Goal: Feedback & Contribution: Submit feedback/report problem

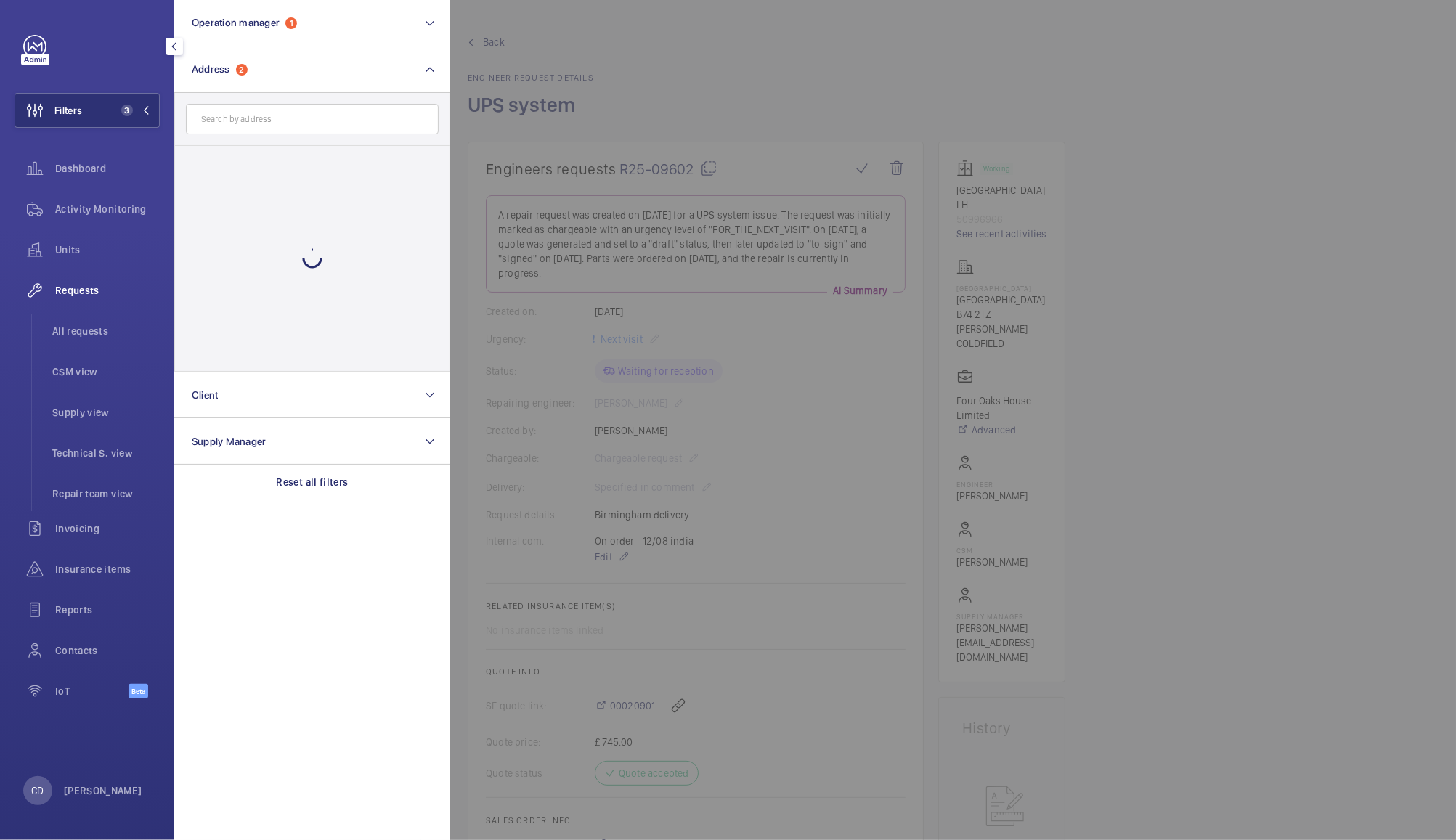
scroll to position [321, 0]
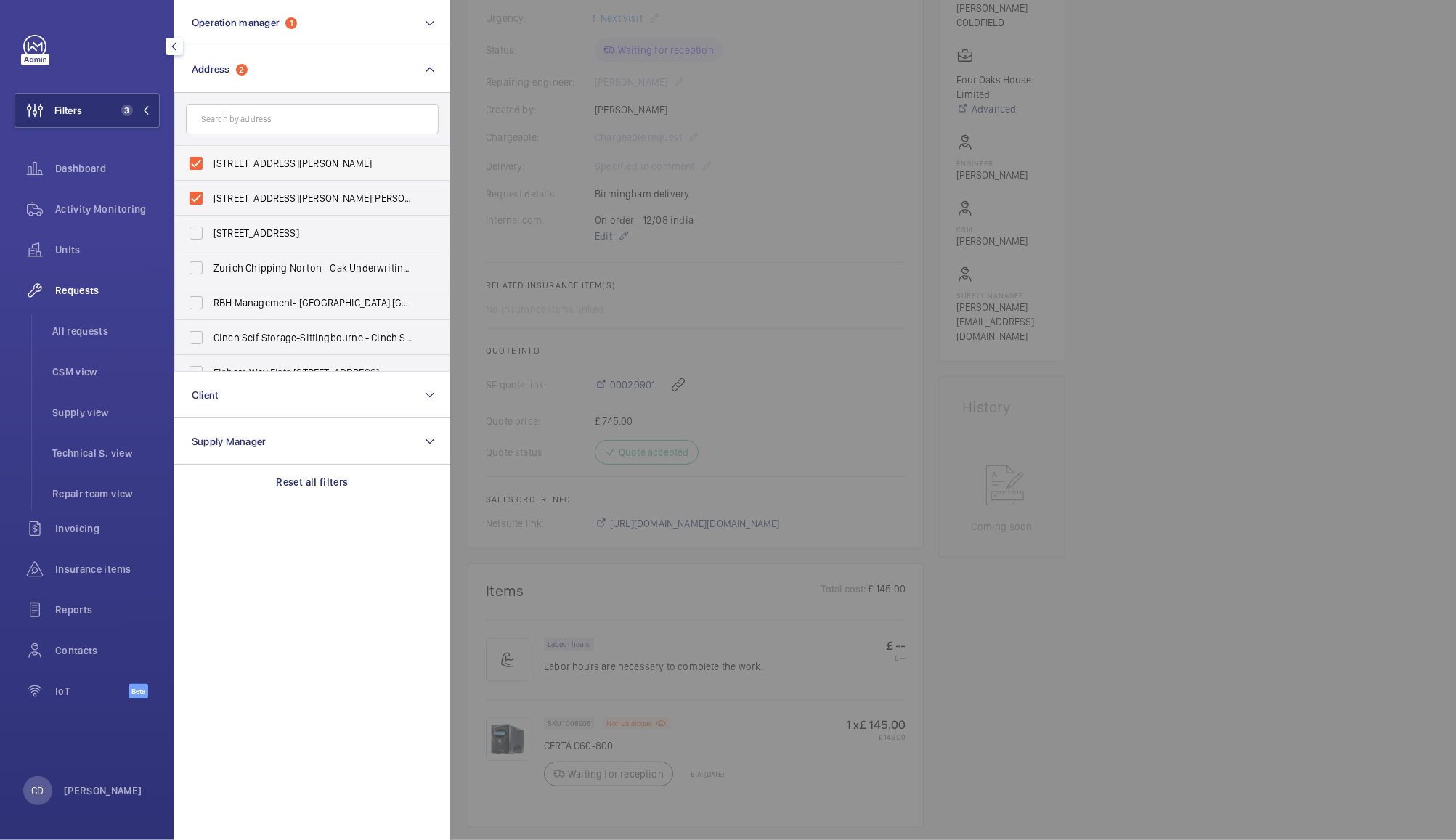
click at [194, 166] on label "[STREET_ADDRESS][PERSON_NAME]" at bounding box center [301, 163] width 253 height 35
click at [194, 166] on input "[STREET_ADDRESS][PERSON_NAME]" at bounding box center [196, 163] width 29 height 29
checkbox input "false"
click at [209, 193] on label "[STREET_ADDRESS][PERSON_NAME][PERSON_NAME]" at bounding box center [301, 198] width 253 height 35
click at [209, 193] on input "[STREET_ADDRESS][PERSON_NAME][PERSON_NAME]" at bounding box center [196, 199] width 29 height 29
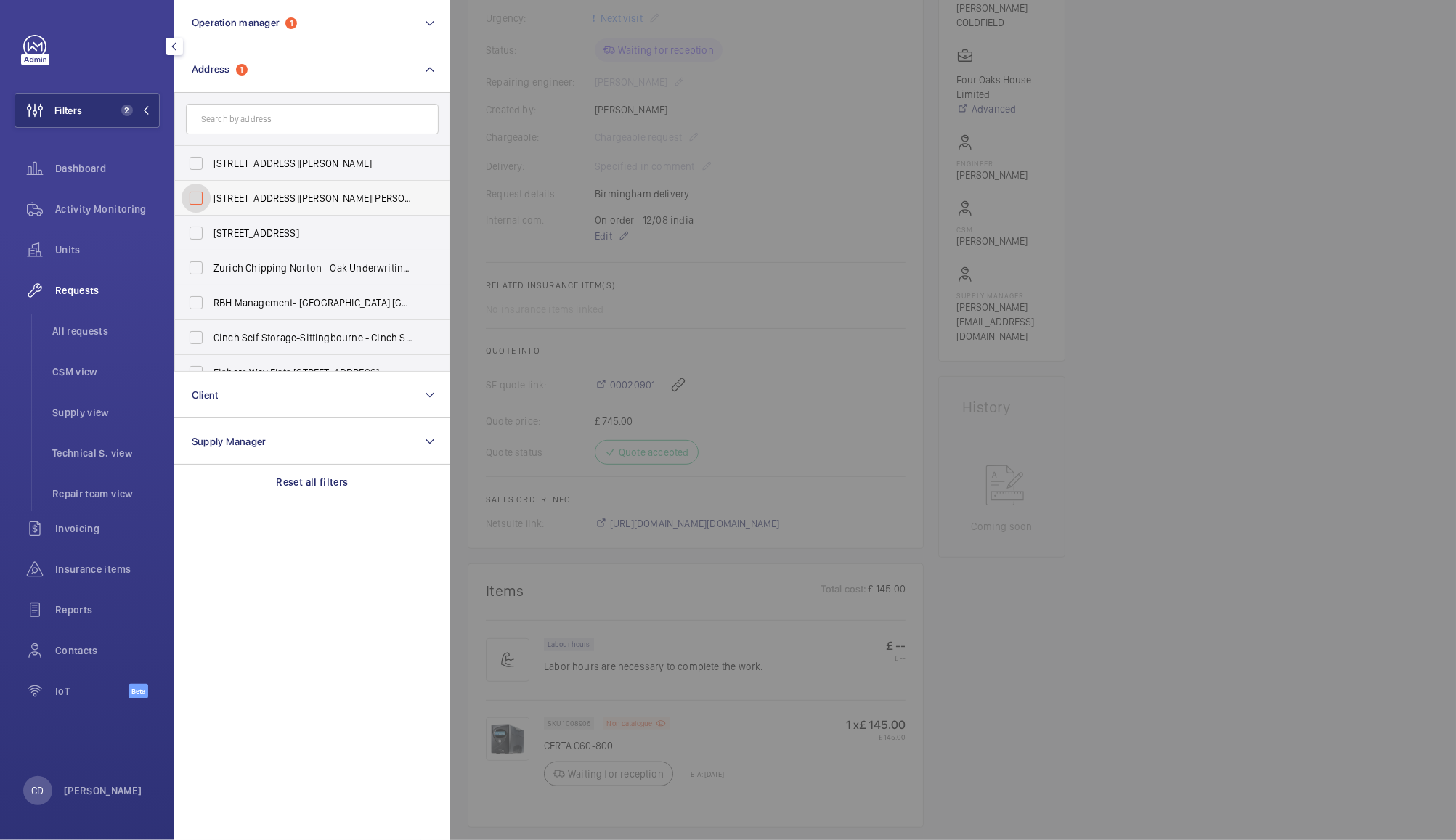
checkbox input "false"
click at [317, 498] on div "Reset all filters" at bounding box center [312, 482] width 276 height 35
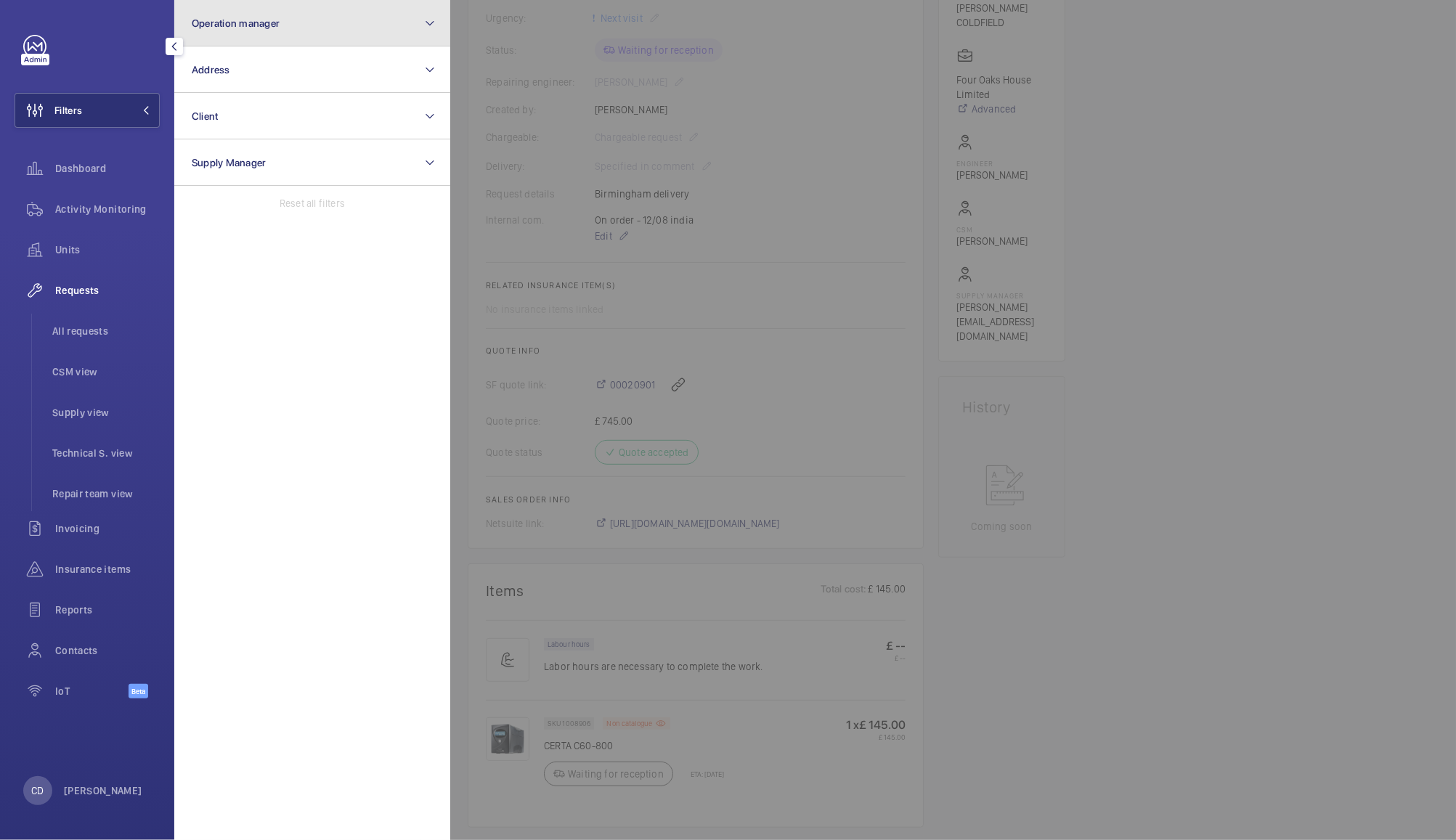
click at [428, 17] on mat-icon at bounding box center [430, 23] width 12 height 17
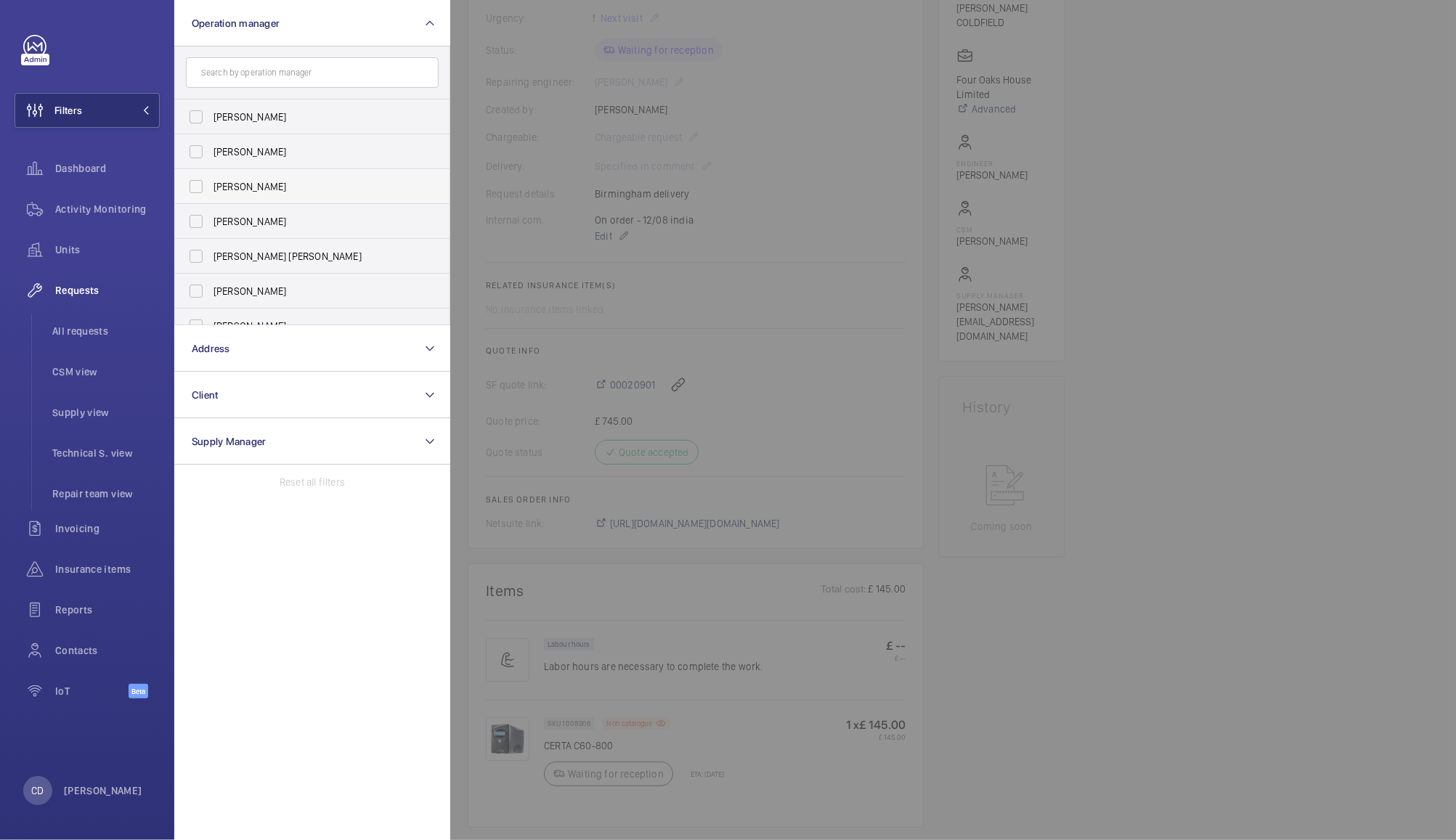
click at [250, 191] on span "[PERSON_NAME]" at bounding box center [313, 187] width 200 height 15
click at [211, 191] on input "[PERSON_NAME]" at bounding box center [196, 187] width 29 height 29
checkbox input "true"
click at [520, 244] on div at bounding box center [1177, 420] width 1456 height 840
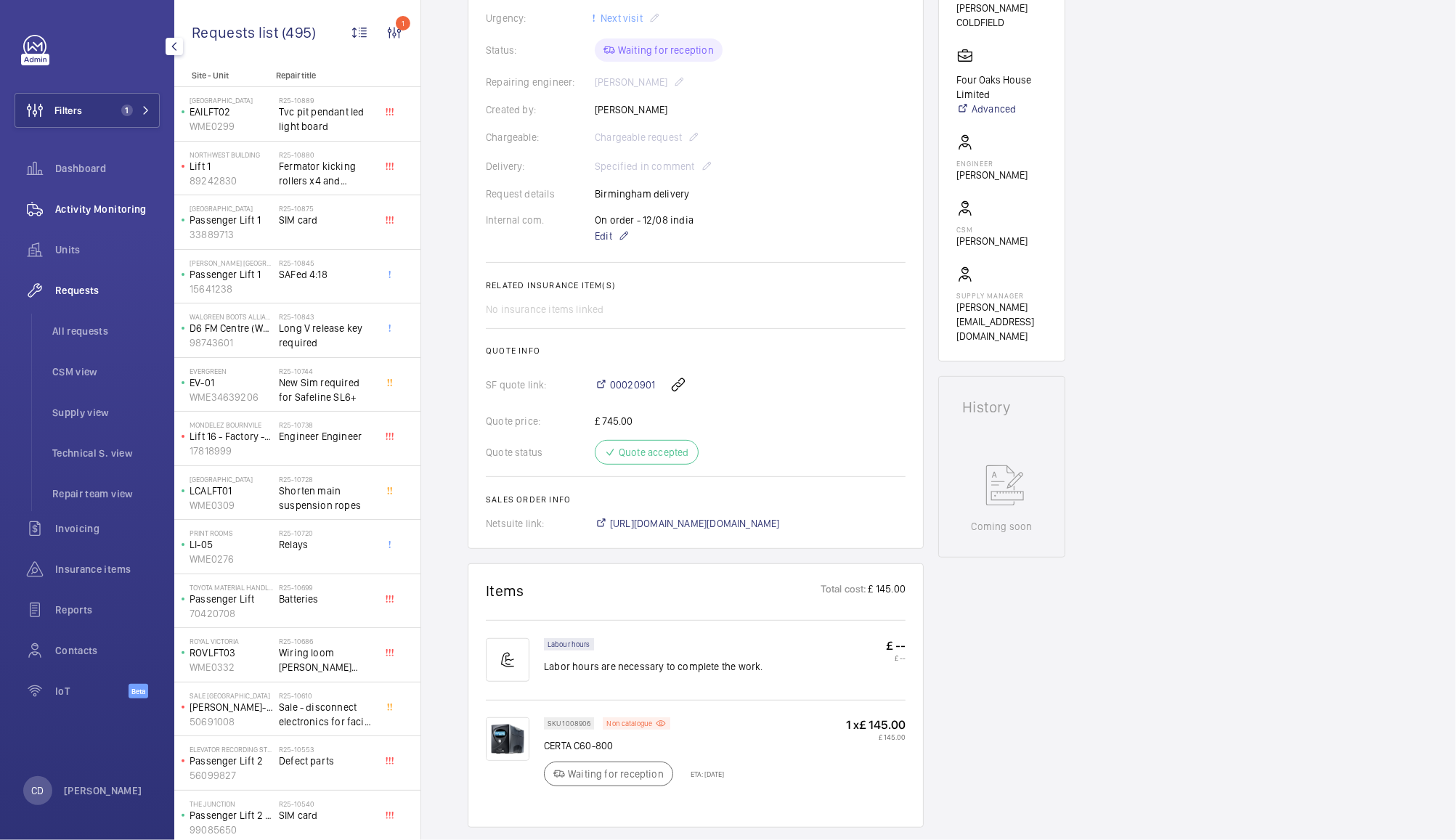
click at [93, 215] on span "Activity Monitoring" at bounding box center [107, 209] width 104 height 15
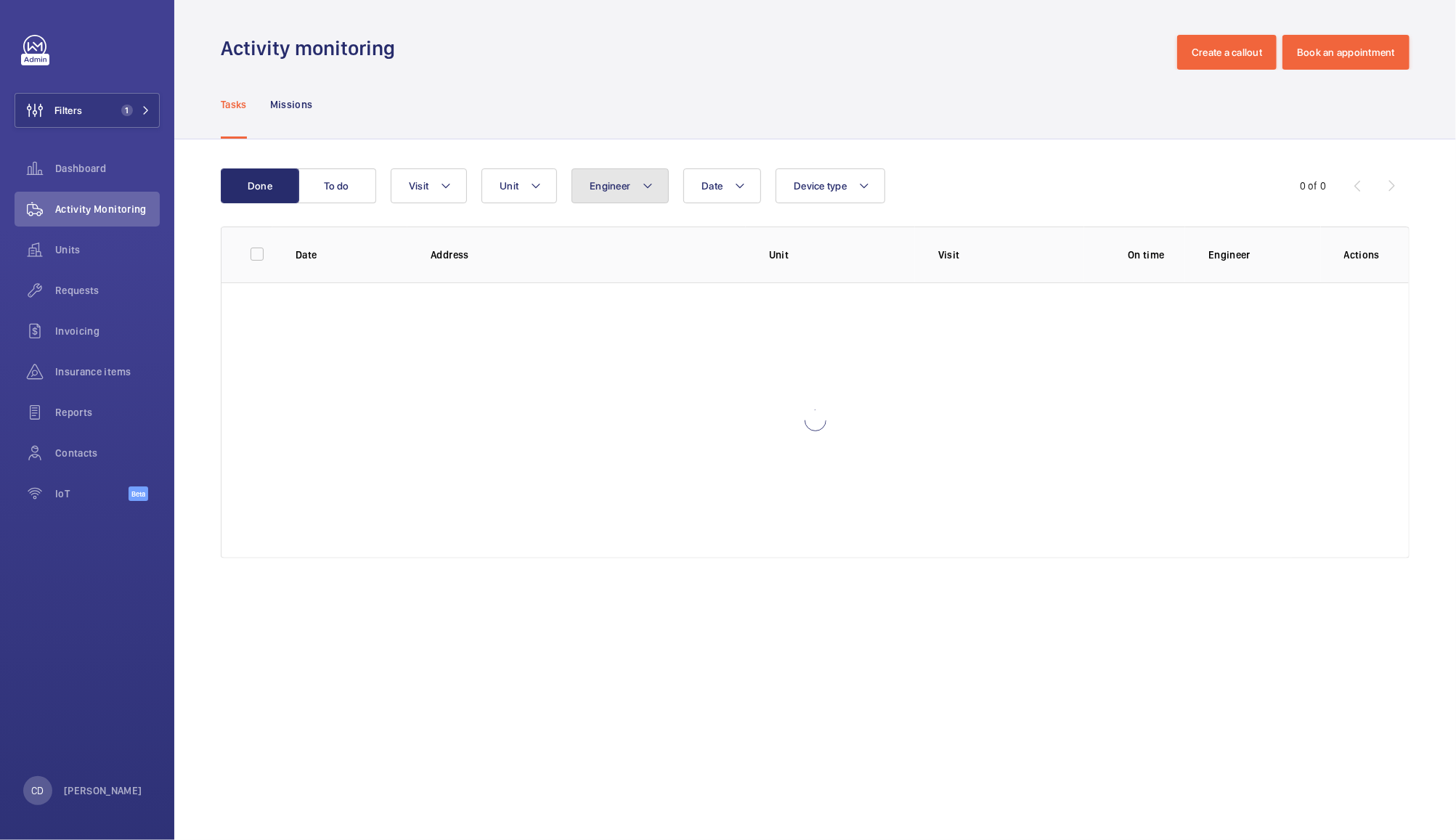
click at [609, 187] on span "Engineer" at bounding box center [610, 186] width 40 height 12
click at [516, 185] on span "Unit" at bounding box center [509, 186] width 19 height 12
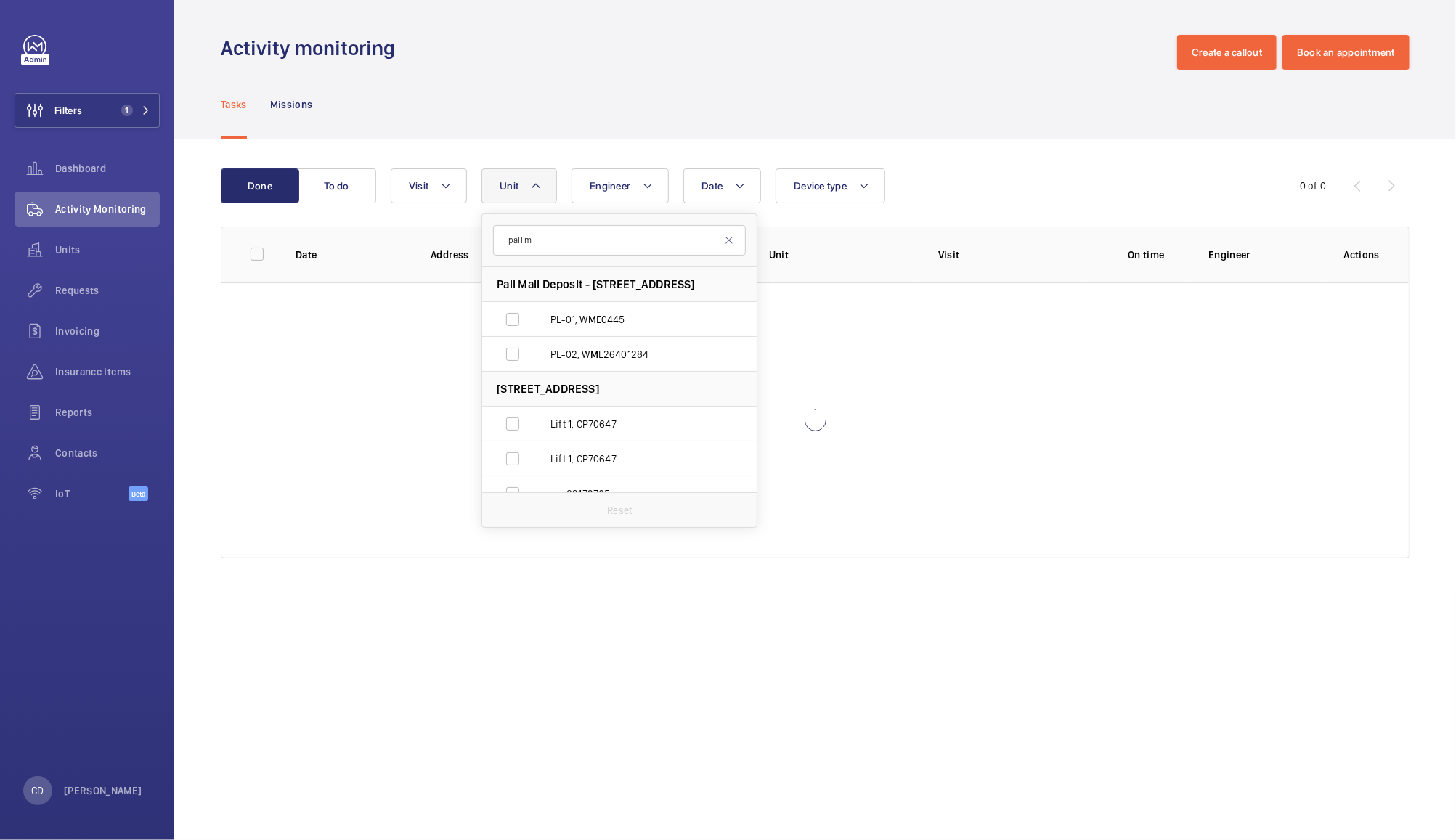
type input "pall m"
click at [518, 320] on label "PL-01, [PERSON_NAME] E0445" at bounding box center [608, 320] width 251 height 35
click at [518, 320] on input "PL-01, [PERSON_NAME] E0445" at bounding box center [513, 320] width 29 height 29
checkbox input "true"
click at [527, 341] on label "PL-02, [PERSON_NAME] E26401284" at bounding box center [608, 355] width 251 height 35
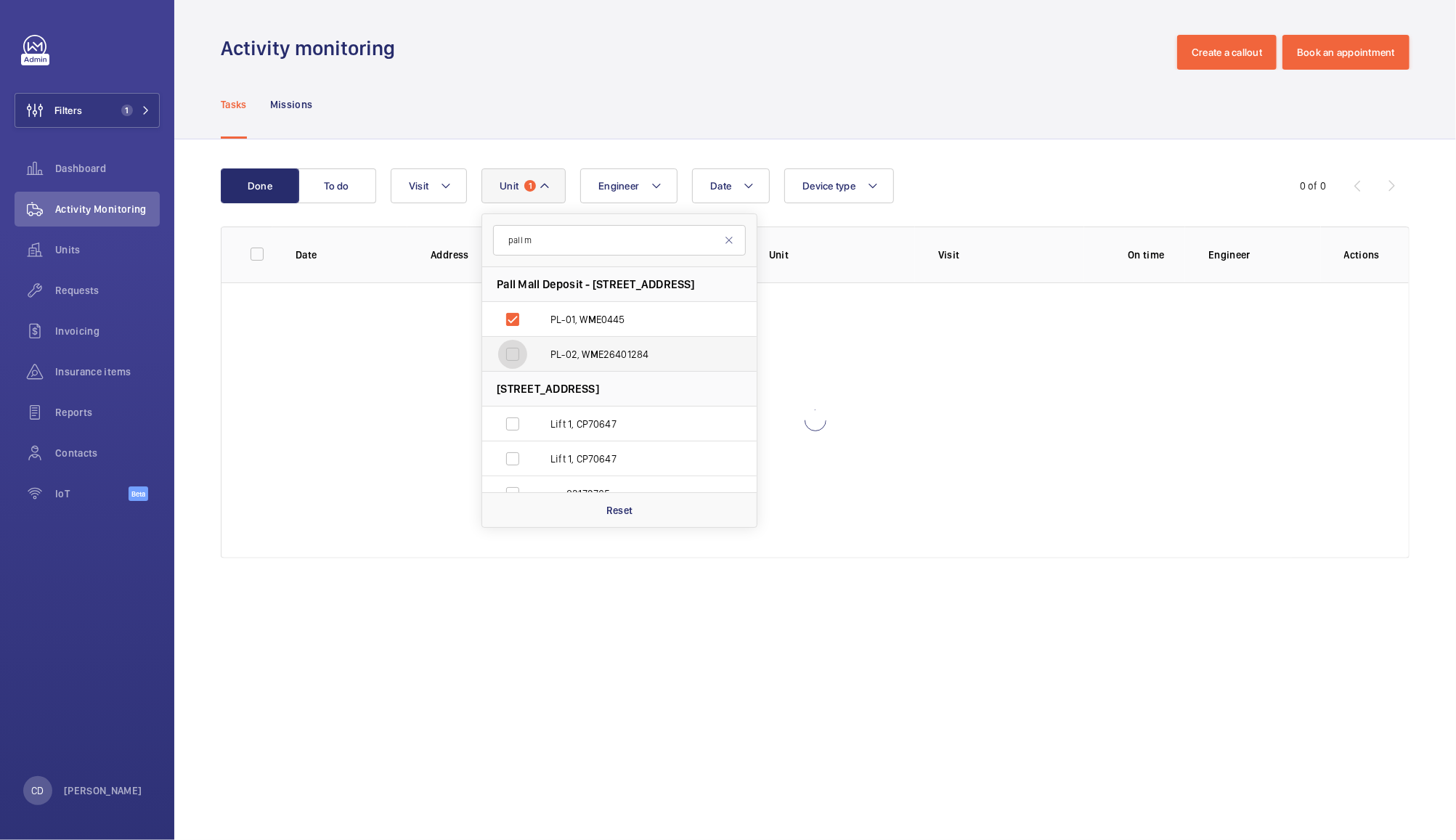
click at [527, 341] on input "PL-02, [PERSON_NAME] E26401284" at bounding box center [513, 355] width 29 height 29
checkbox input "true"
click at [975, 169] on div "Date Engineer Unit 2 pall m [GEOGRAPHIC_DATA] Deposit - [STREET_ADDRESS] PL-01,…" at bounding box center [813, 186] width 845 height 35
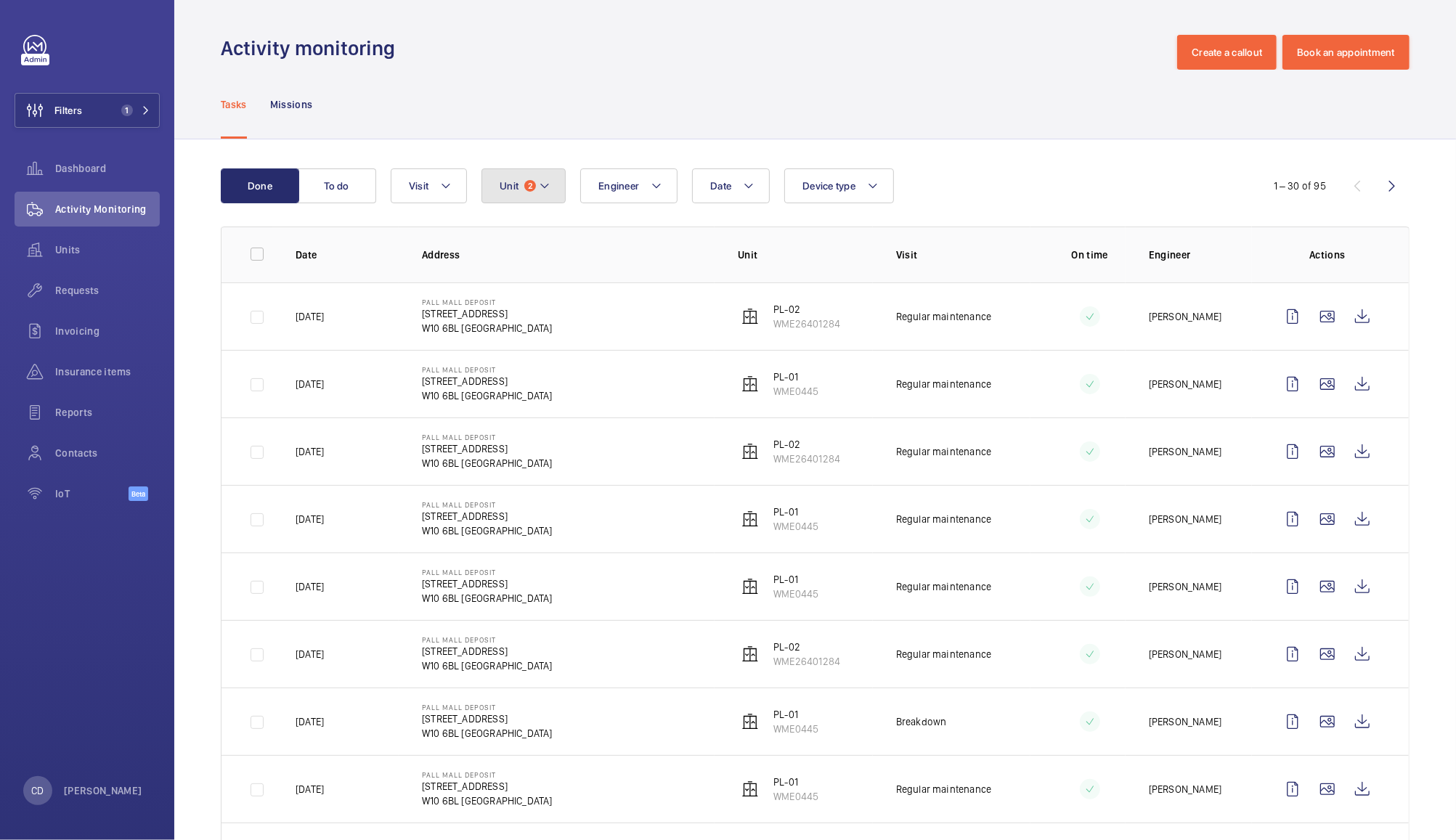
click at [514, 190] on span "Unit" at bounding box center [509, 186] width 19 height 12
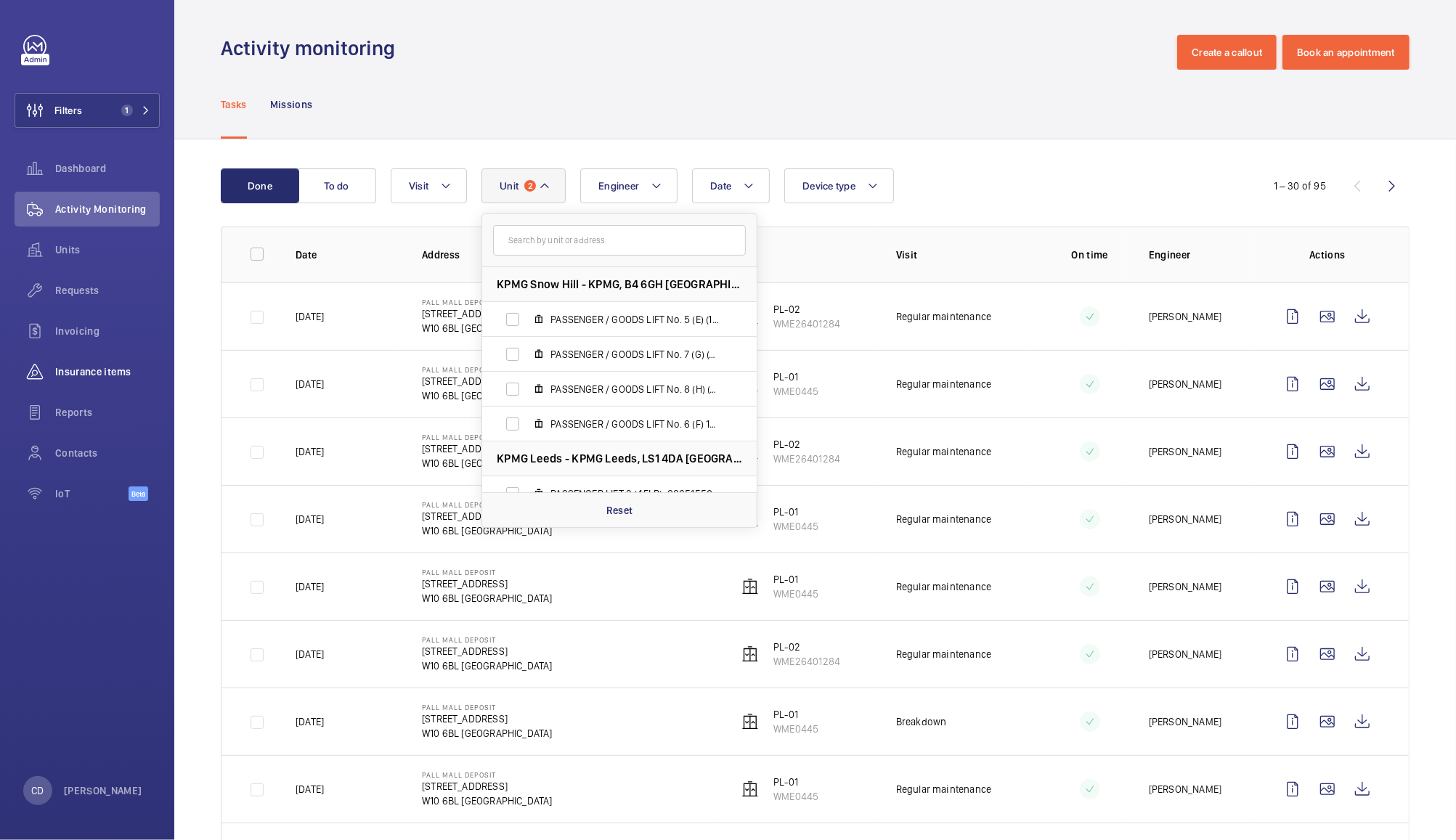
click at [53, 376] on wm-front-icon-button at bounding box center [35, 372] width 40 height 35
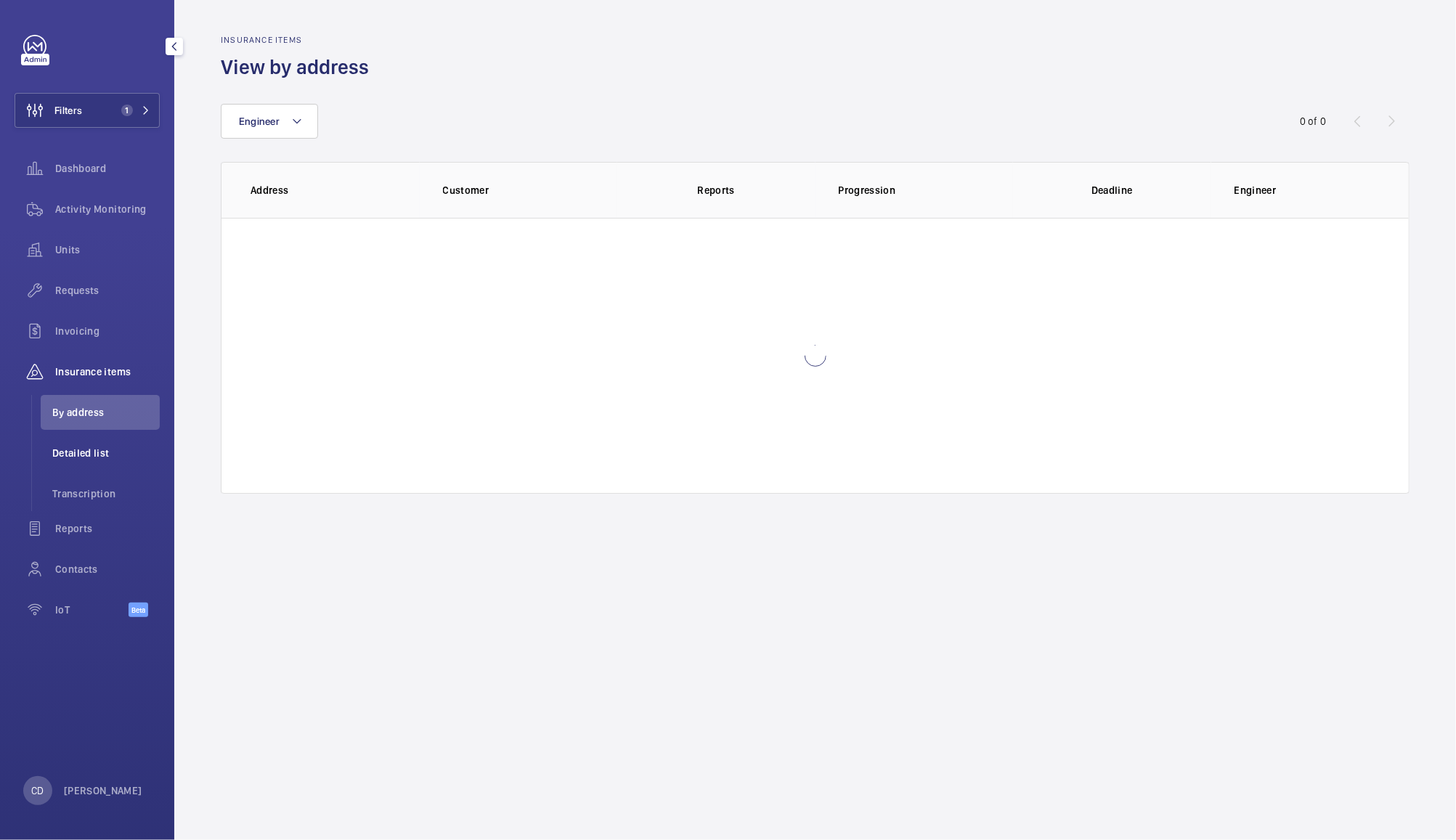
click at [79, 453] on span "Detailed list" at bounding box center [105, 453] width 107 height 15
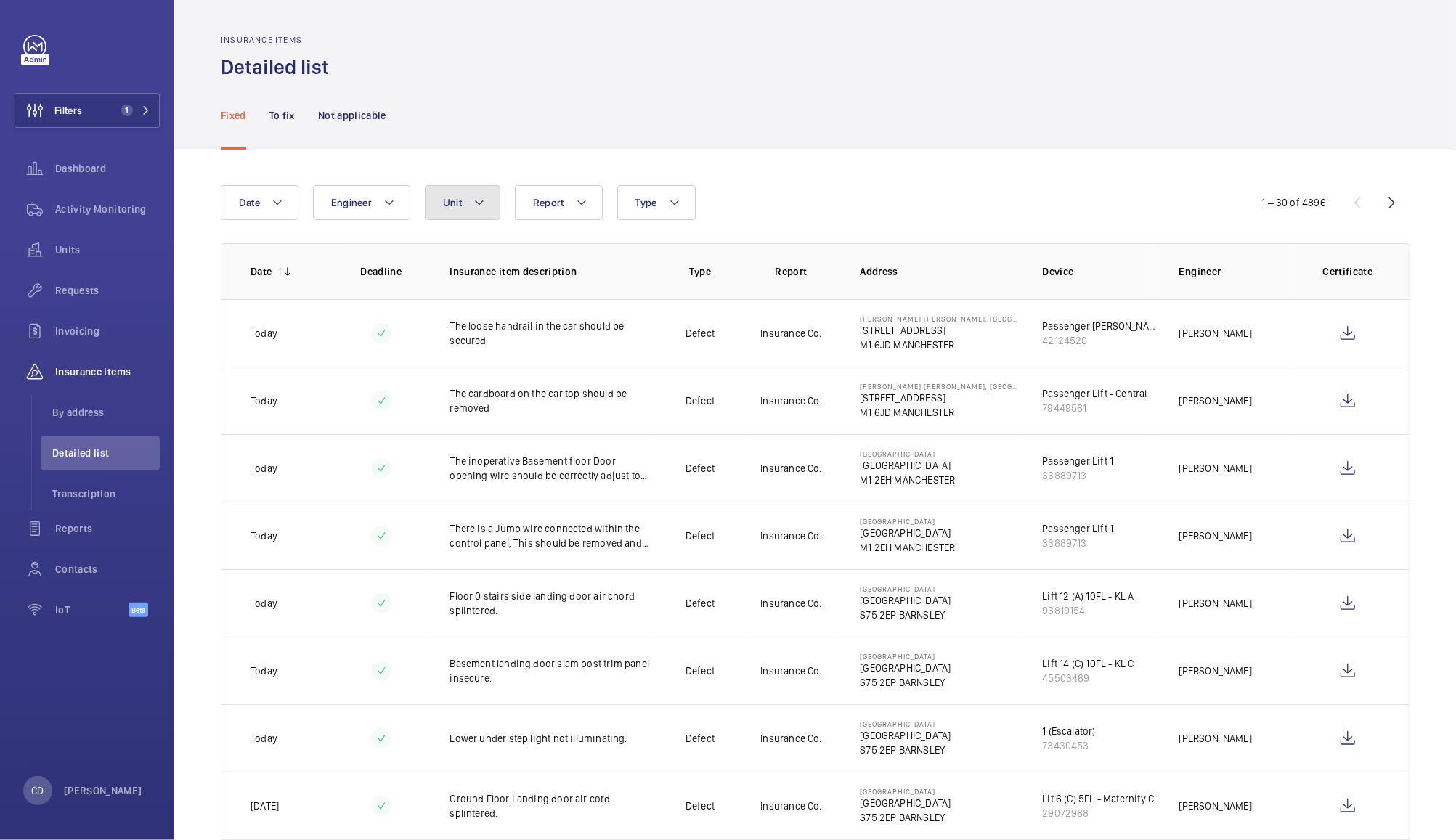
click at [465, 202] on button "Unit" at bounding box center [463, 202] width 75 height 35
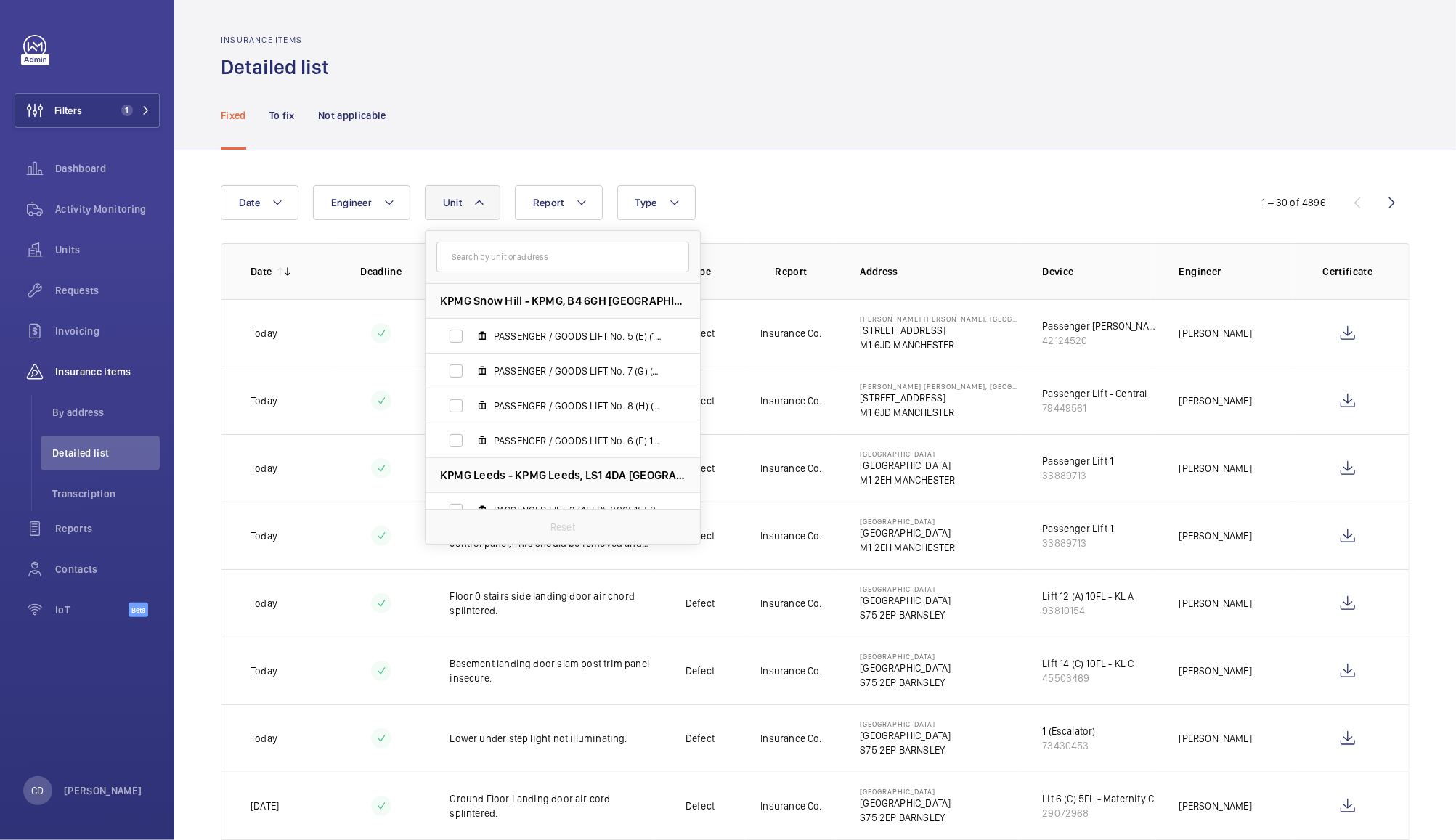
click at [530, 256] on input "text" at bounding box center [563, 256] width 253 height 30
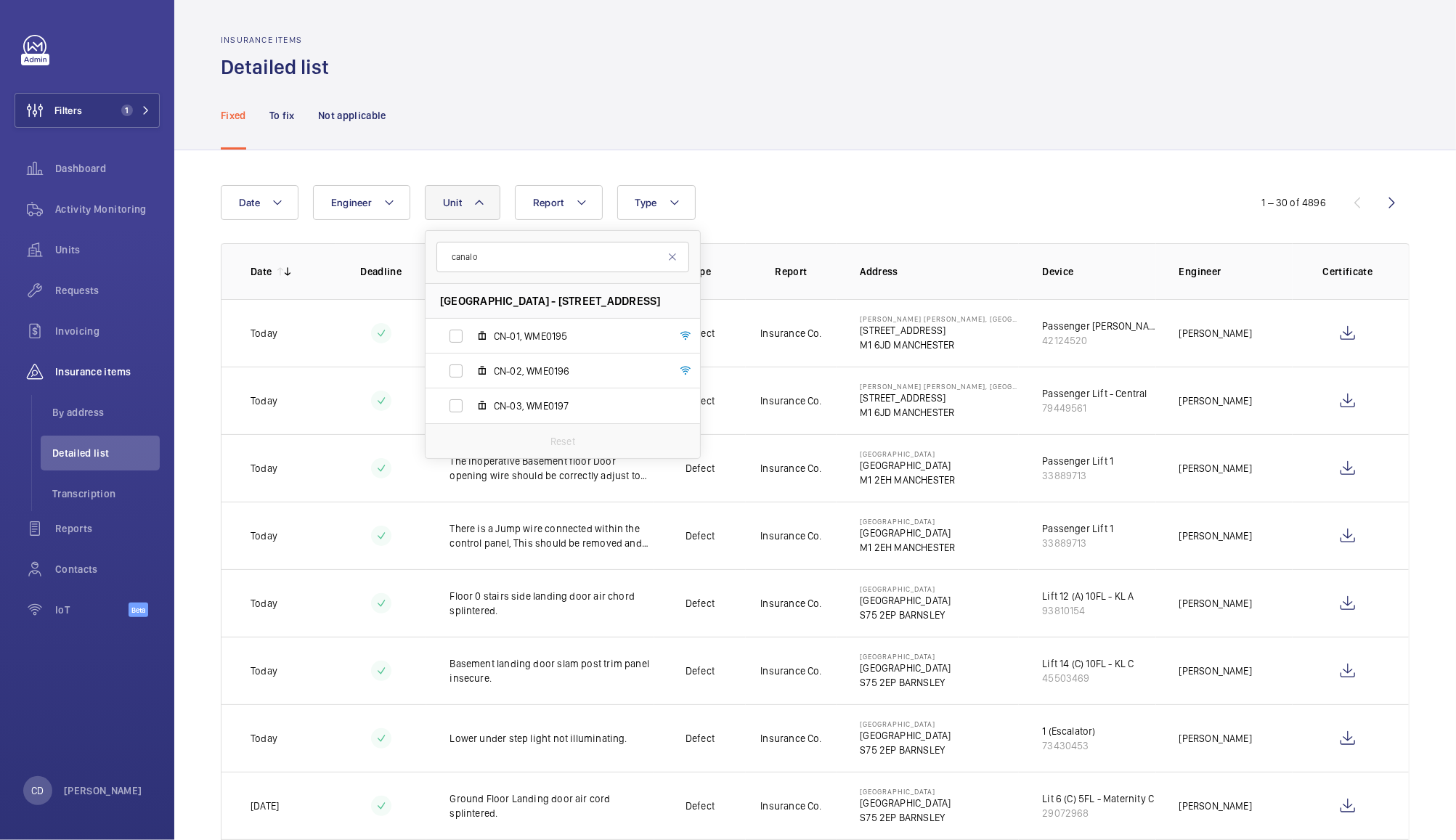
type input "canalo"
click at [458, 342] on label "CN-01, WME0195" at bounding box center [551, 336] width 251 height 35
click at [458, 342] on input "CN-01, WME0195" at bounding box center [456, 336] width 29 height 29
checkbox input "true"
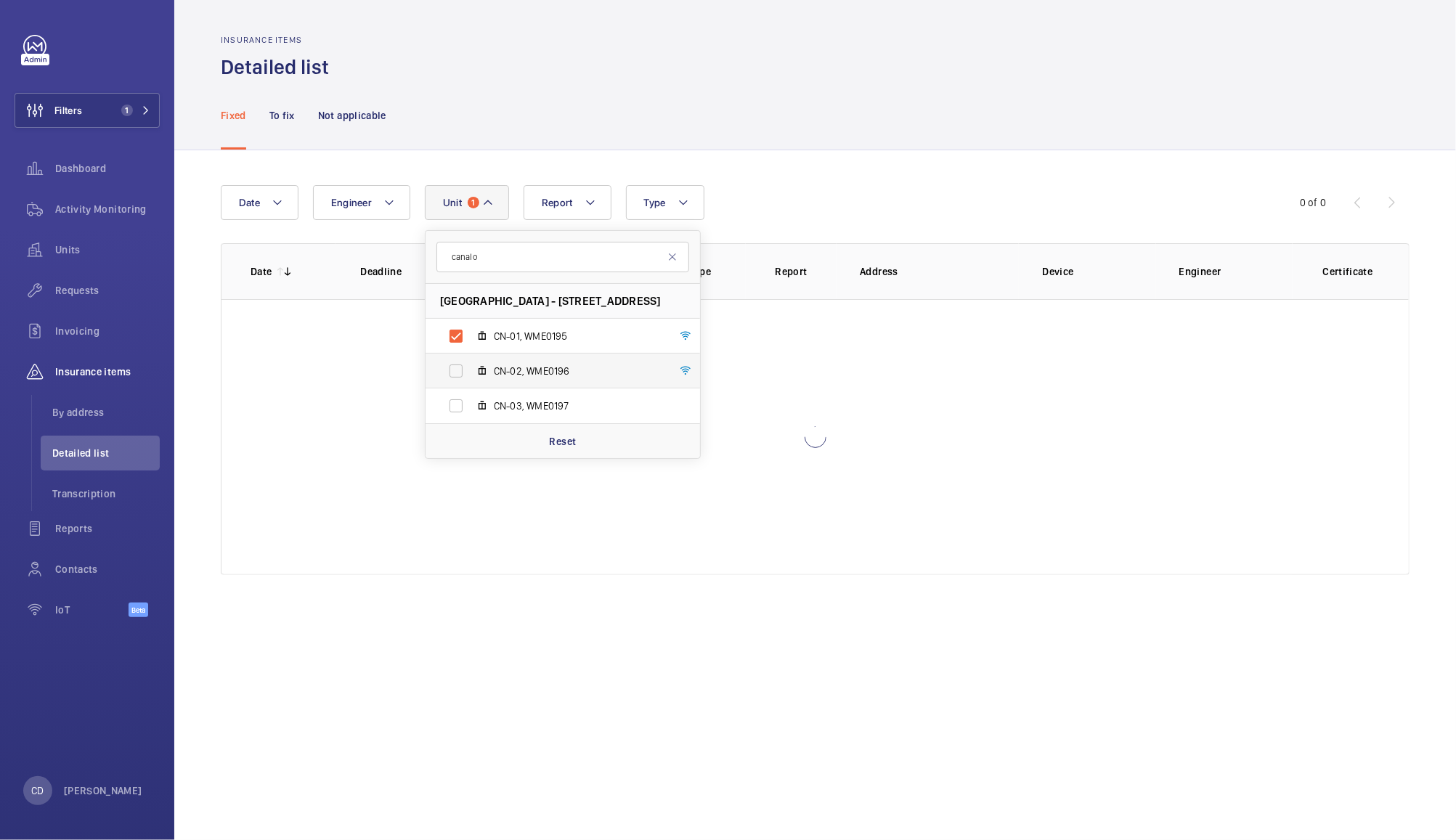
click at [459, 379] on label "CN-02, WME0196" at bounding box center [551, 371] width 251 height 35
click at [459, 379] on input "CN-02, WME0196" at bounding box center [456, 371] width 29 height 29
checkbox input "true"
click at [461, 415] on label "CN-03, WME0197" at bounding box center [551, 406] width 251 height 35
click at [461, 415] on input "CN-03, WME0197" at bounding box center [456, 406] width 29 height 29
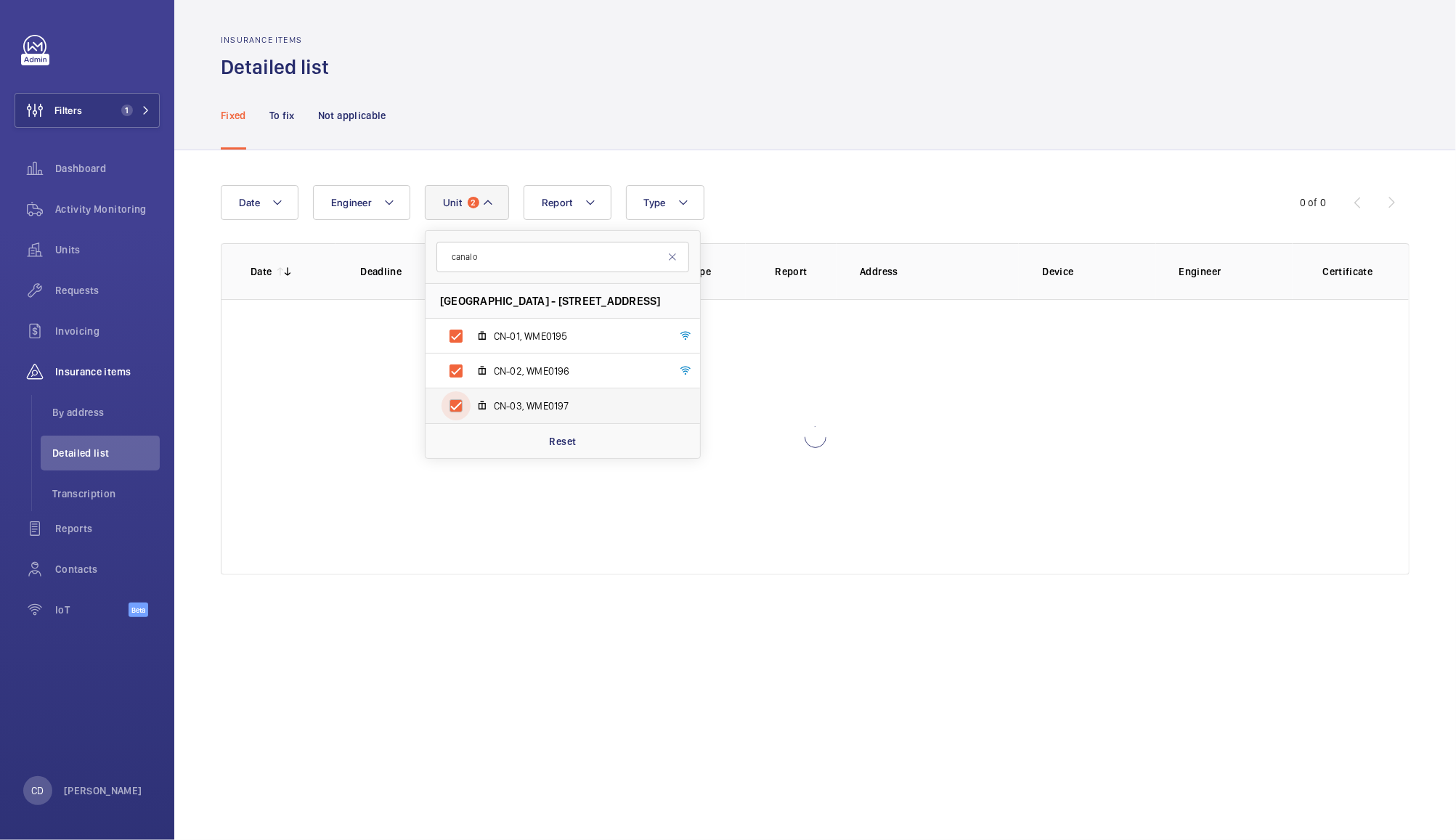
checkbox input "true"
click at [912, 191] on div "Date Engineer Unit 3 canalo Canalot Studios - [STREET_ADDRESS] CN-01, WME0195 C…" at bounding box center [728, 202] width 1014 height 35
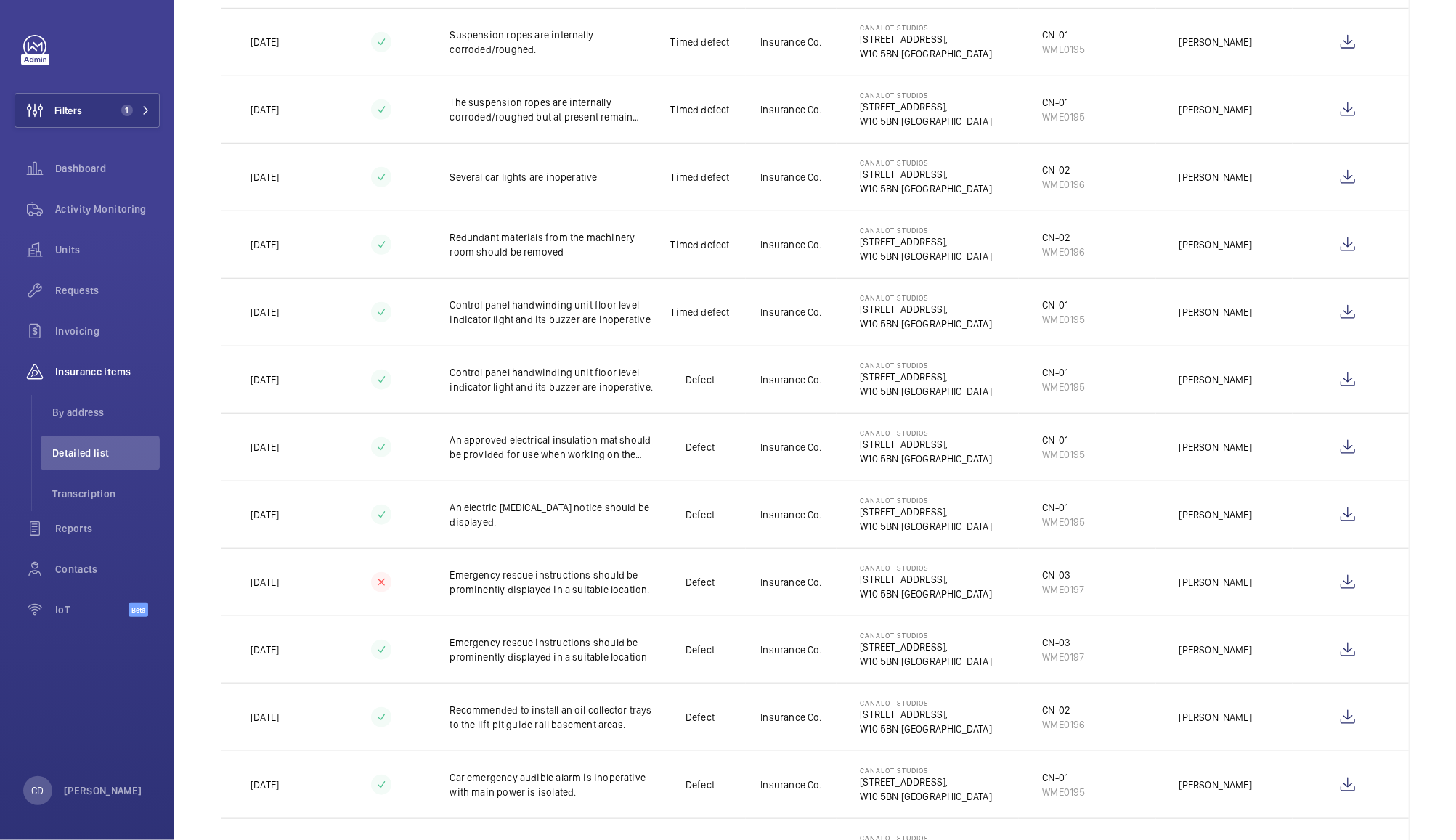
scroll to position [849, 0]
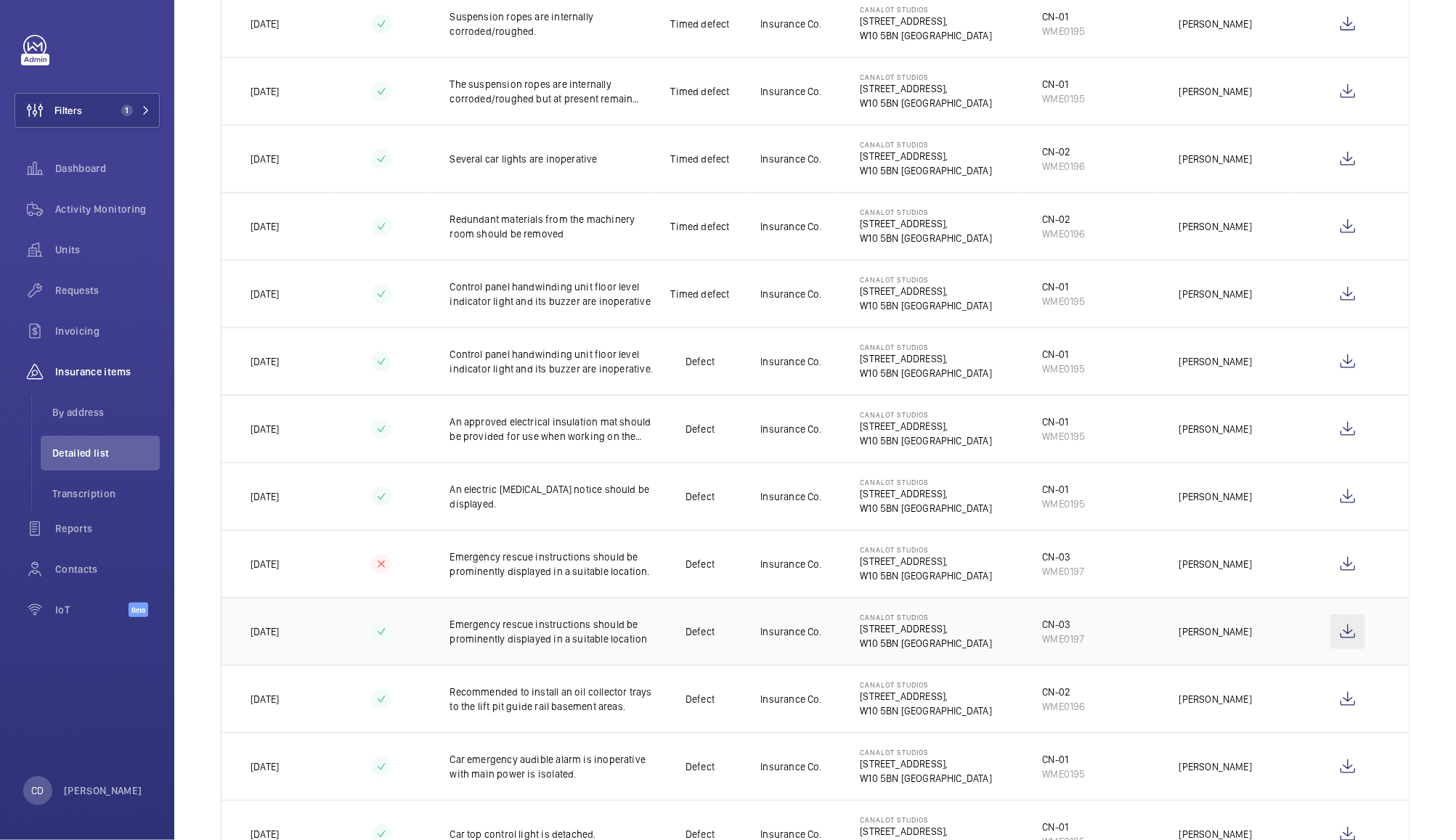
click at [1331, 635] on wm-front-icon-button at bounding box center [1348, 631] width 35 height 35
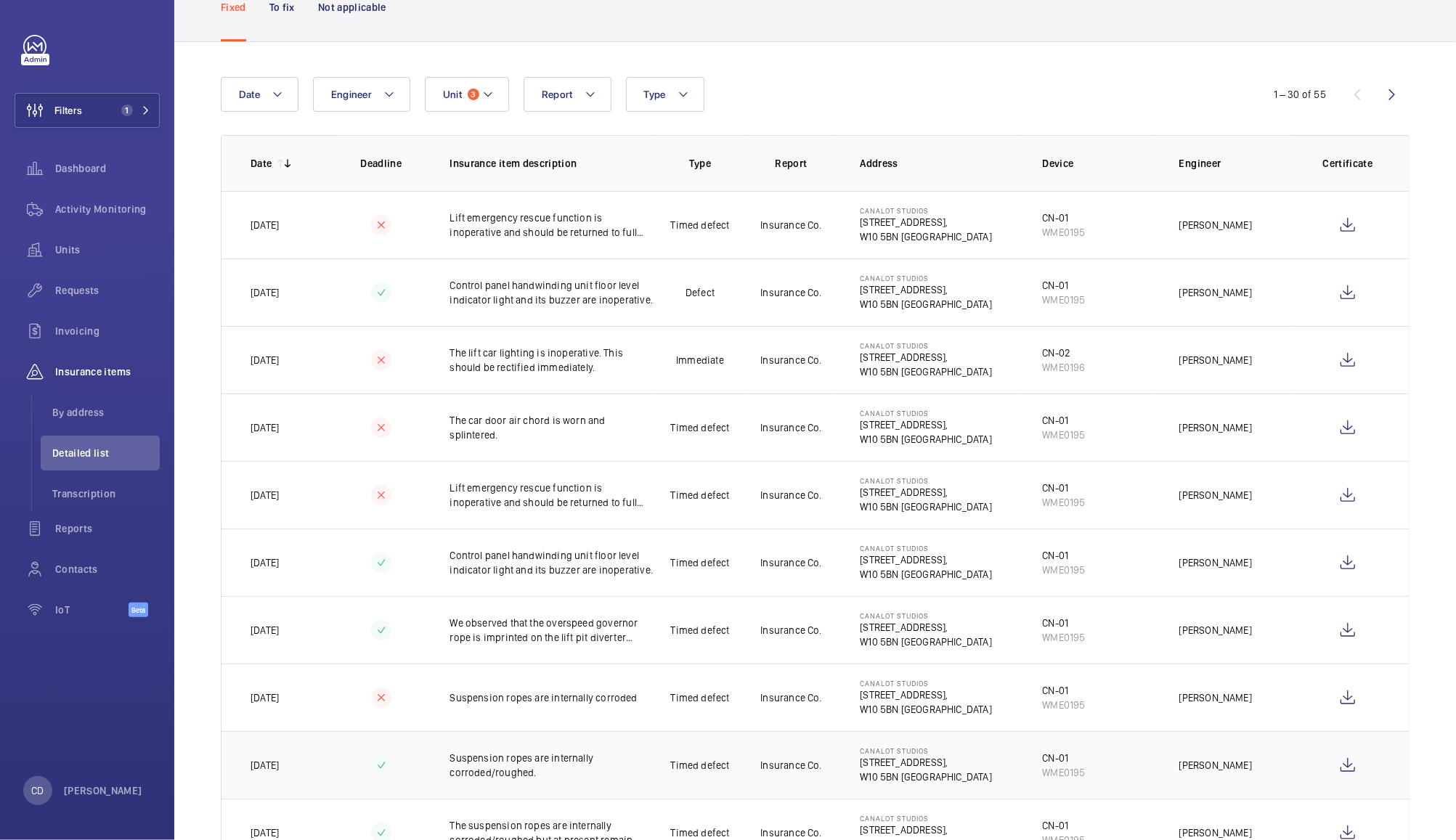
scroll to position [107, 0]
click at [290, 10] on p "To fix" at bounding box center [282, 8] width 26 height 15
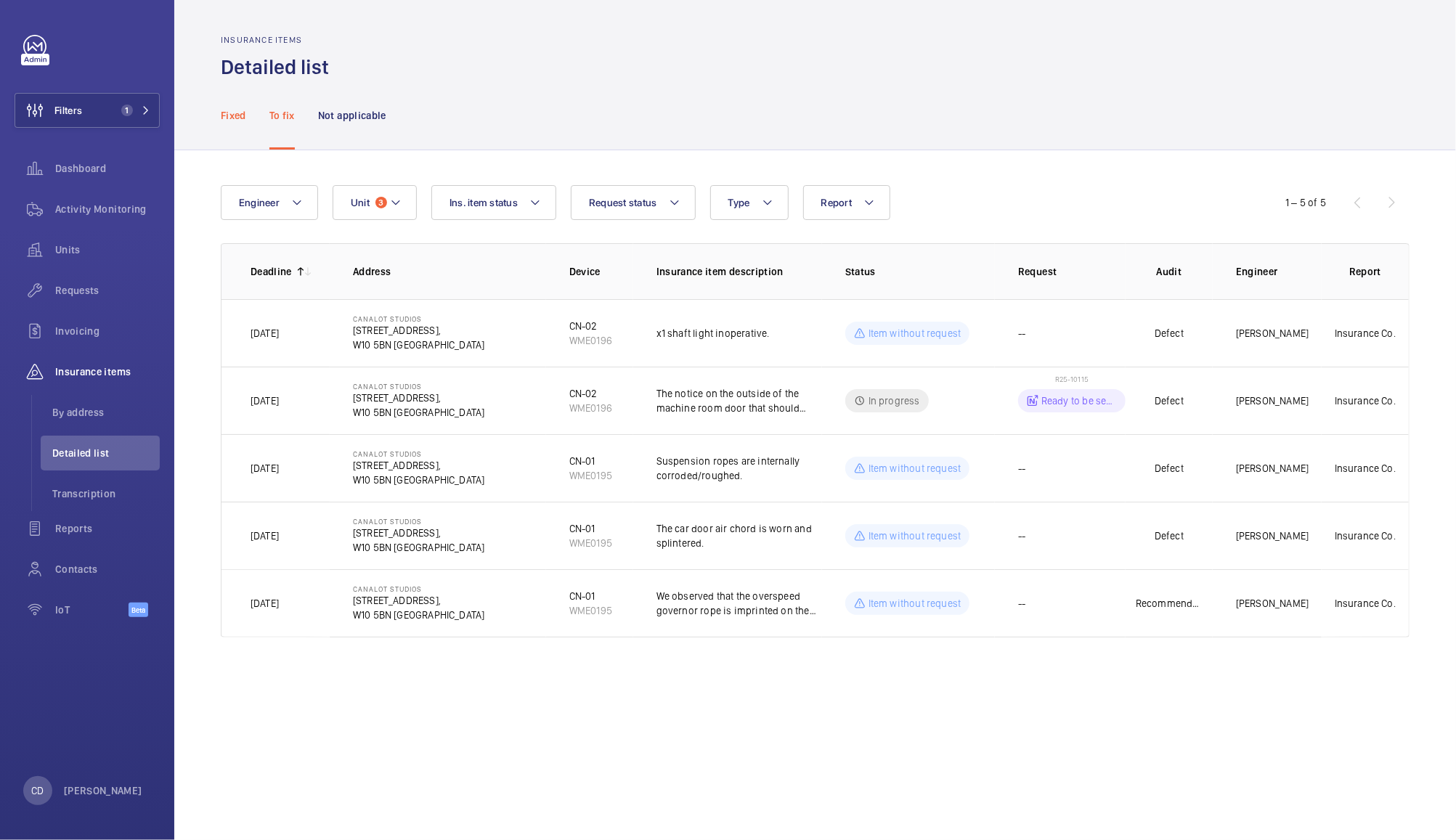
click at [232, 108] on p "Fixed" at bounding box center [234, 115] width 26 height 15
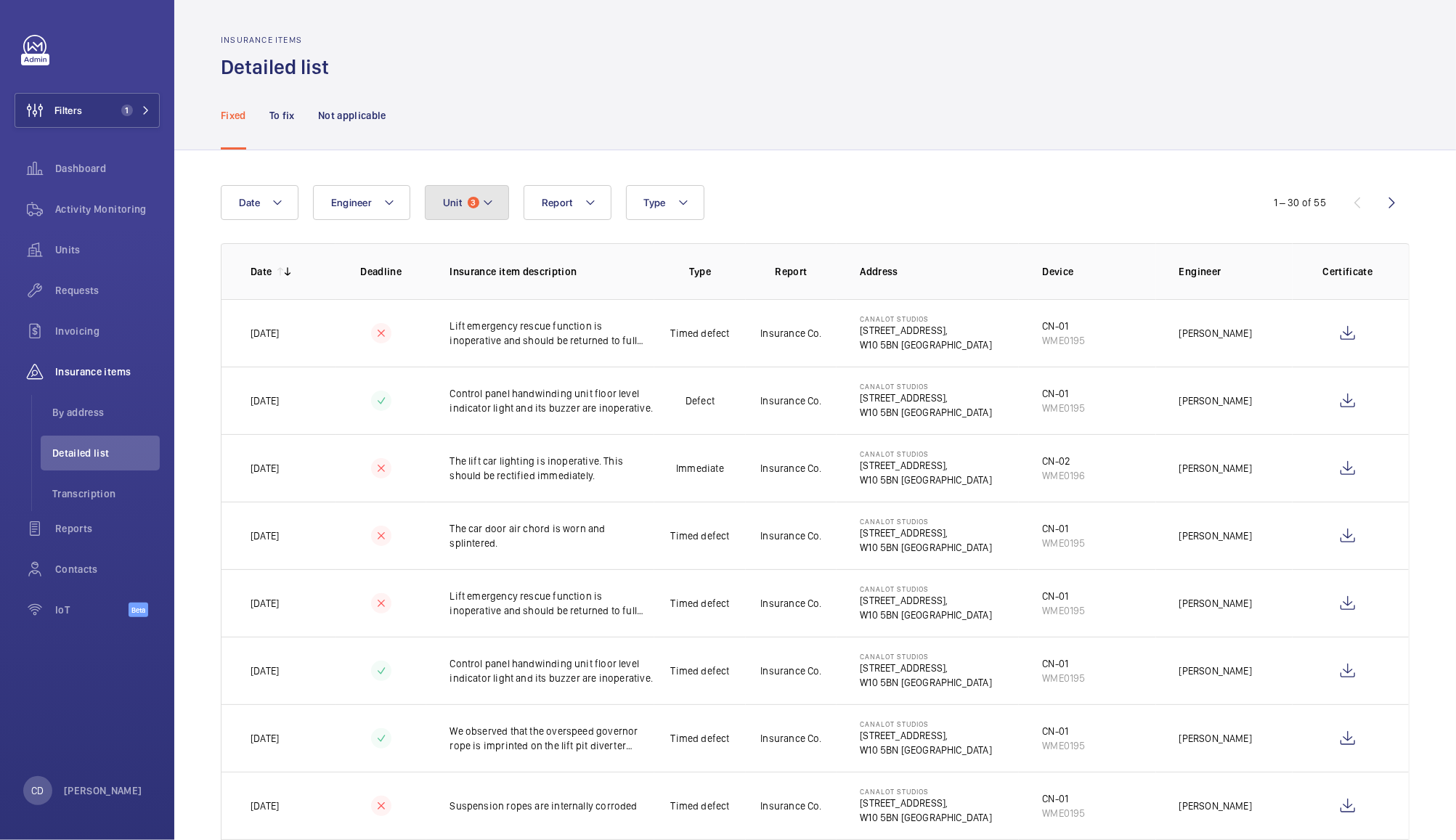
click at [461, 215] on button "Unit 3" at bounding box center [467, 202] width 84 height 35
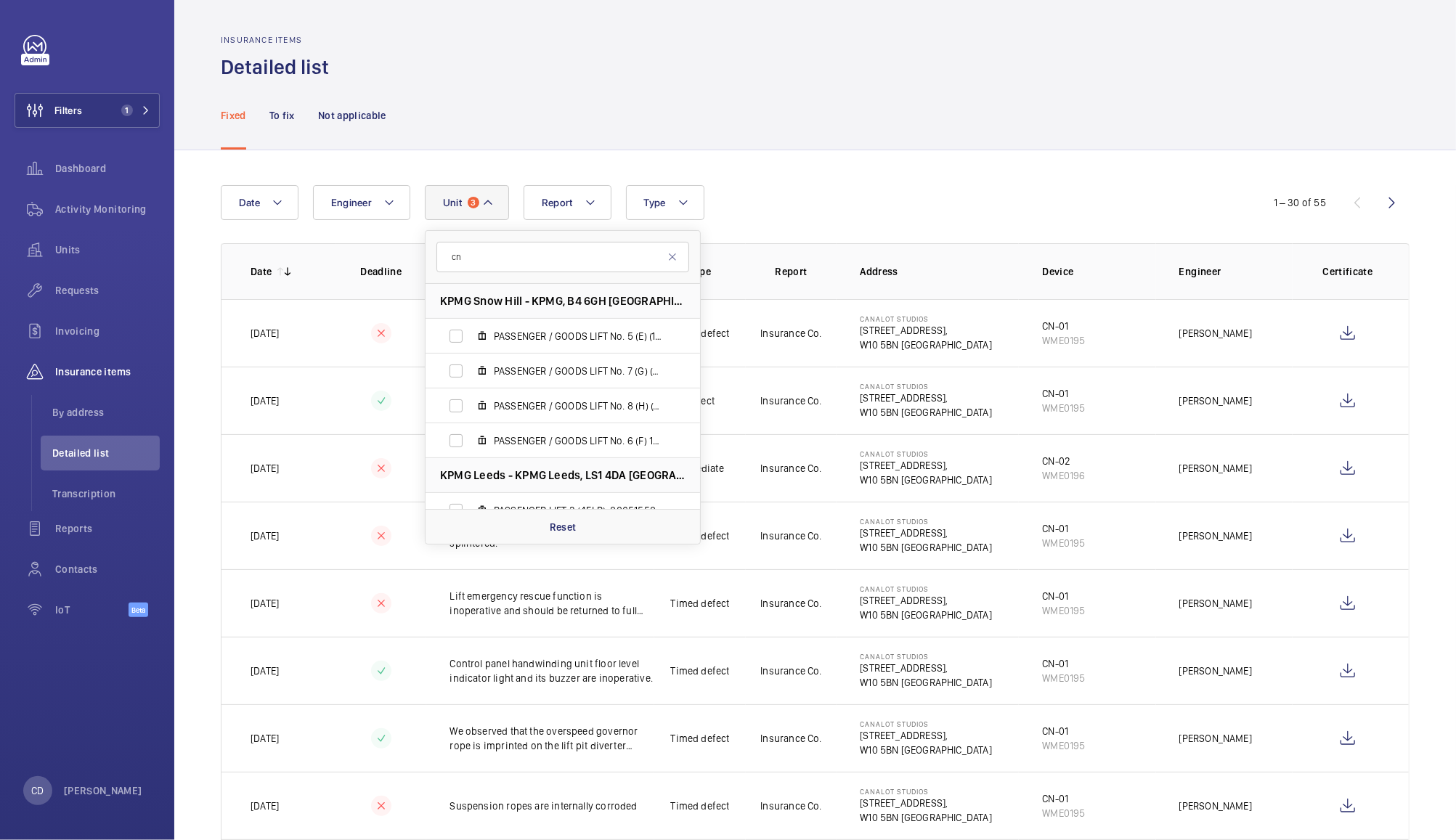
type input "cn-"
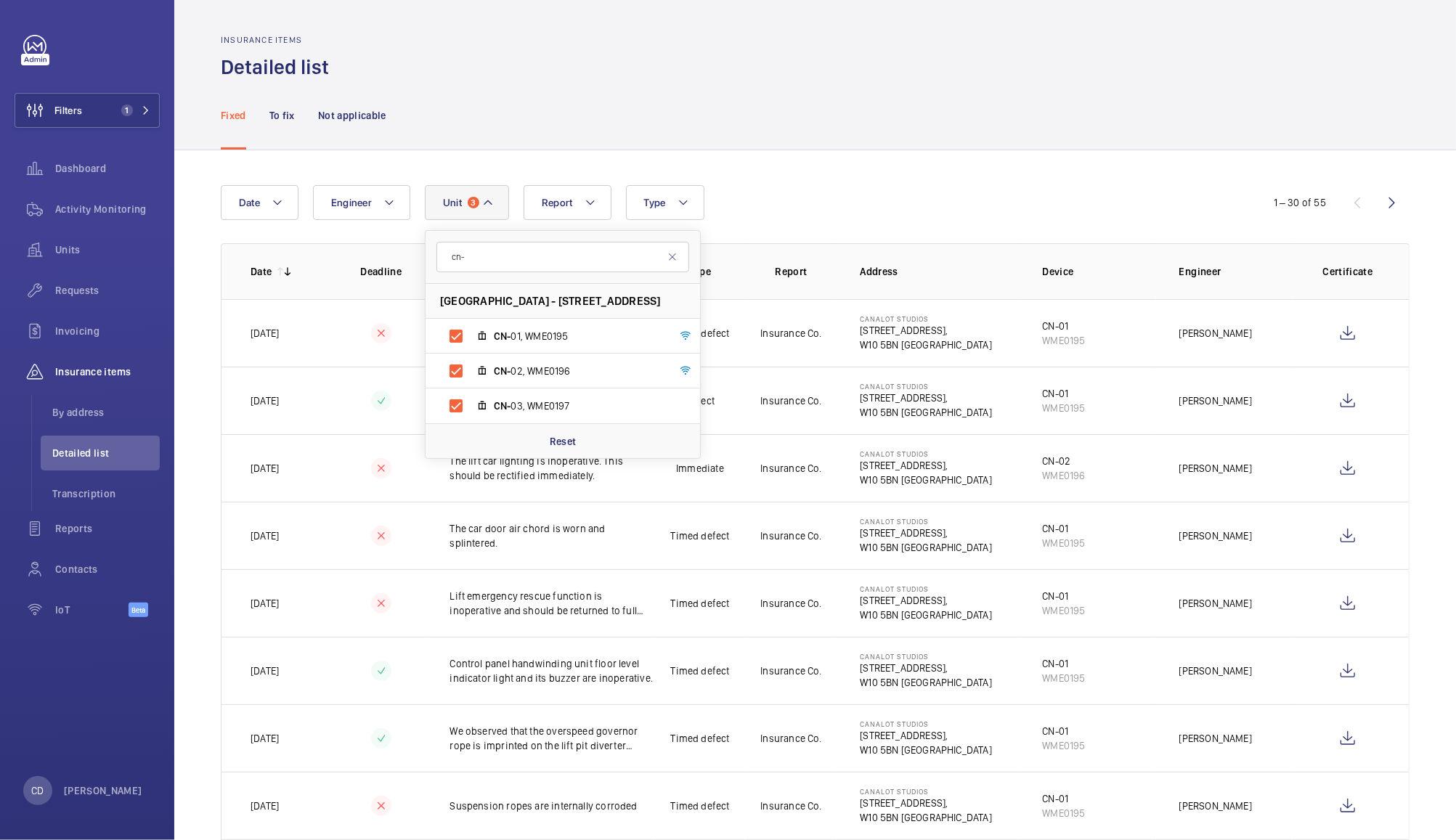
click at [934, 100] on div "Fixed To fix Not applicable" at bounding box center [815, 115] width 1188 height 69
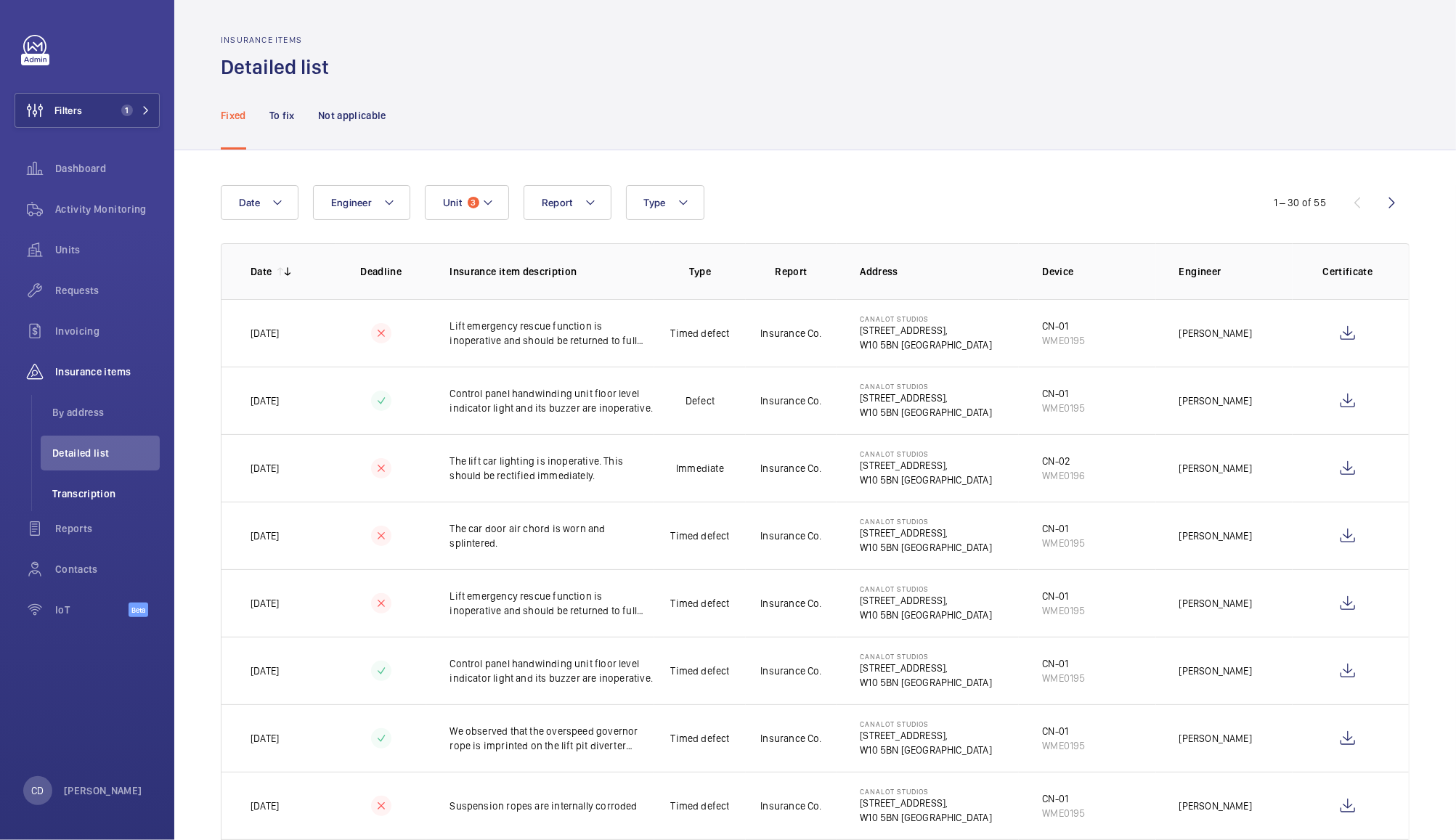
click at [86, 493] on span "Transcription" at bounding box center [105, 494] width 107 height 15
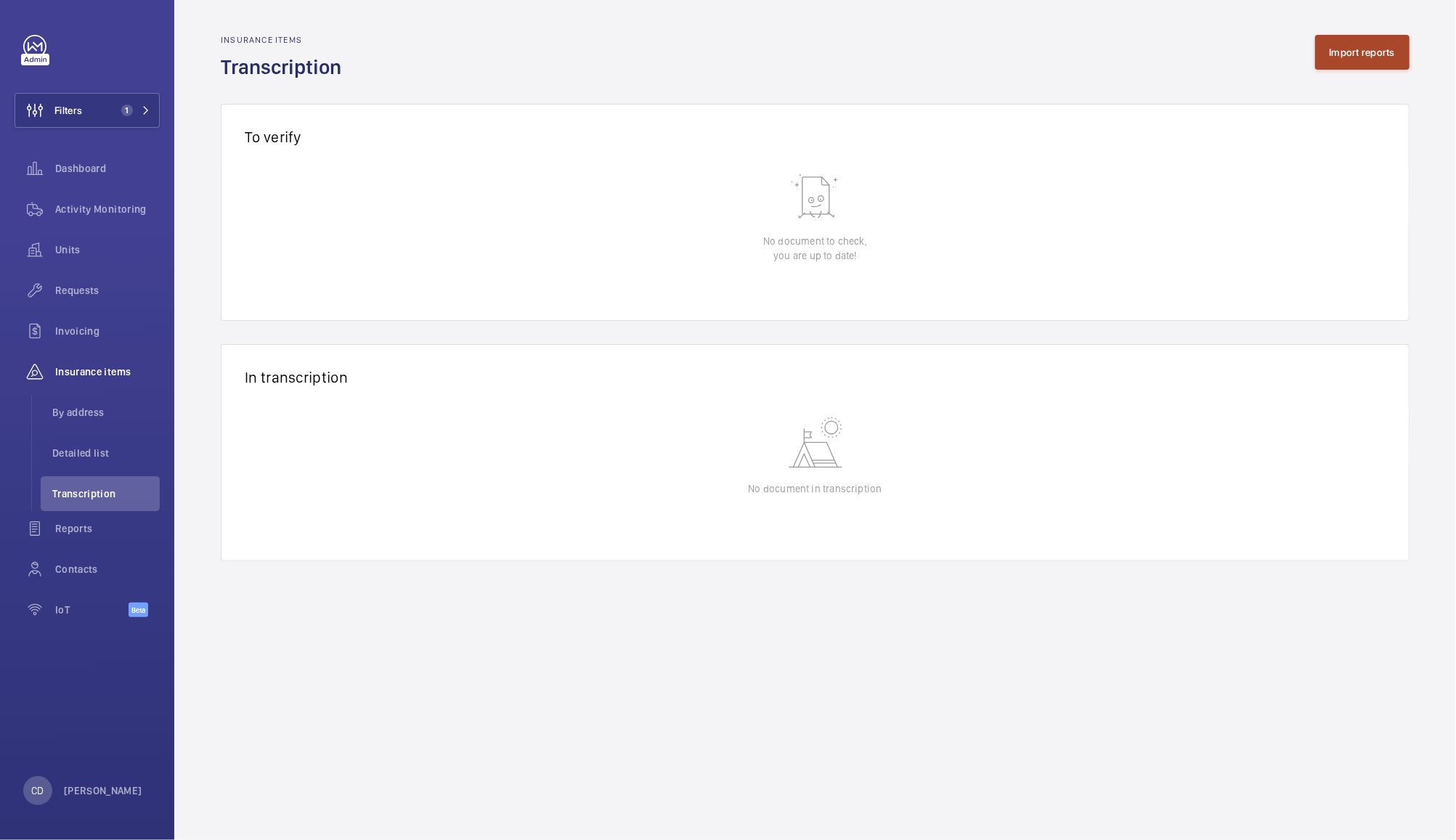
click at [1352, 55] on button "Import reports" at bounding box center [1363, 52] width 95 height 35
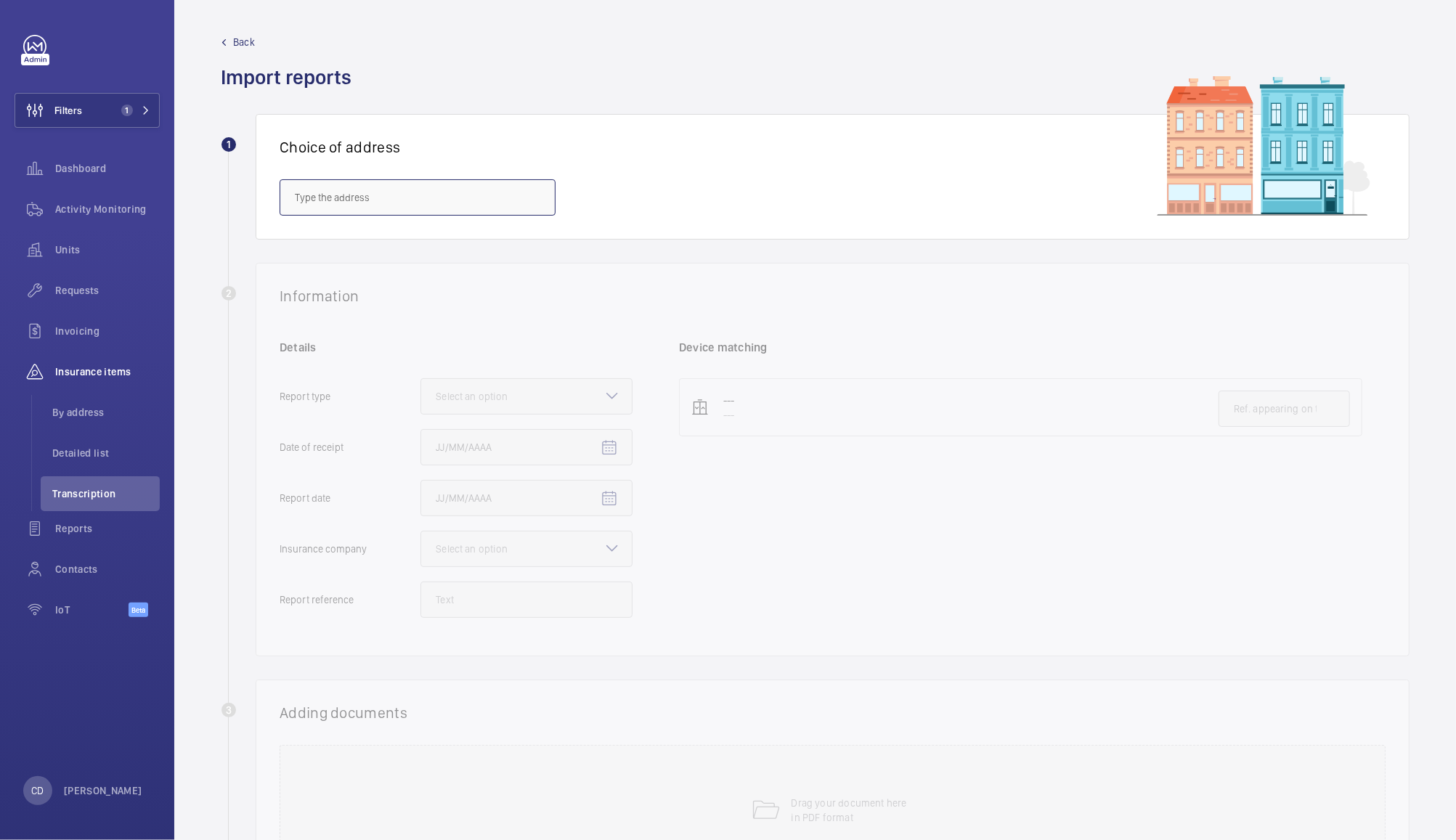
click at [440, 193] on input "text" at bounding box center [417, 198] width 276 height 37
click at [480, 238] on span "[GEOGRAPHIC_DATA] - [STREET_ADDRESS]" at bounding box center [388, 241] width 185 height 15
type input "[GEOGRAPHIC_DATA] - [STREET_ADDRESS]"
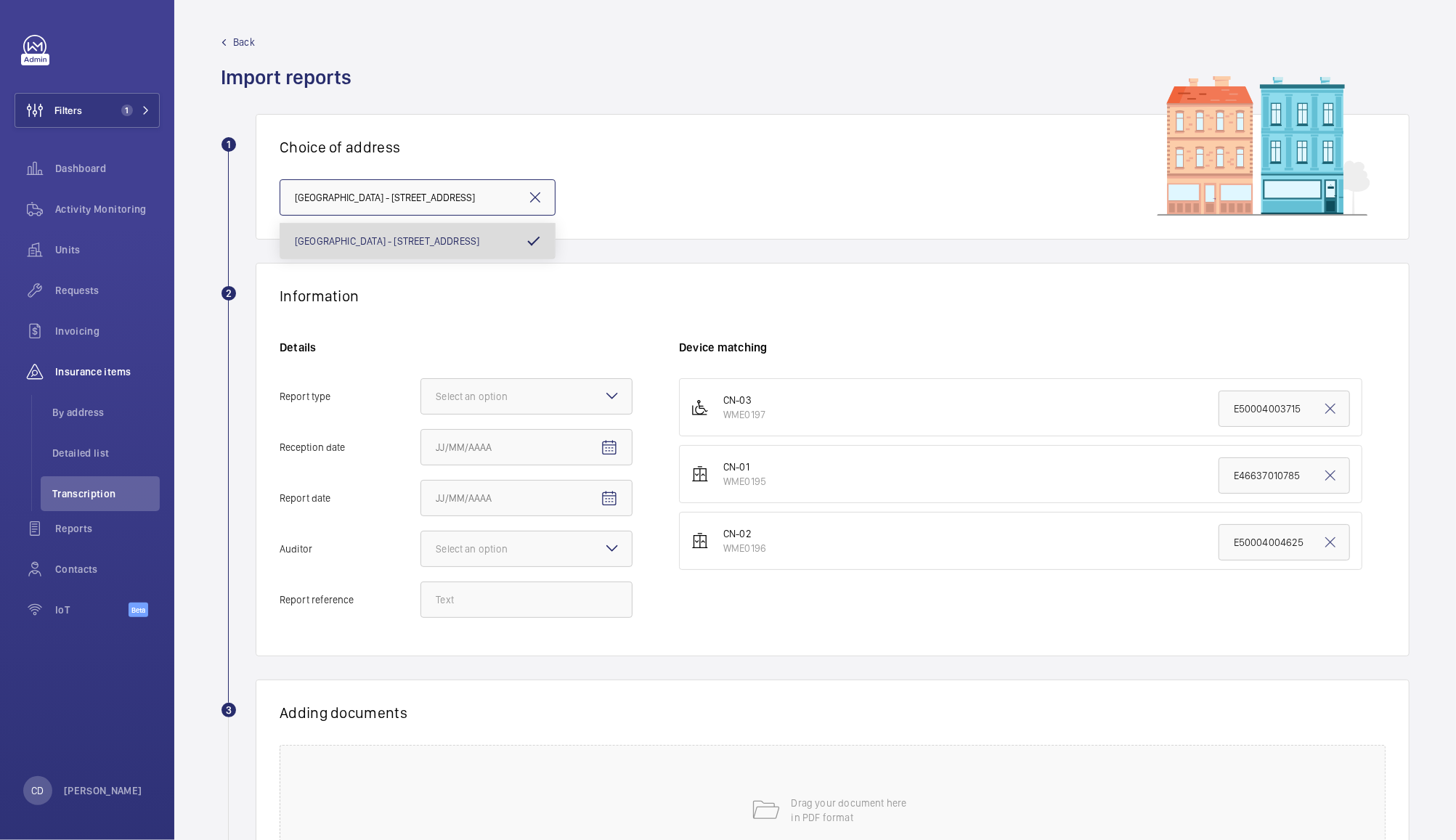
scroll to position [0, 5]
click at [555, 401] on div at bounding box center [527, 397] width 211 height 35
click at [421, 401] on input "Report type Select an option" at bounding box center [421, 397] width 0 height 35
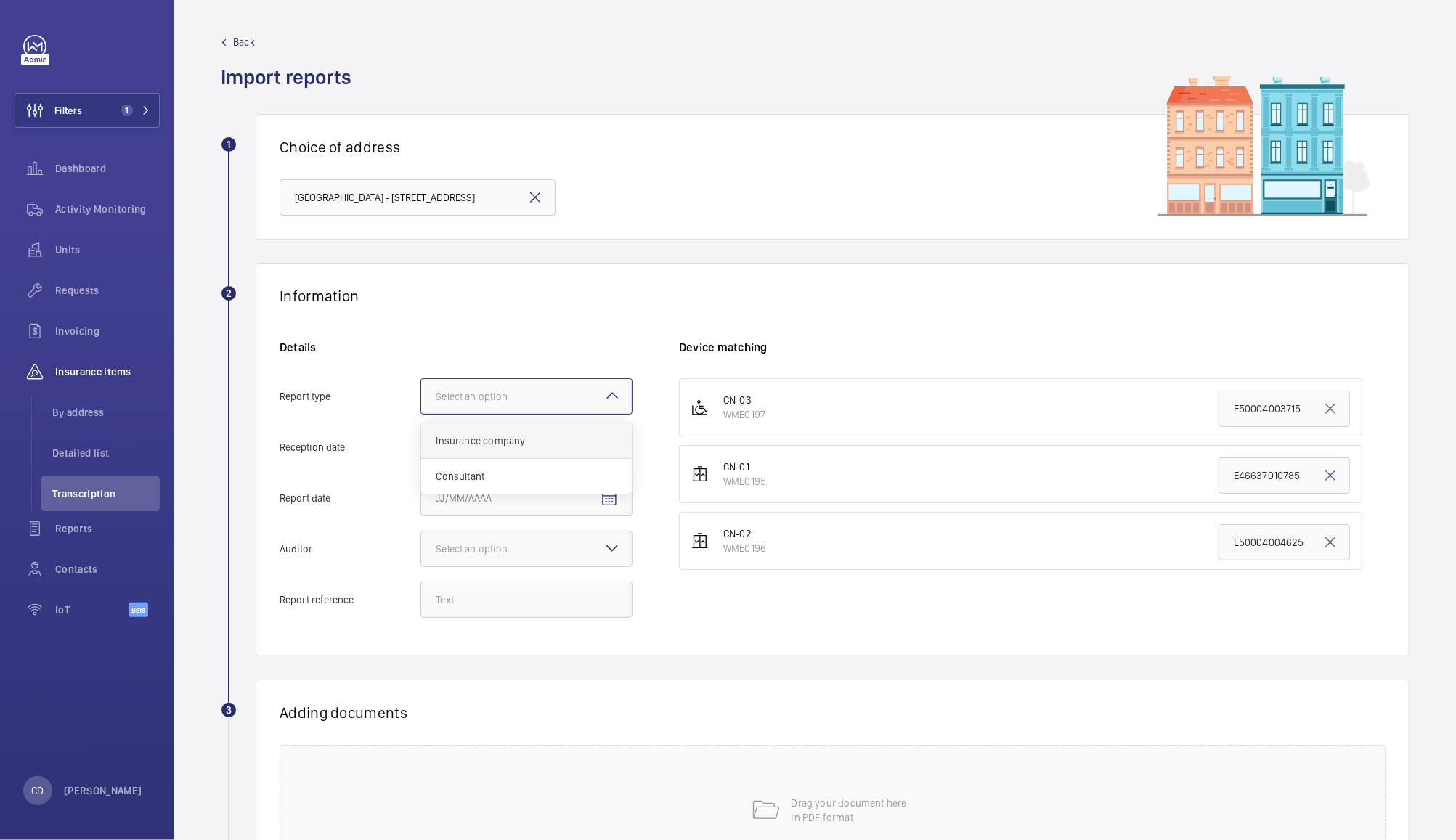
click at [509, 442] on span "Insurance company" at bounding box center [527, 441] width 181 height 15
click at [421, 414] on input "Report type Select an option Insurance company Consultant" at bounding box center [421, 397] width 0 height 35
click at [565, 447] on input "Reception date" at bounding box center [526, 447] width 212 height 37
type input "[DATE]"
click at [570, 496] on input "Report date" at bounding box center [526, 498] width 212 height 37
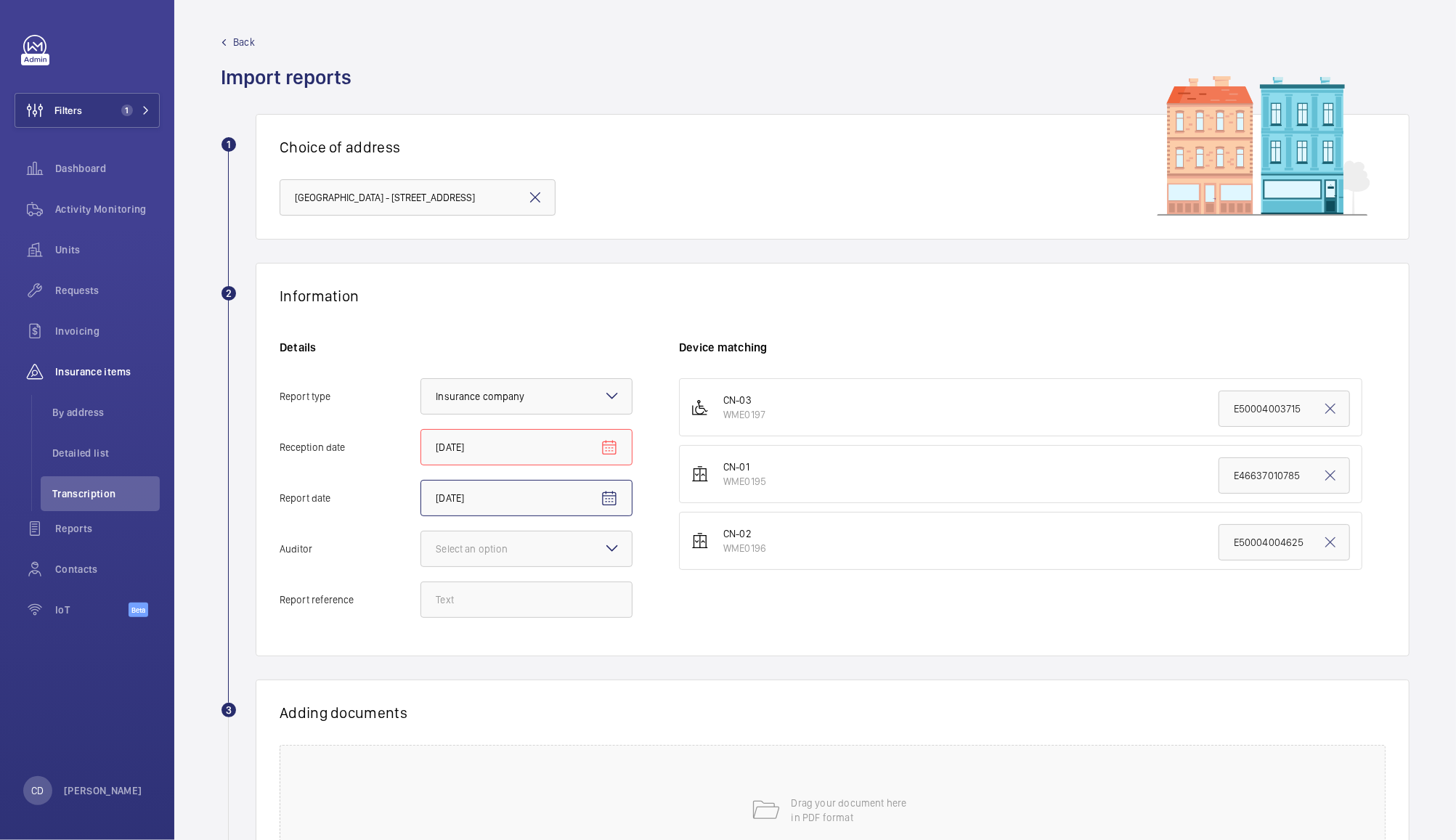
type input "[DATE]"
click at [611, 548] on mat-icon at bounding box center [612, 548] width 17 height 17
click at [421, 548] on input "Auditor Select an option" at bounding box center [421, 549] width 0 height 35
click at [535, 704] on span "Allianz" at bounding box center [527, 700] width 181 height 15
click at [421, 566] on input "Auditor Select an option Veritas Zurich British Engineering Allianz Other" at bounding box center [421, 549] width 0 height 35
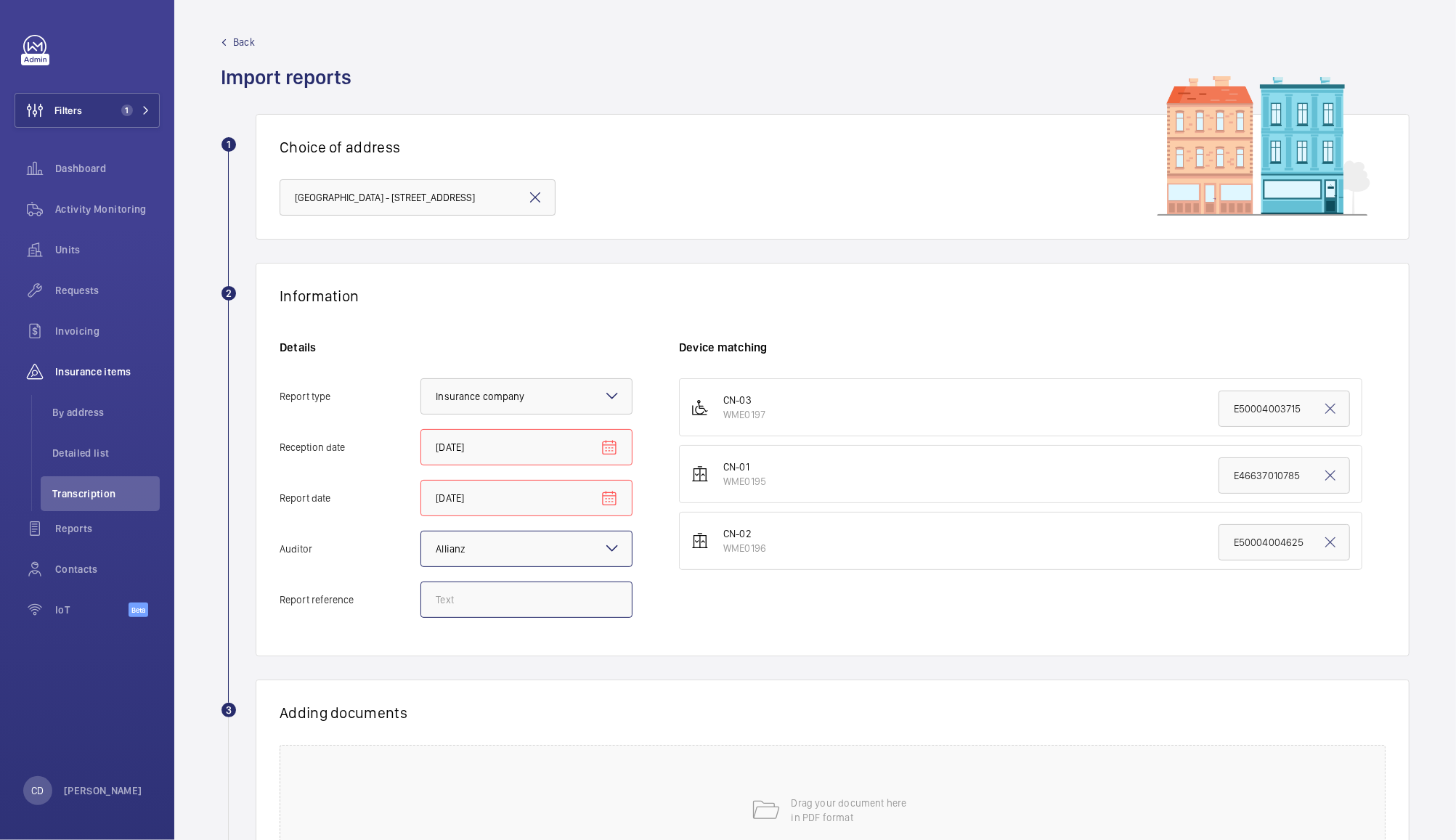
click at [545, 604] on input "Report reference" at bounding box center [526, 600] width 212 height 37
paste input "E50957006732"
type input "E50957006732"
click at [1321, 480] on mat-icon at bounding box center [1330, 475] width 17 height 17
click at [1322, 544] on mat-icon at bounding box center [1330, 542] width 17 height 17
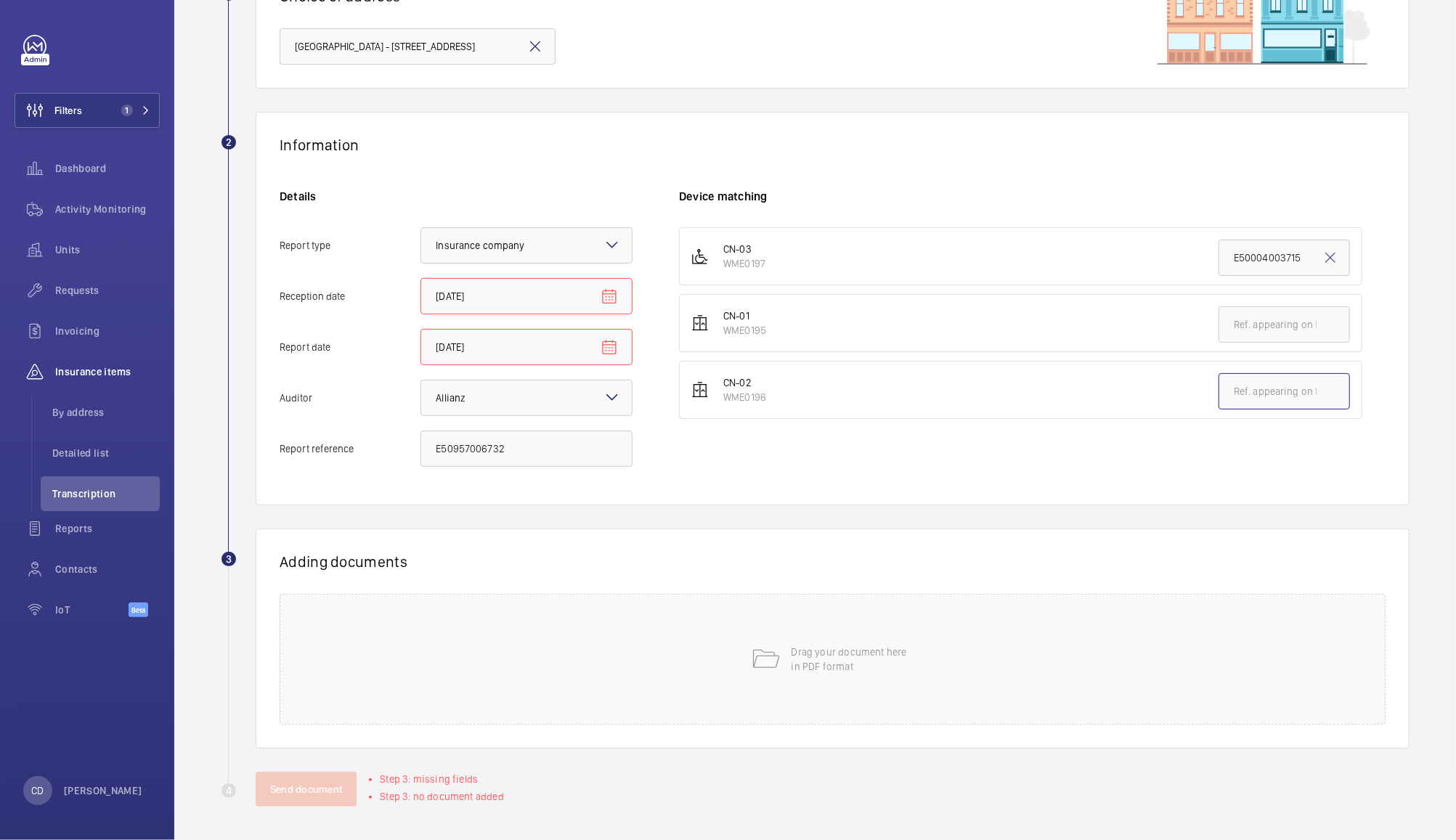
scroll to position [147, 0]
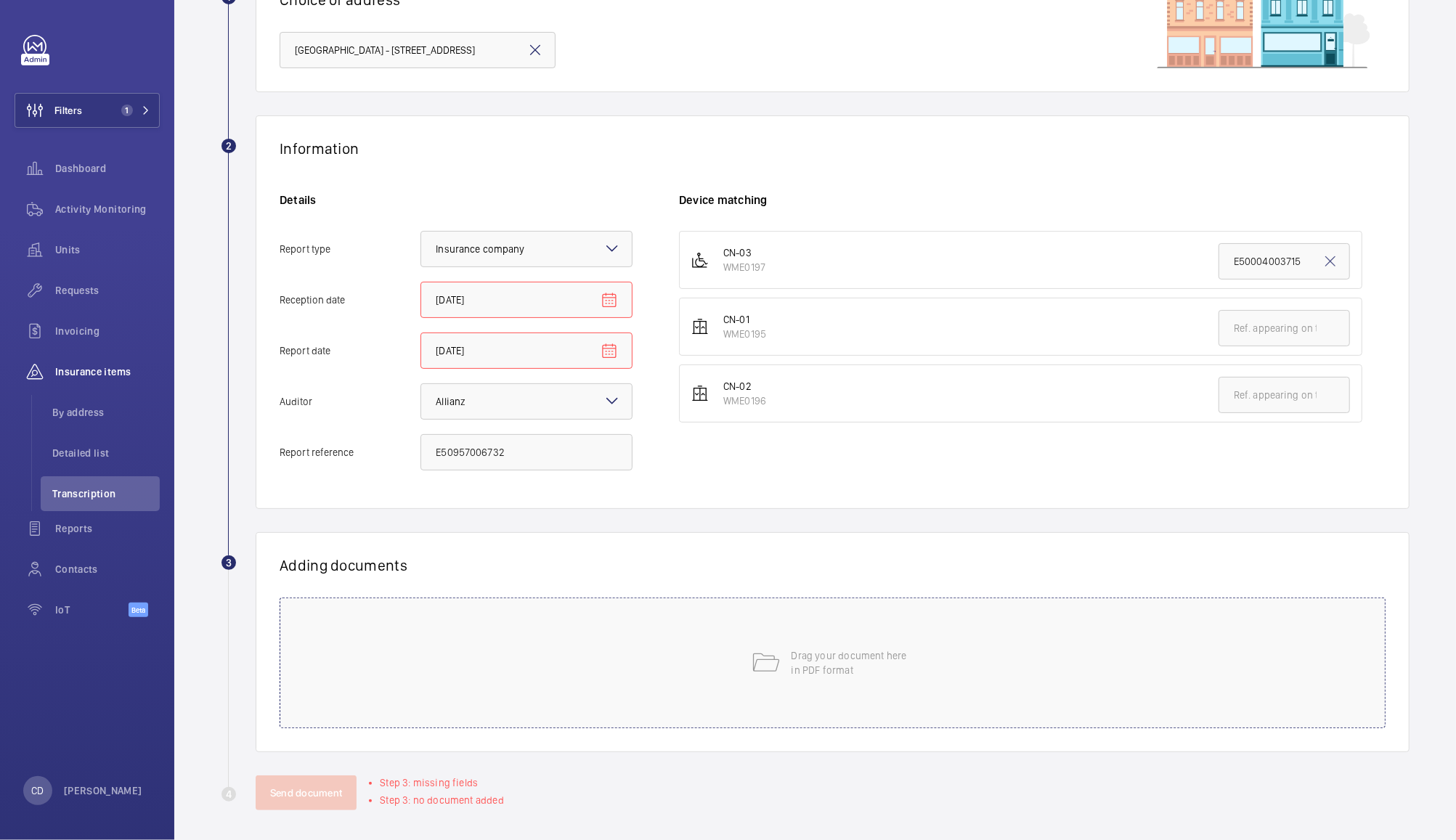
click at [881, 665] on p "Drag your document here in PDF format" at bounding box center [853, 663] width 124 height 29
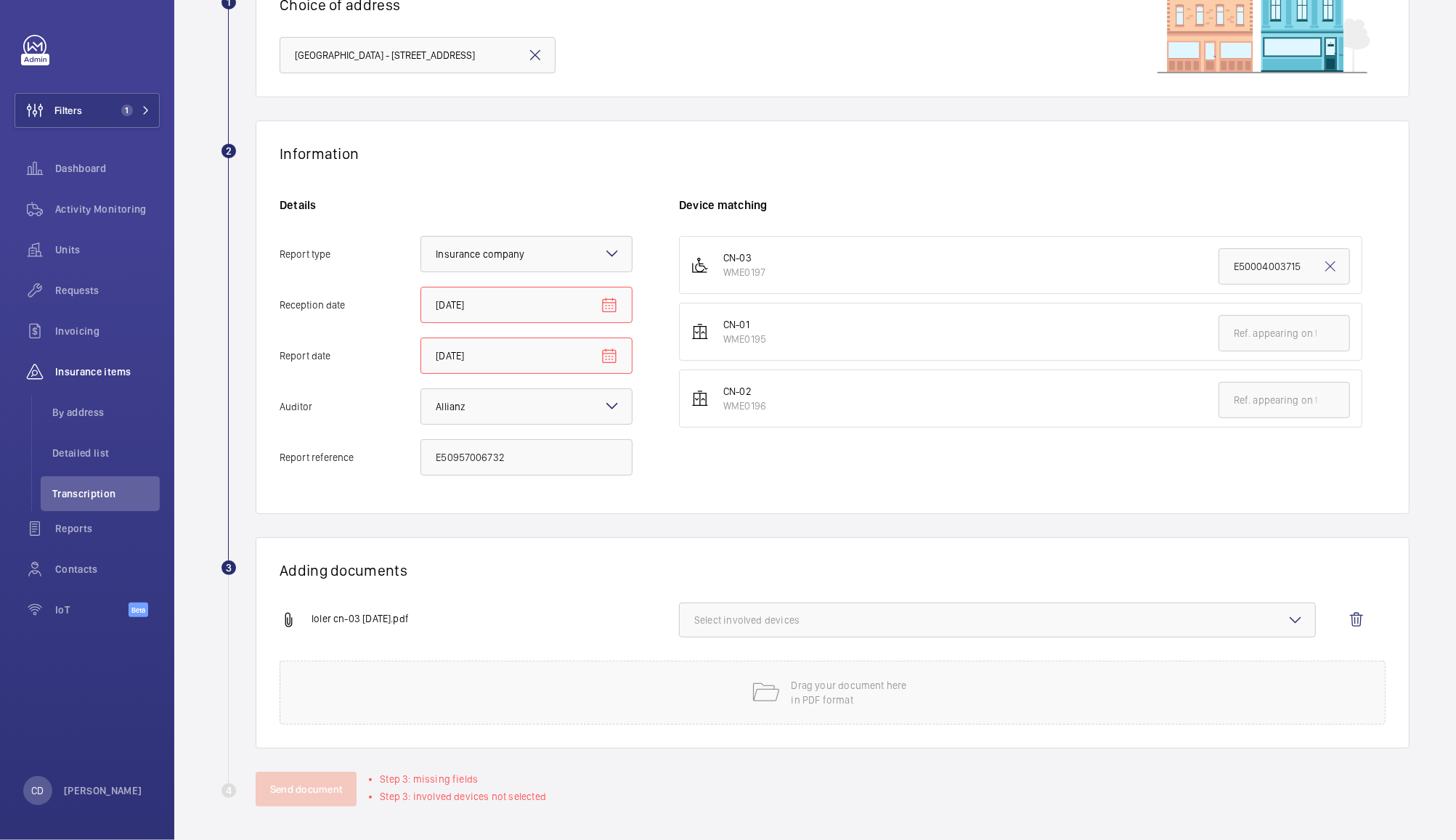
click at [892, 625] on span "Select involved devices" at bounding box center [998, 620] width 607 height 15
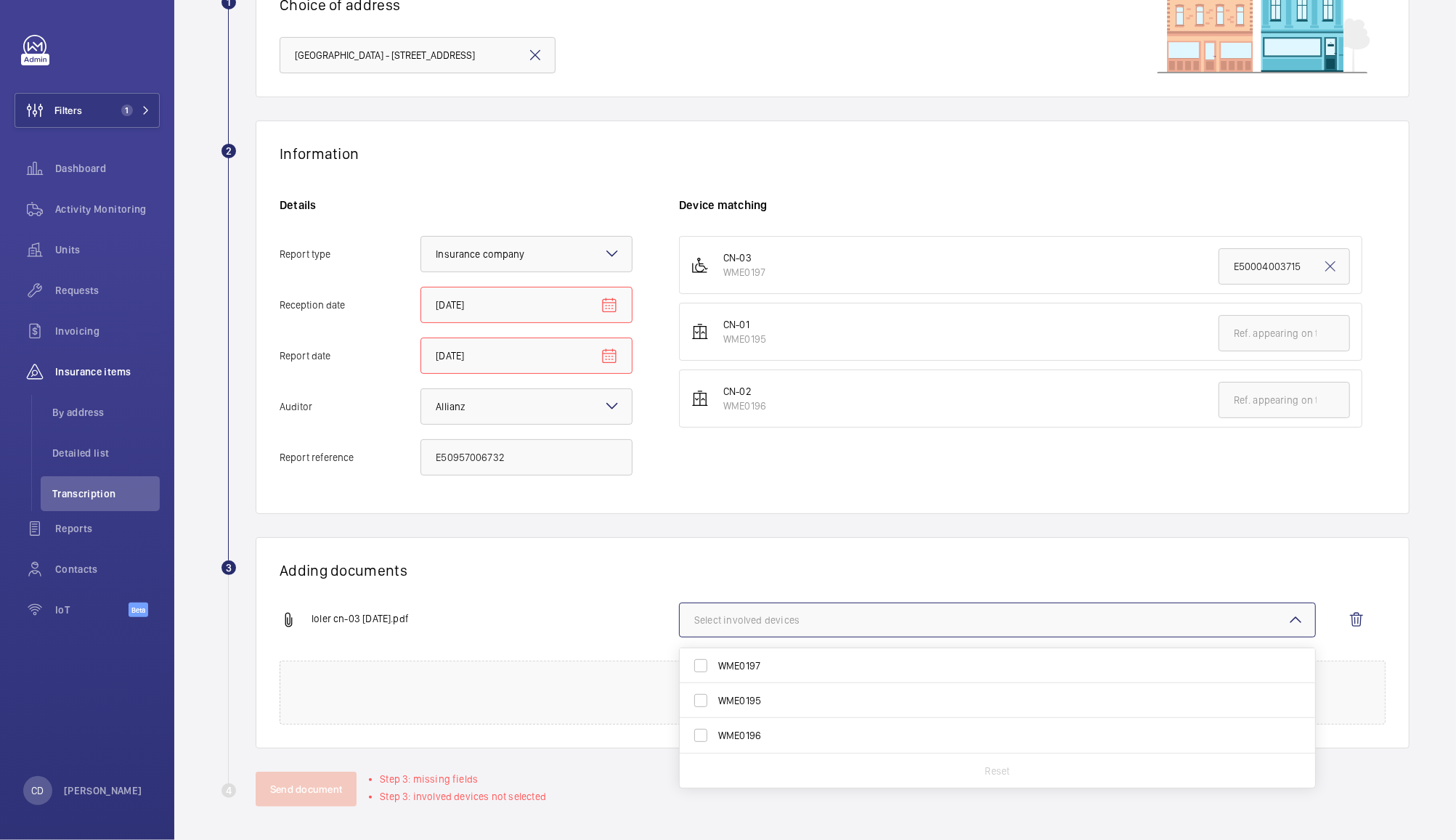
click at [813, 670] on span "WME0197" at bounding box center [999, 666] width 561 height 15
click at [716, 670] on input "WME0197" at bounding box center [701, 666] width 29 height 29
checkbox input "true"
click at [534, 797] on div "Send document Step 3: missing fields" at bounding box center [832, 789] width 1154 height 35
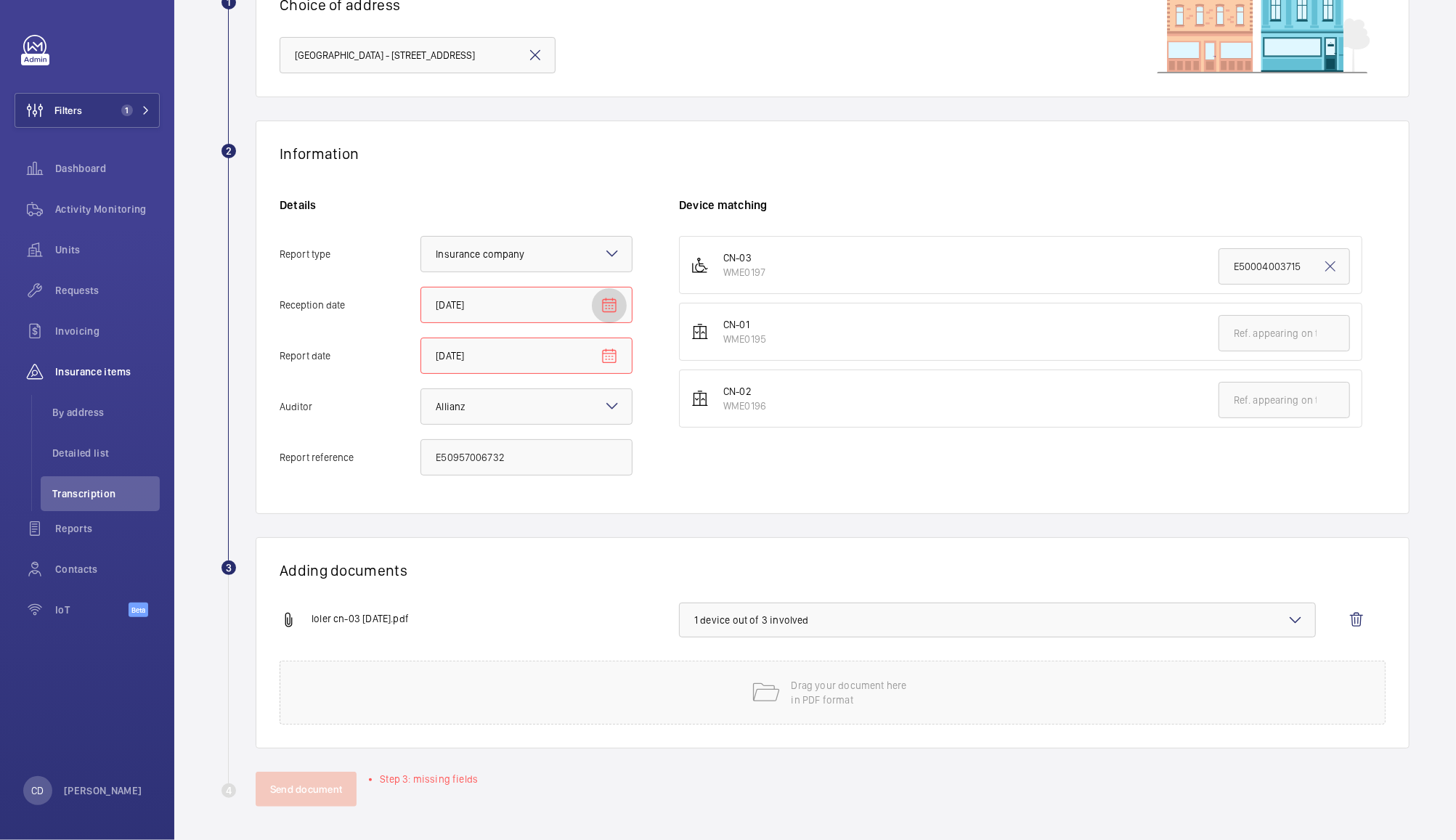
click at [612, 310] on mat-icon "Open calendar" at bounding box center [608, 305] width 17 height 17
click at [594, 359] on span "Previous month" at bounding box center [589, 363] width 29 height 29
click at [471, 510] on span "23" at bounding box center [470, 509] width 27 height 27
type input "[DATE]"
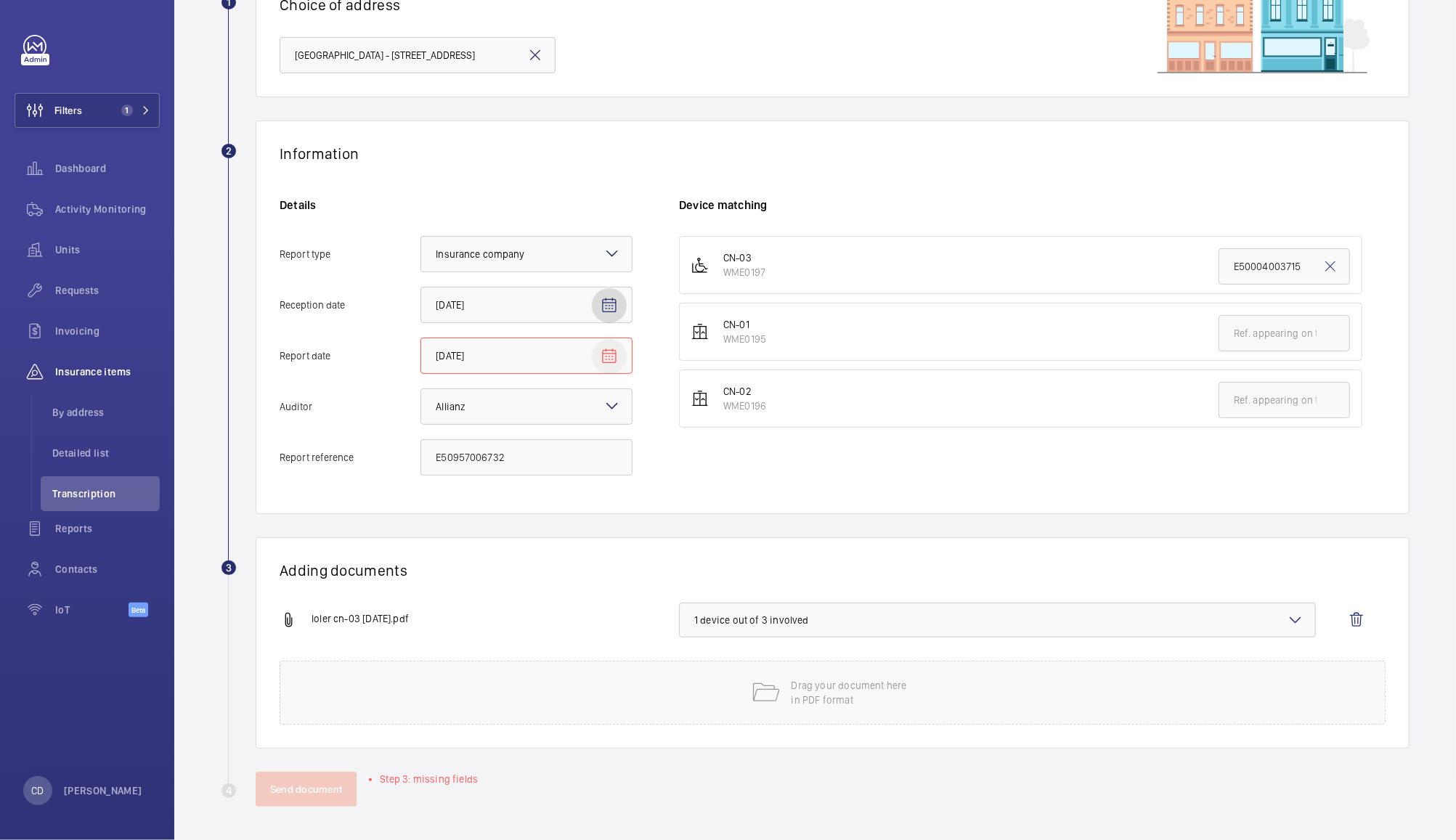
click at [610, 355] on mat-icon "Open calendar" at bounding box center [608, 356] width 17 height 17
click at [586, 409] on span "Previous month" at bounding box center [589, 413] width 29 height 29
click at [471, 566] on span "23" at bounding box center [470, 561] width 27 height 27
type input "[DATE]"
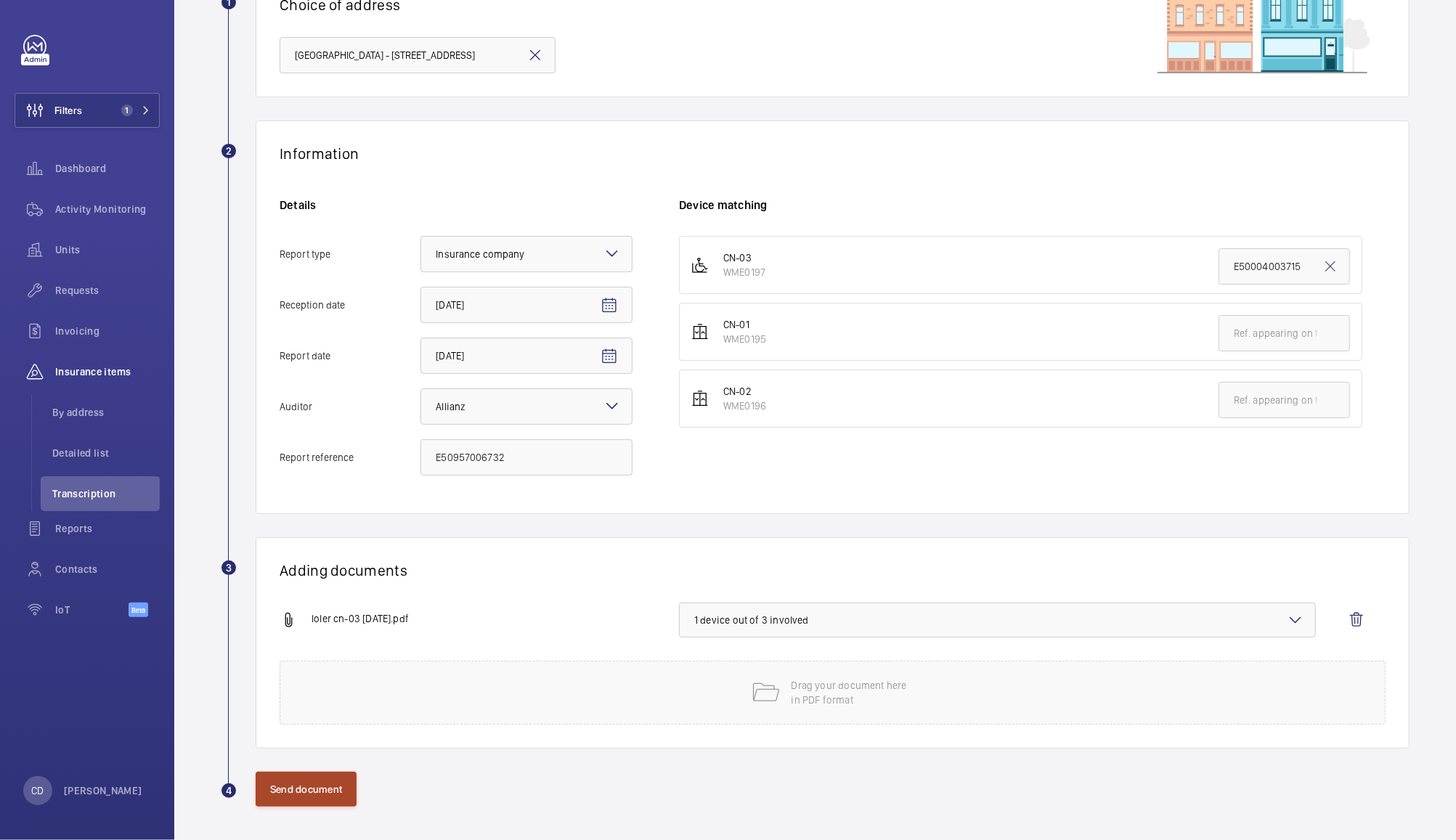
click at [301, 789] on button "Send document" at bounding box center [306, 789] width 101 height 35
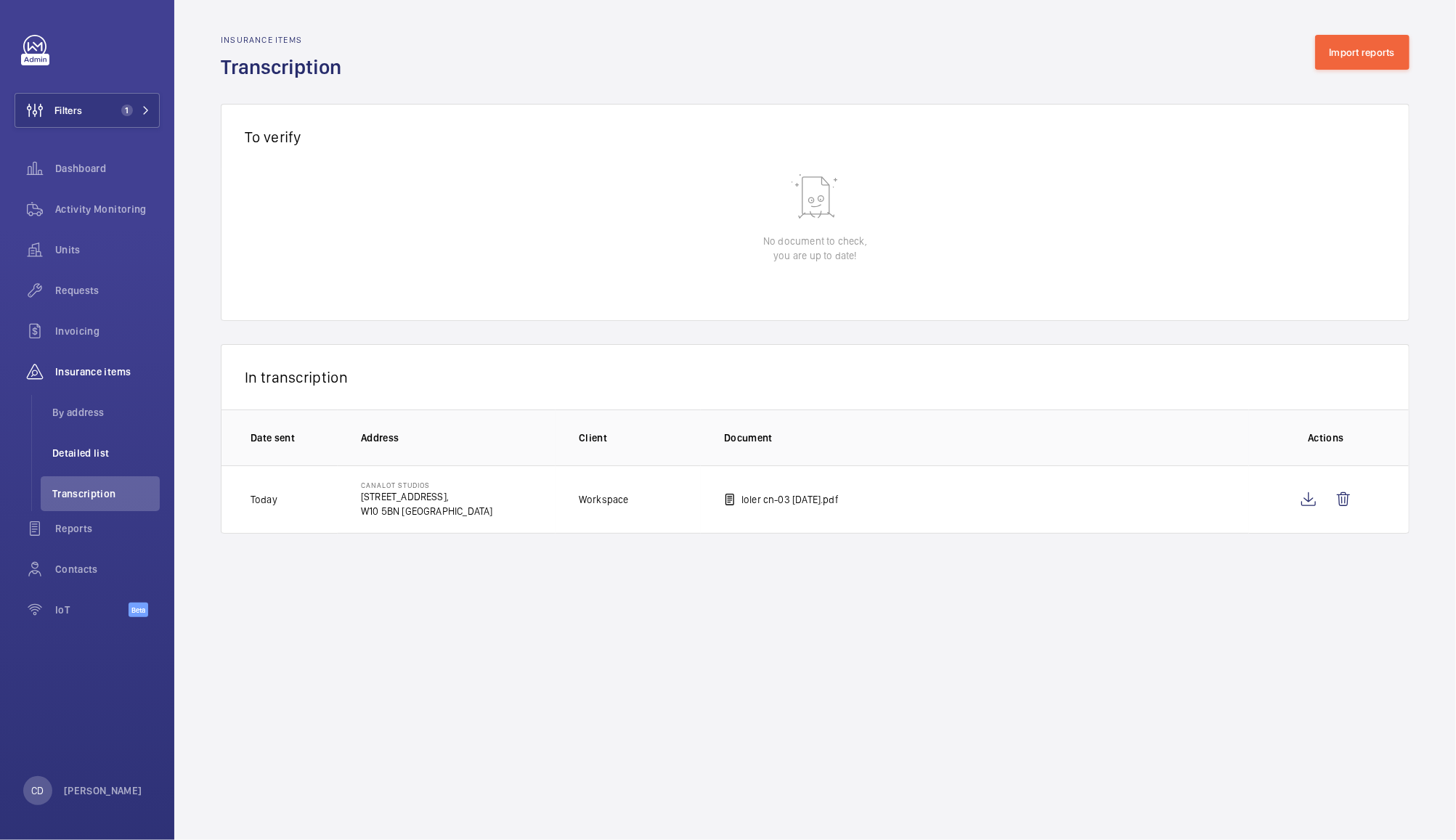
click at [86, 453] on span "Detailed list" at bounding box center [105, 453] width 107 height 15
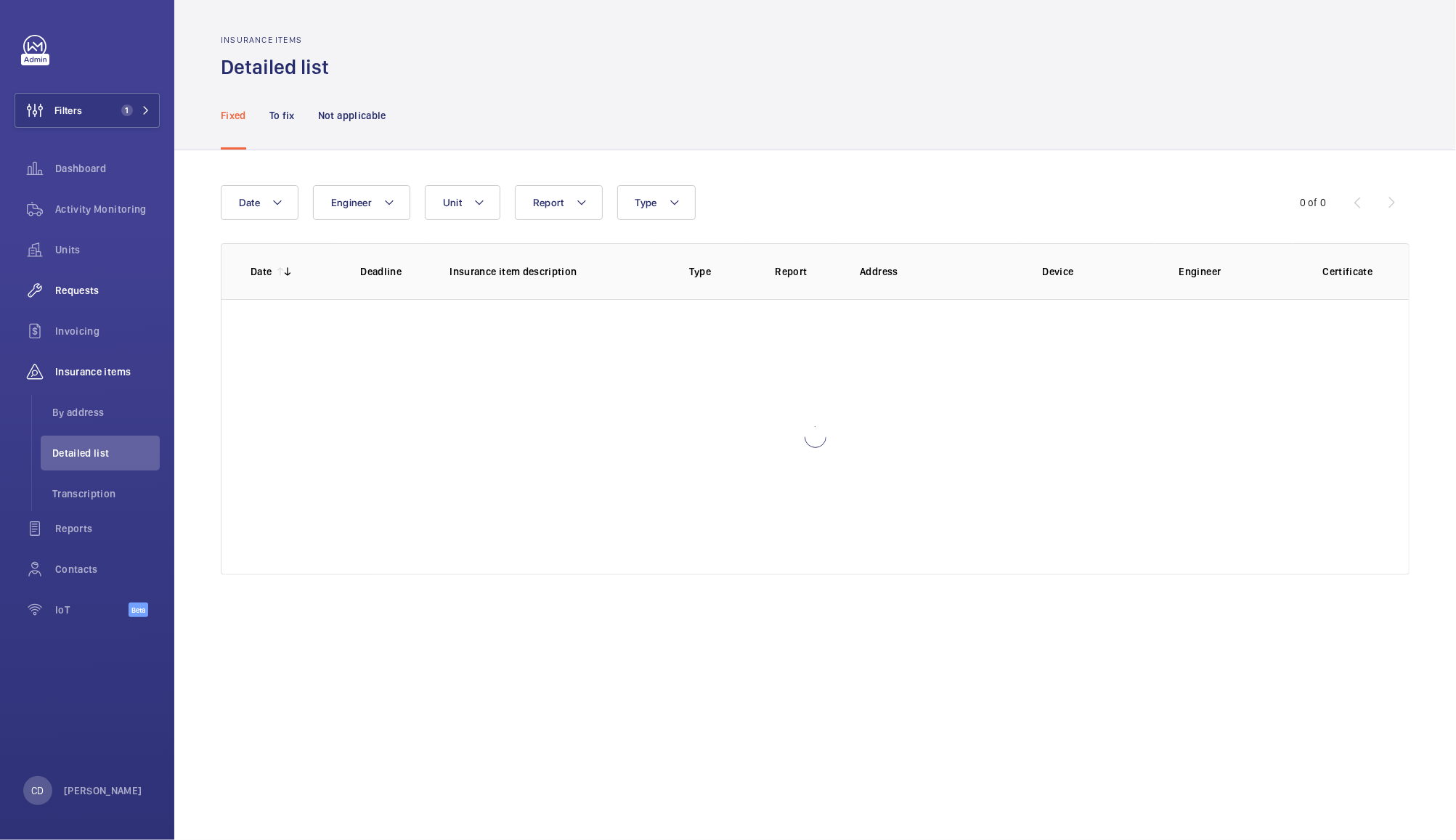
click at [85, 286] on span "Requests" at bounding box center [107, 290] width 104 height 15
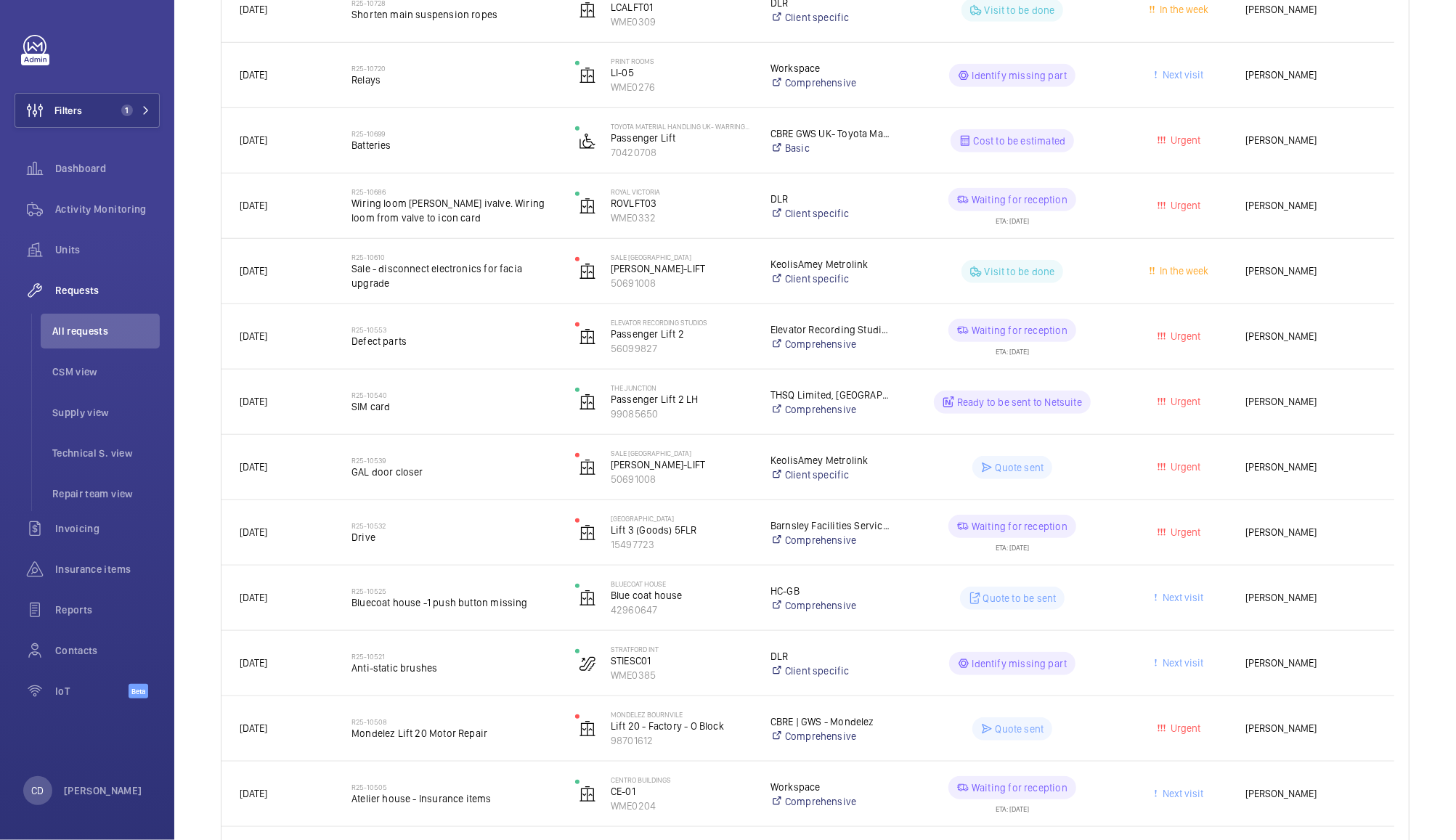
scroll to position [765, 0]
click at [1118, 415] on div "Urgent" at bounding box center [1171, 402] width 110 height 46
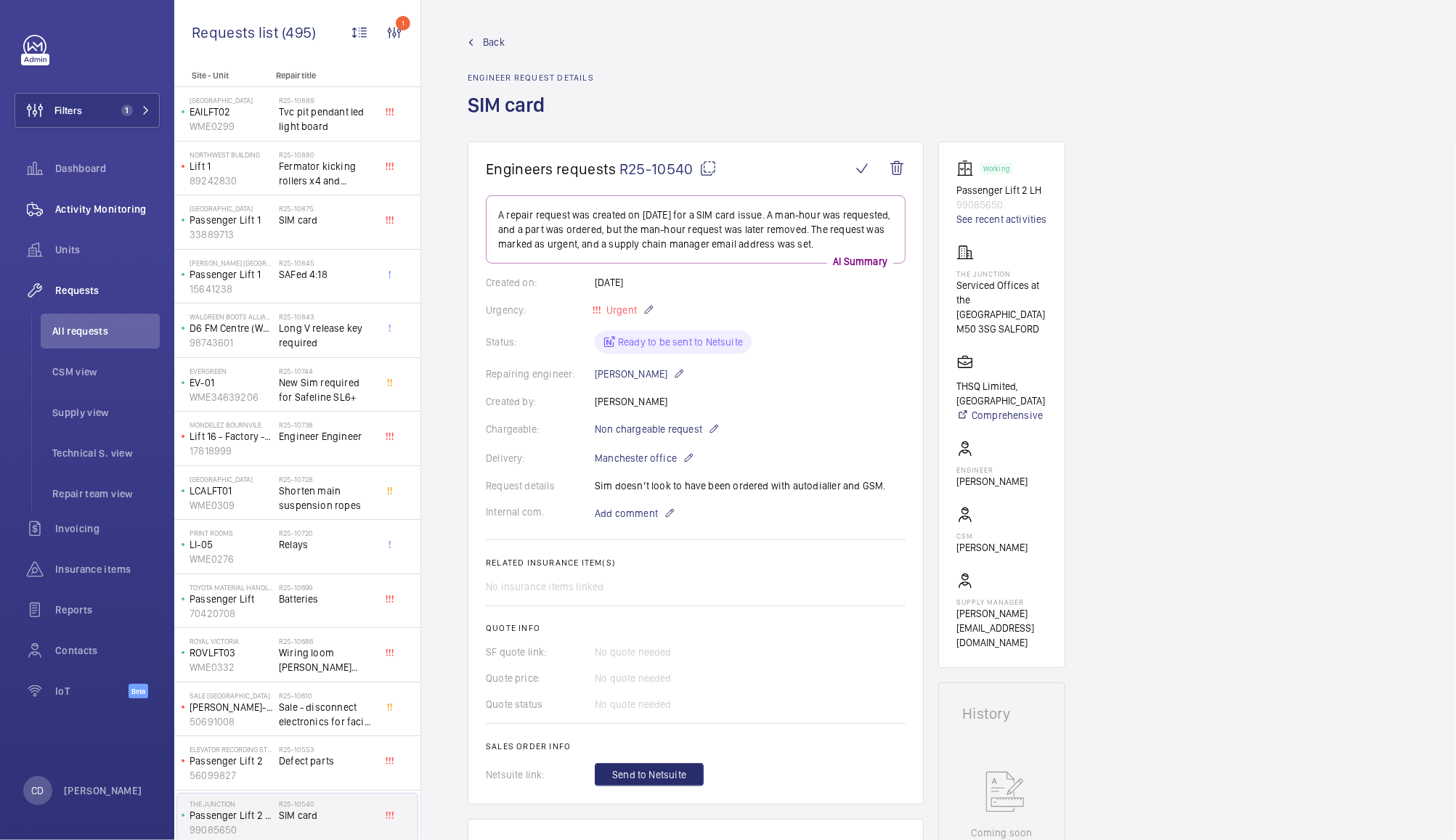
click at [93, 215] on span "Activity Monitoring" at bounding box center [107, 209] width 104 height 15
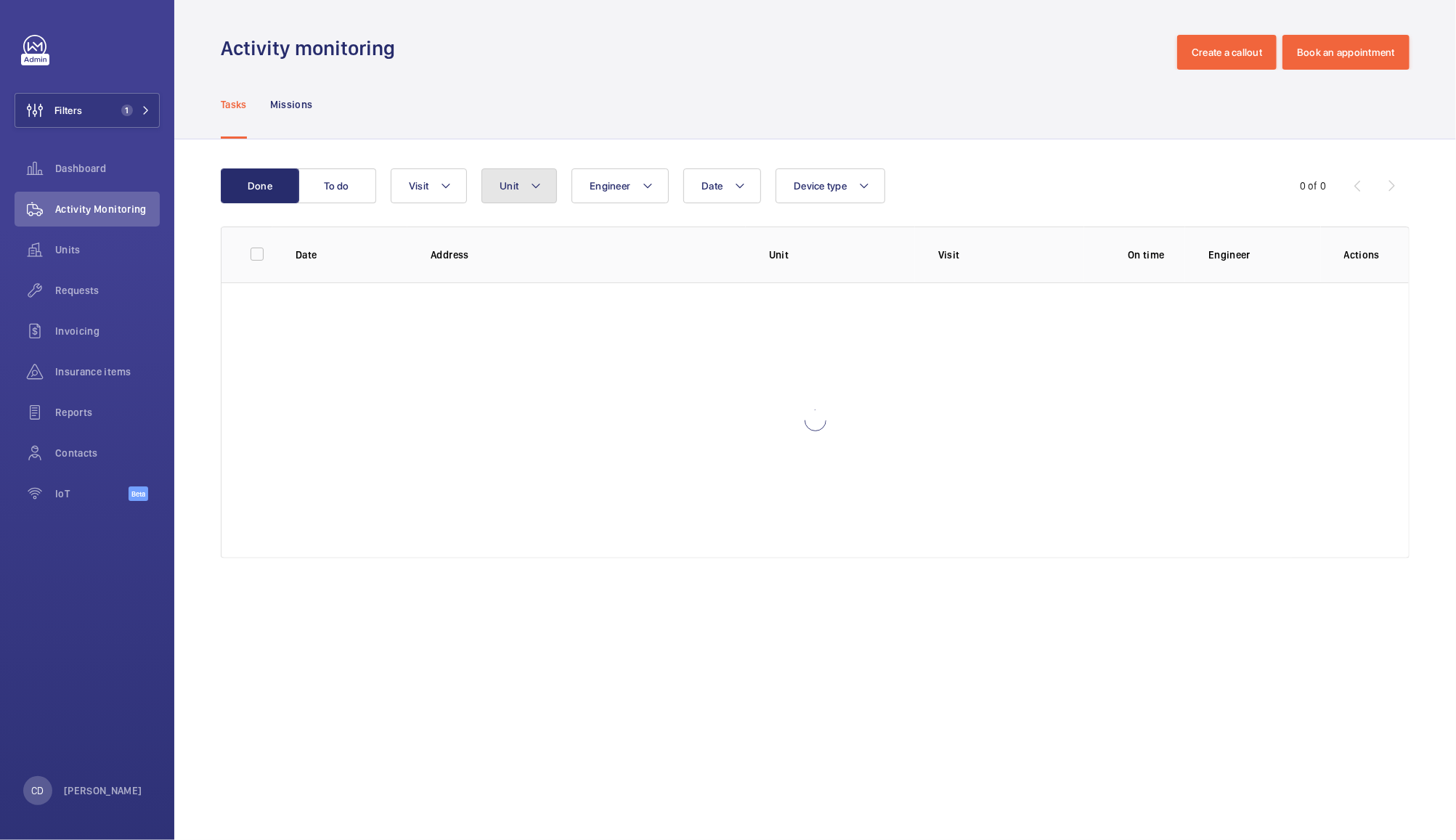
click at [518, 172] on button "Unit" at bounding box center [519, 186] width 75 height 35
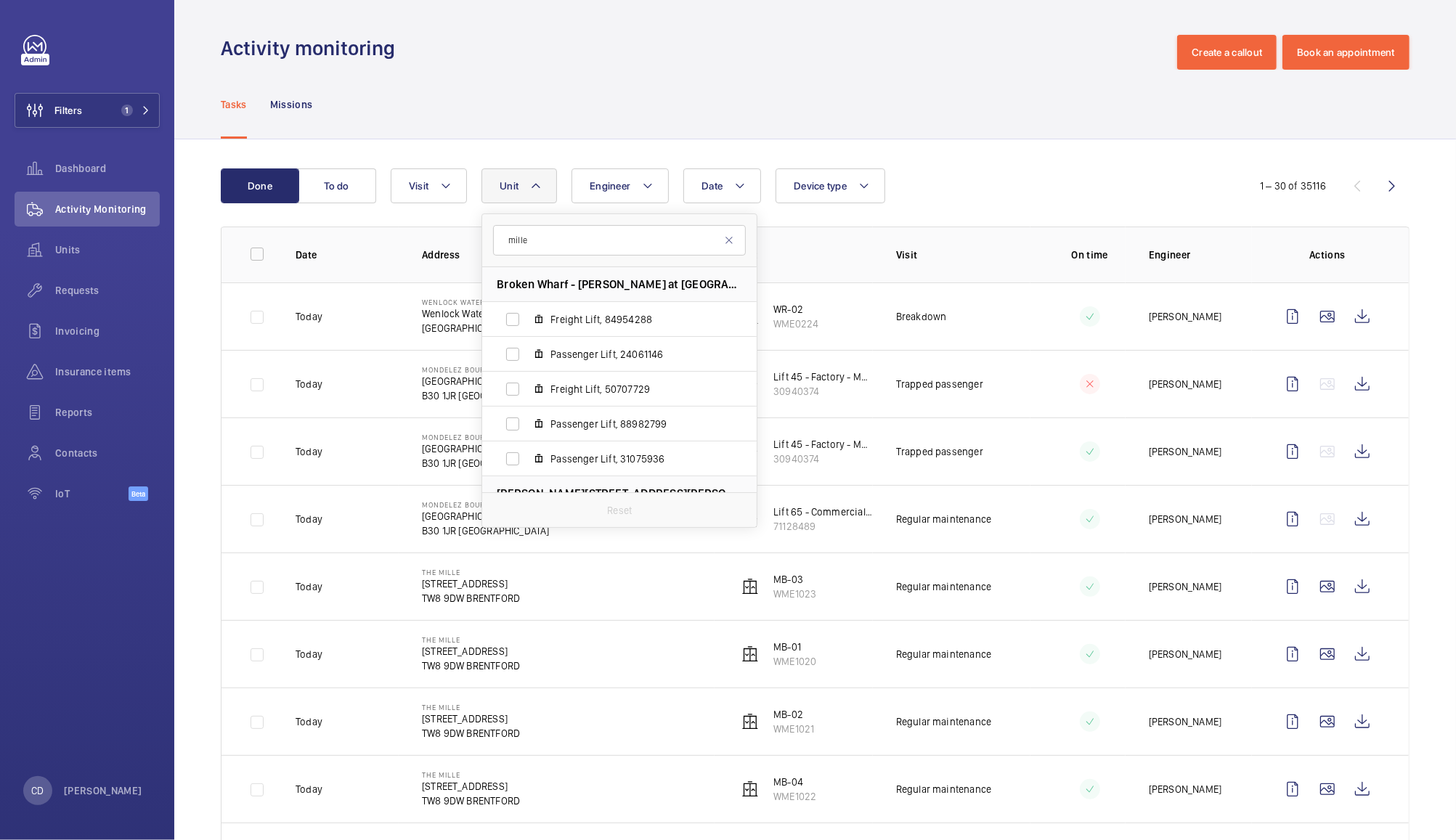
type input "mille"
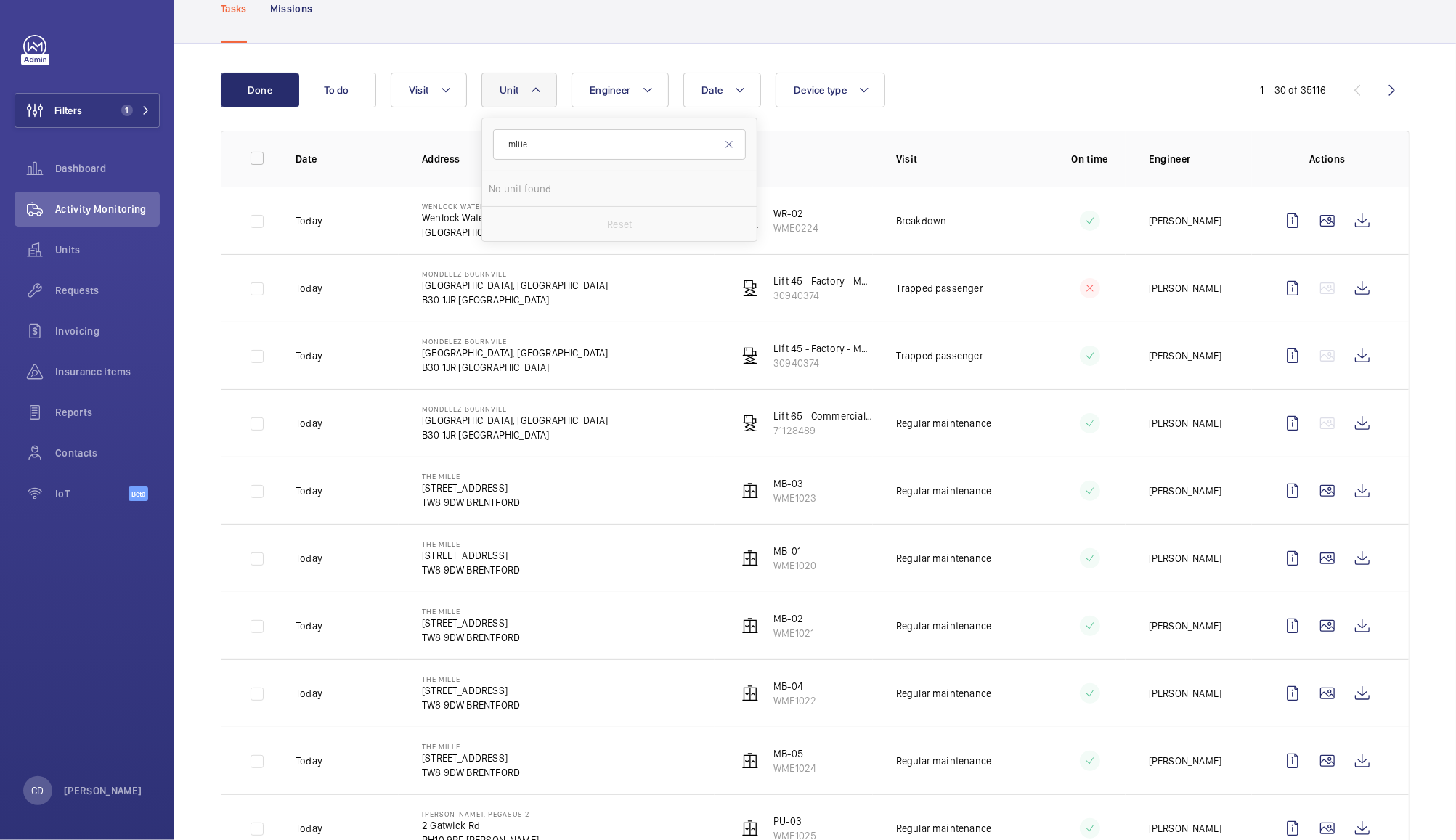
scroll to position [104, 0]
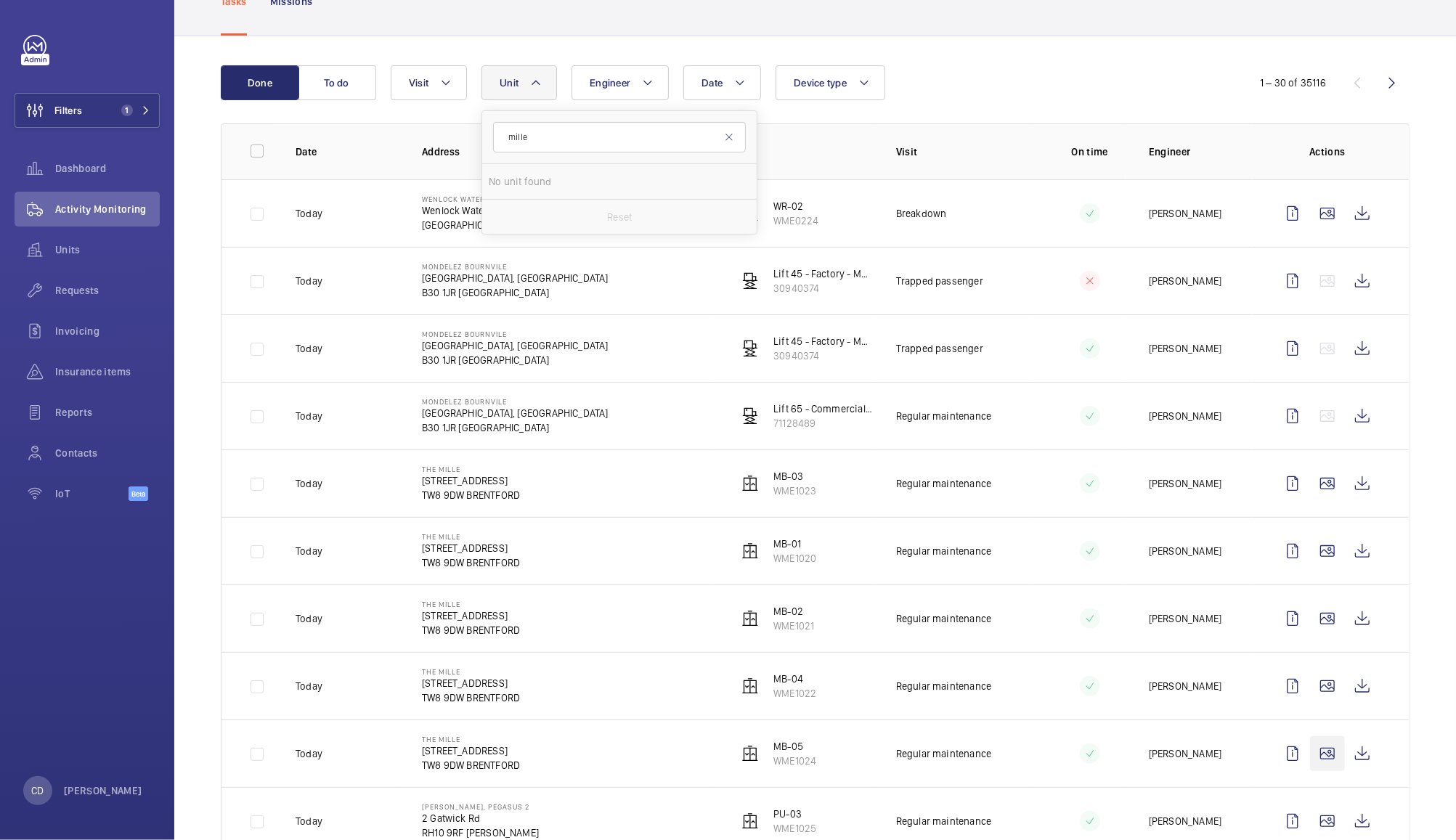
click at [1310, 761] on wm-front-icon-button at bounding box center [1328, 754] width 35 height 35
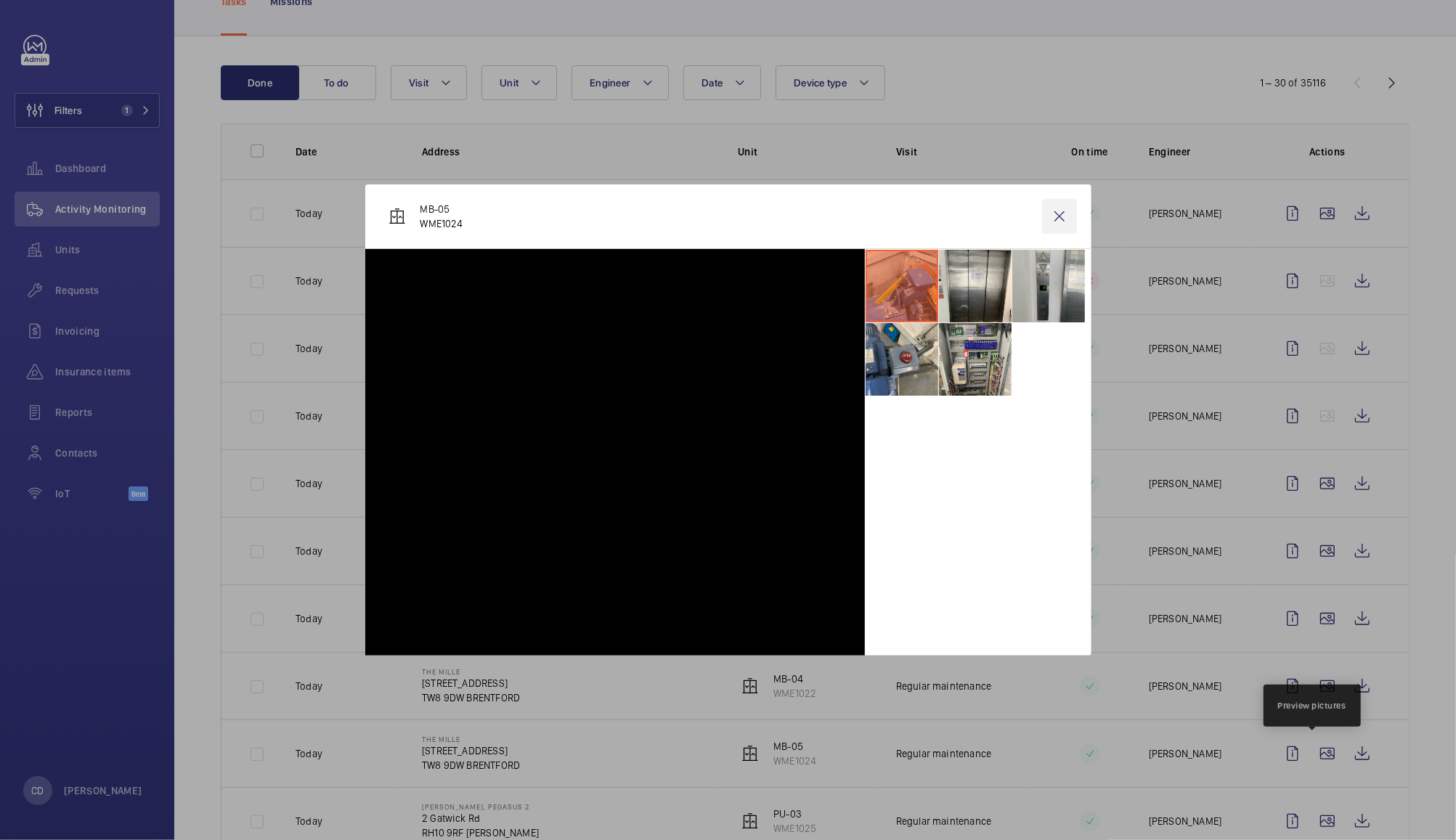
click at [1059, 215] on wm-front-icon-button at bounding box center [1059, 216] width 35 height 35
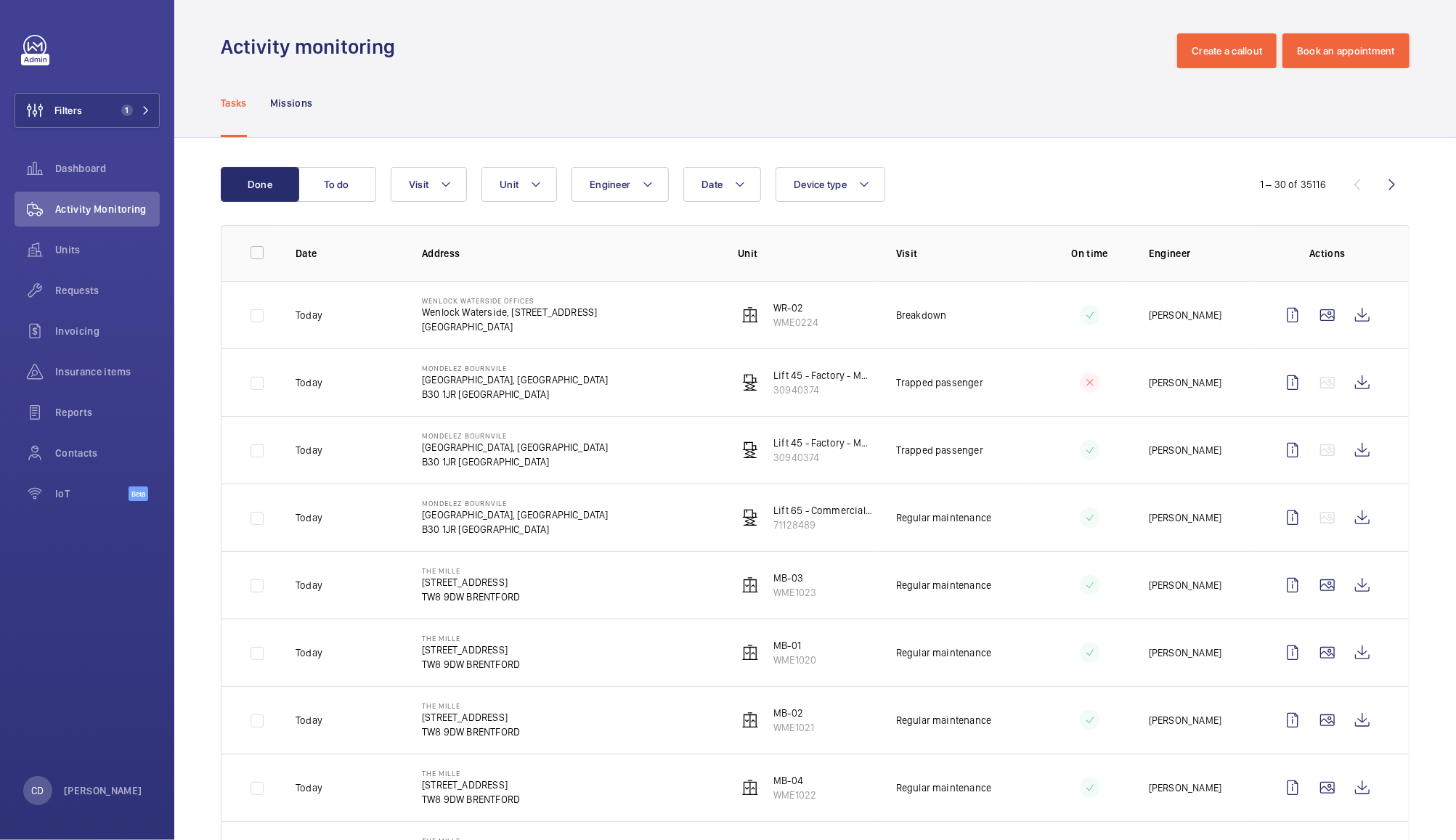
scroll to position [0, 0]
click at [523, 194] on button "Unit" at bounding box center [519, 186] width 75 height 35
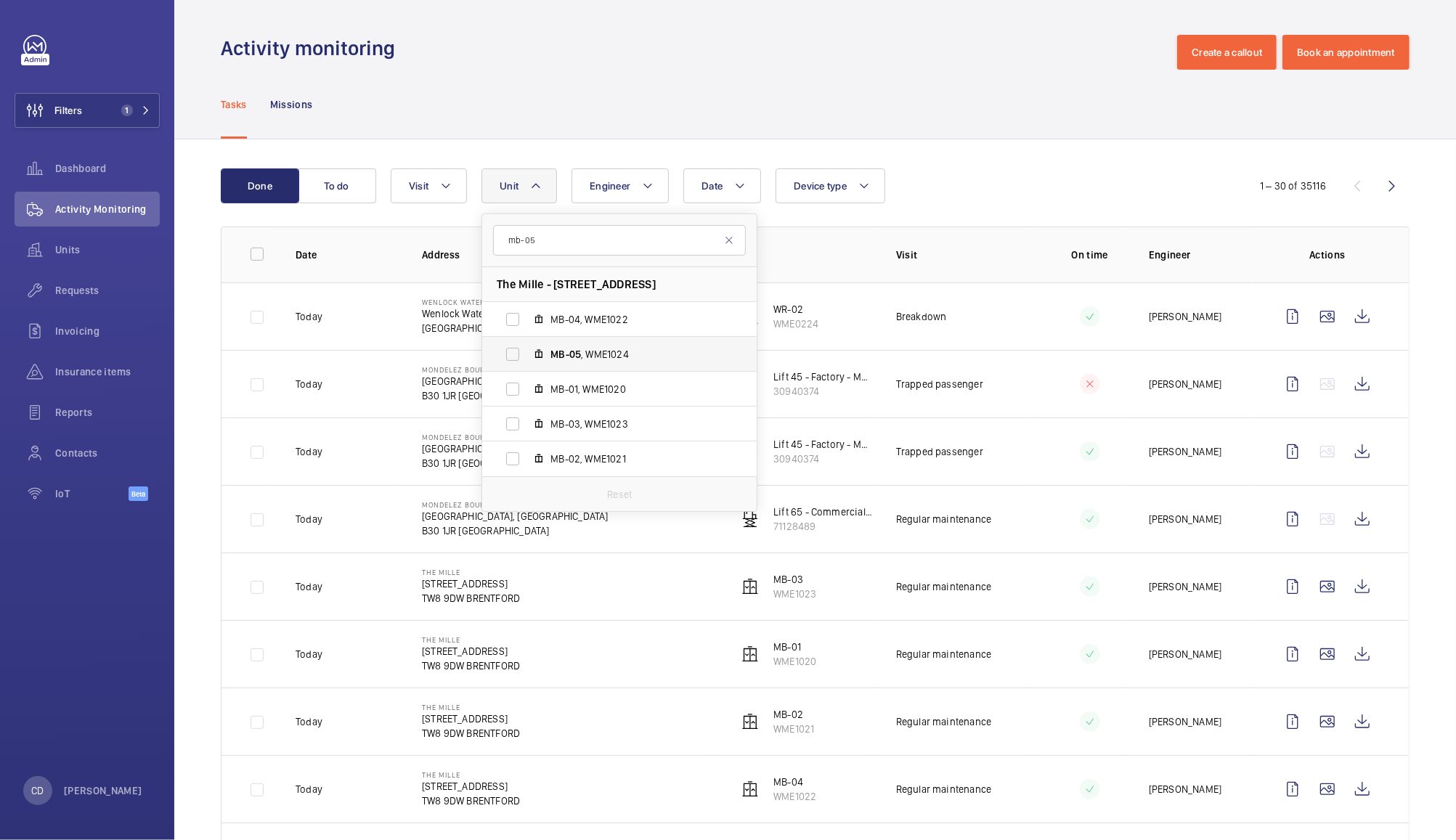
type input "mb-05"
click at [575, 355] on span "MB-05" at bounding box center [565, 354] width 30 height 12
click at [527, 355] on input "MB-05 , WME1024" at bounding box center [513, 355] width 29 height 29
checkbox input "true"
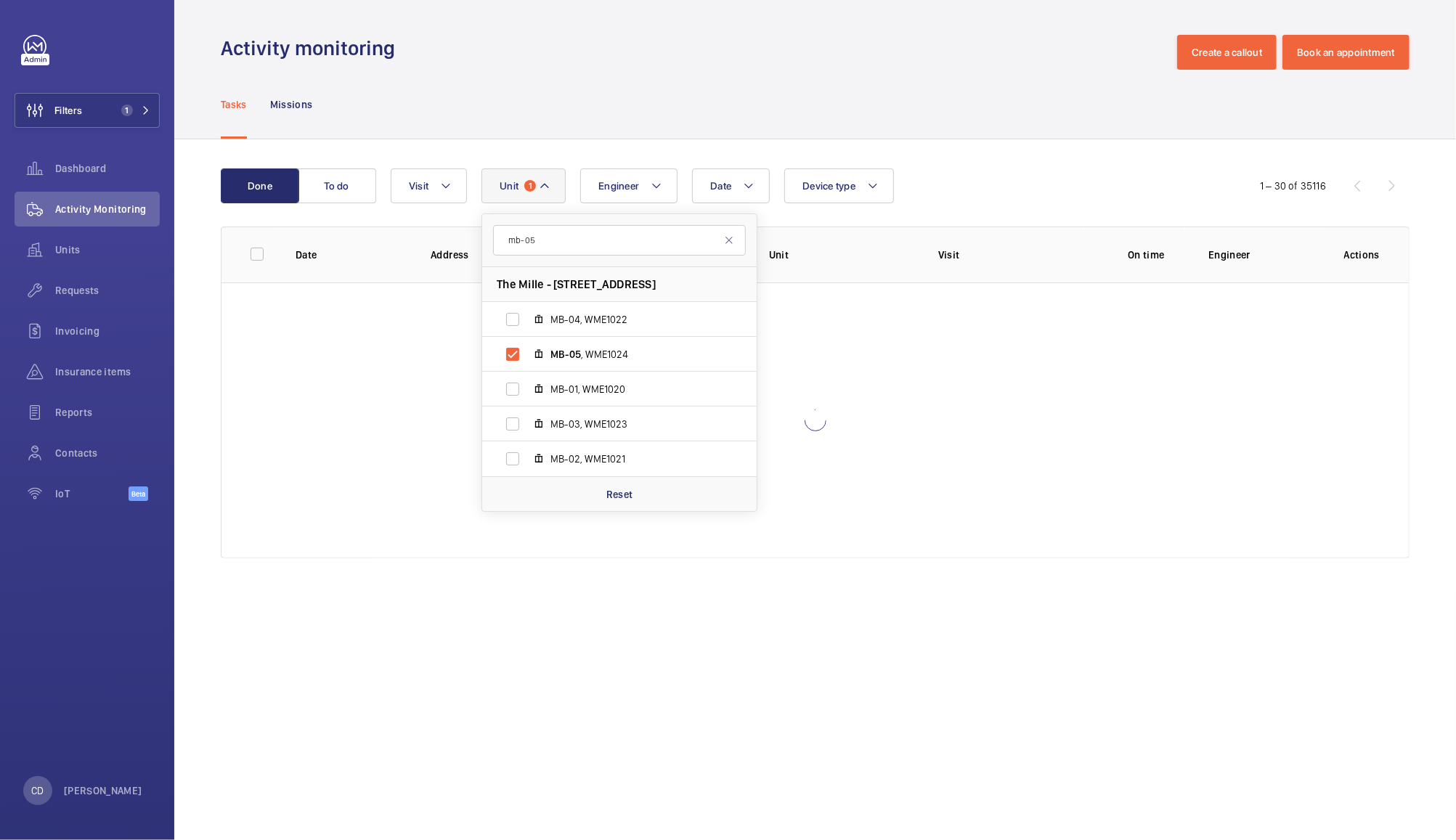
click at [992, 141] on div "Done To do Date Engineer Unit 1 mb-05 The Mille - 1000 Great West Rd, TW8 9DW B…" at bounding box center [815, 365] width 1282 height 453
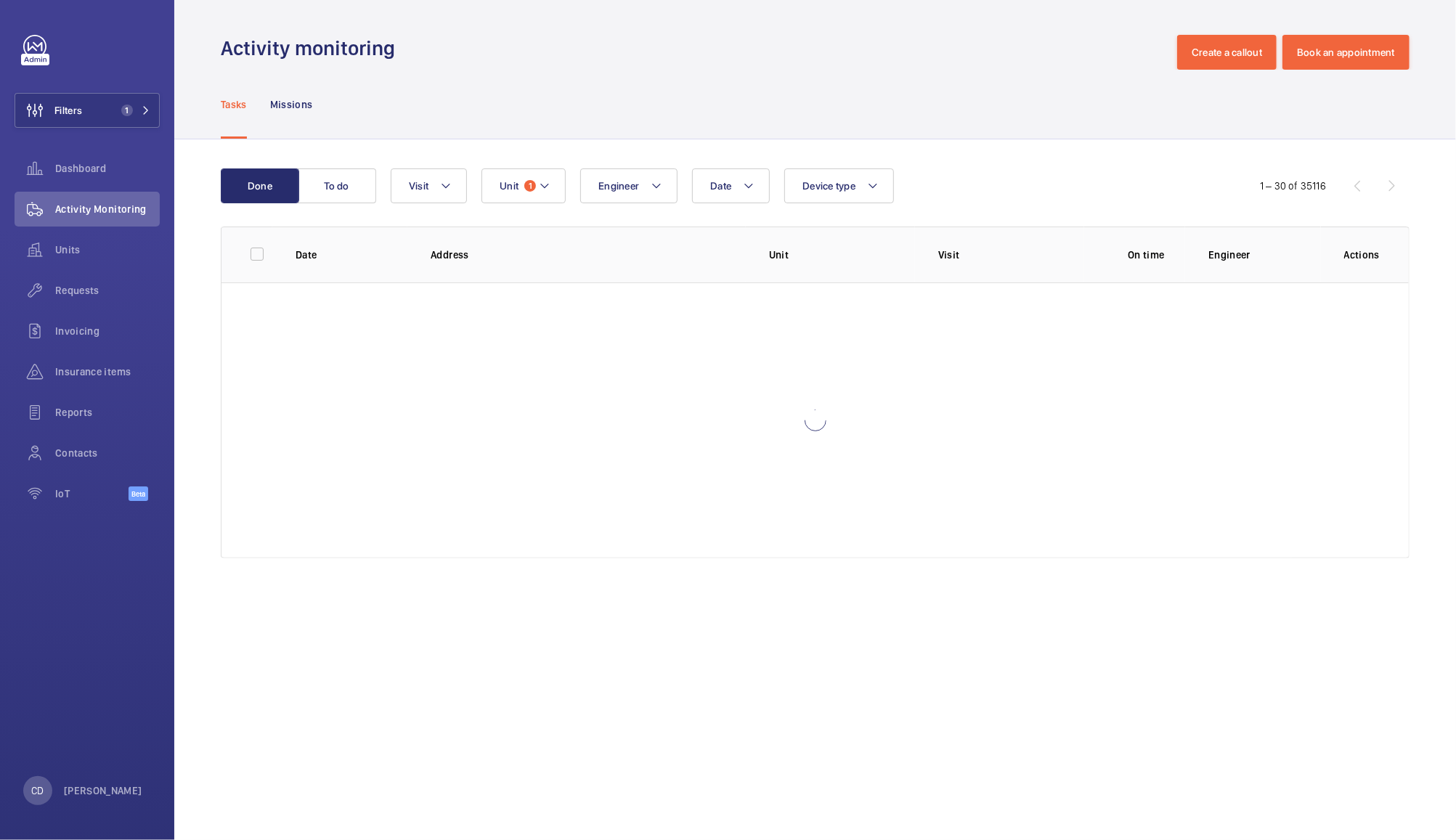
click at [992, 141] on div "Done To do Date Engineer Unit 1 Device type Visit 1 – 30 of 35116 Date Address …" at bounding box center [815, 365] width 1282 height 453
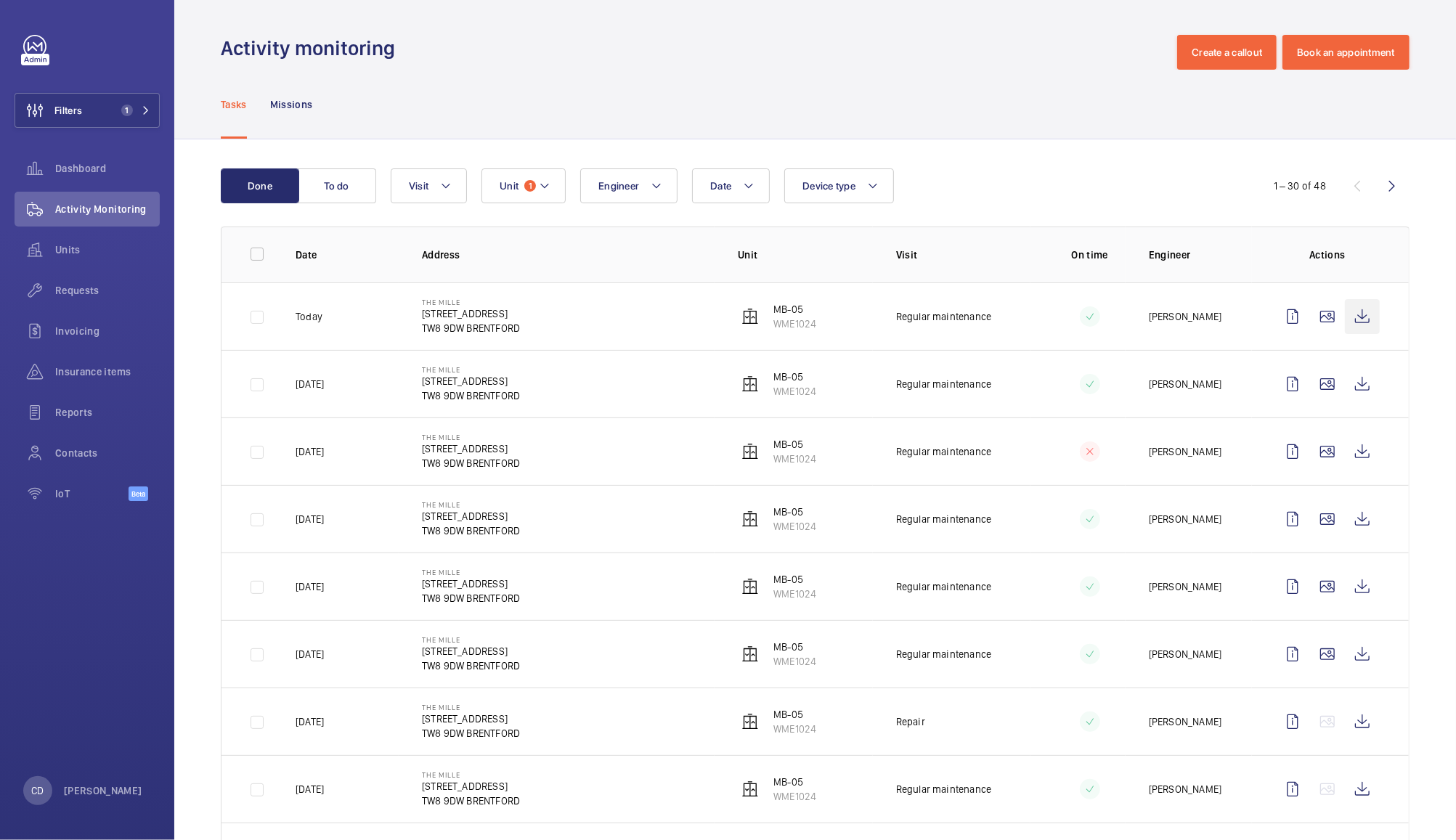
click at [1350, 316] on wm-front-icon-button at bounding box center [1363, 317] width 35 height 35
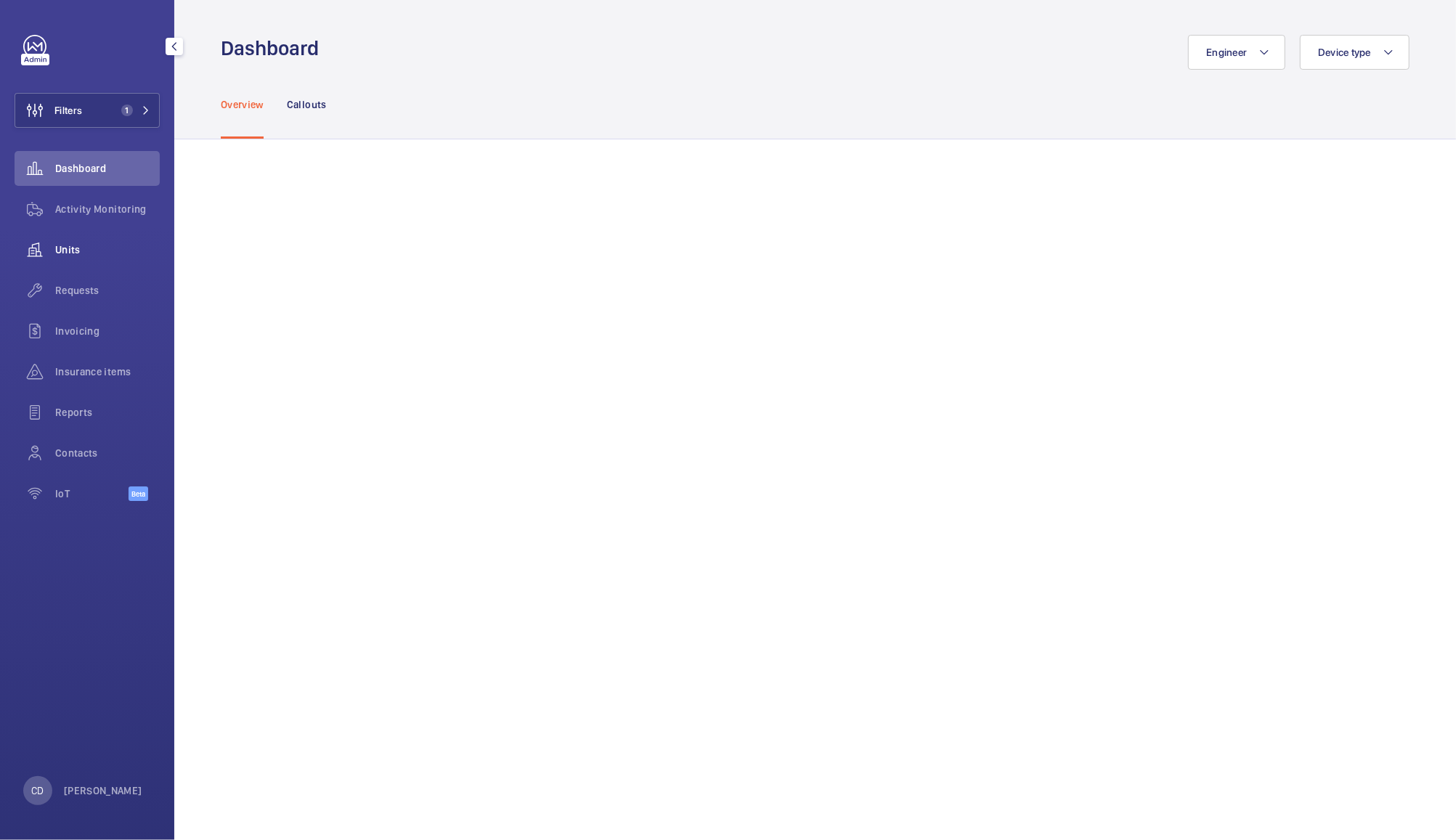
click at [64, 245] on span "Units" at bounding box center [107, 250] width 104 height 15
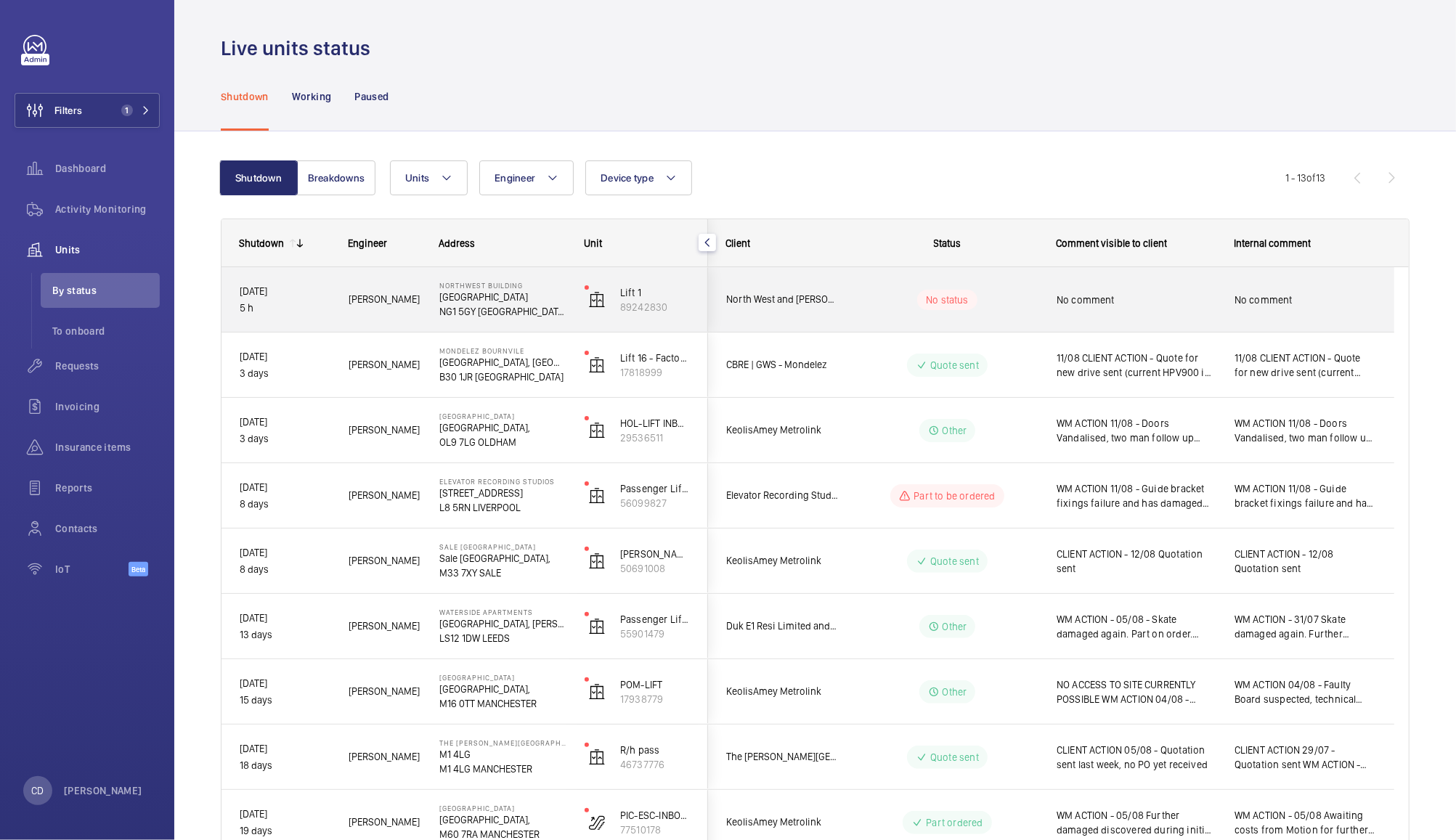
click at [971, 300] on div "No status" at bounding box center [947, 300] width 60 height 20
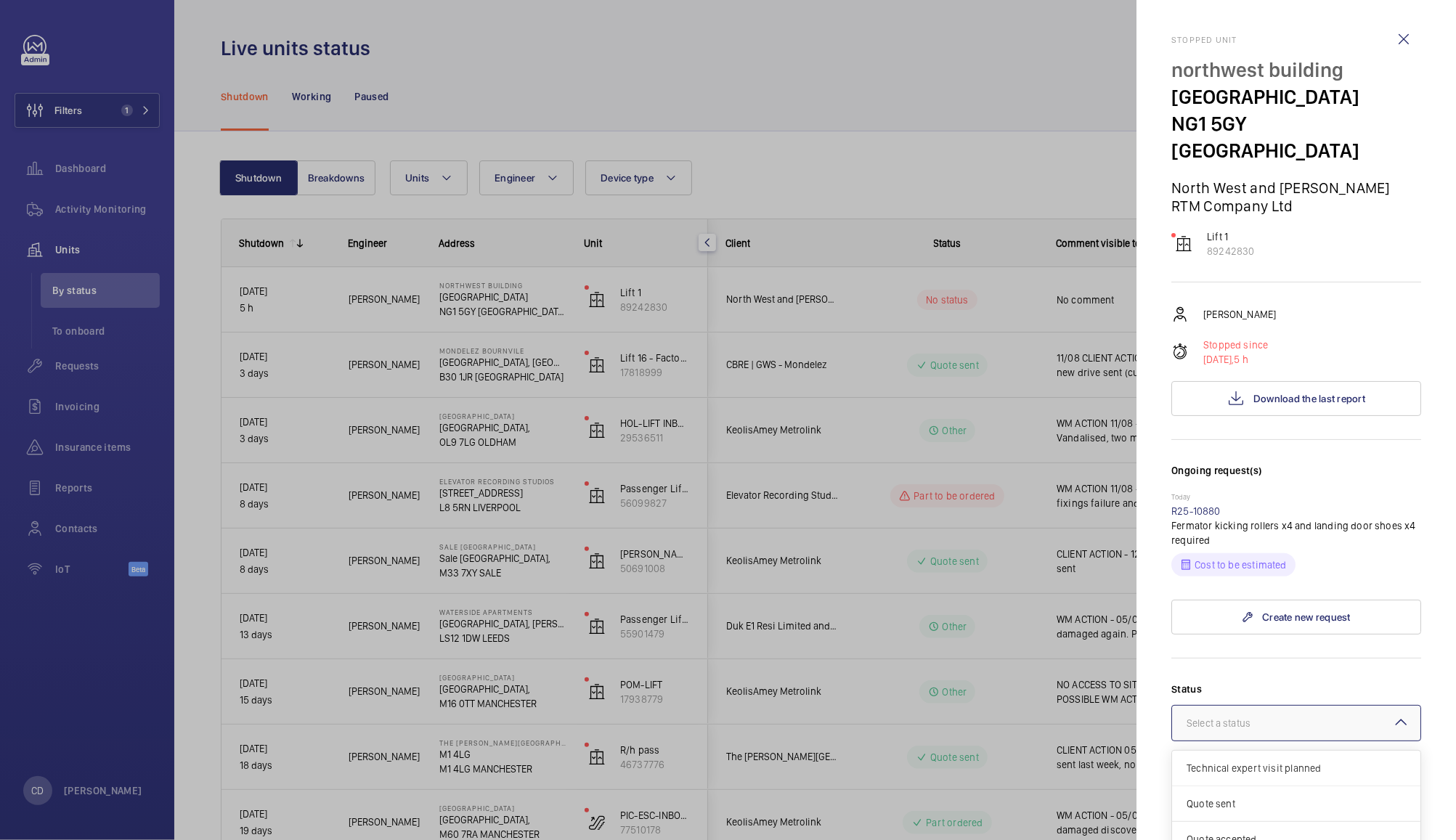
click at [1244, 715] on div "Select a status" at bounding box center [1236, 723] width 100 height 15
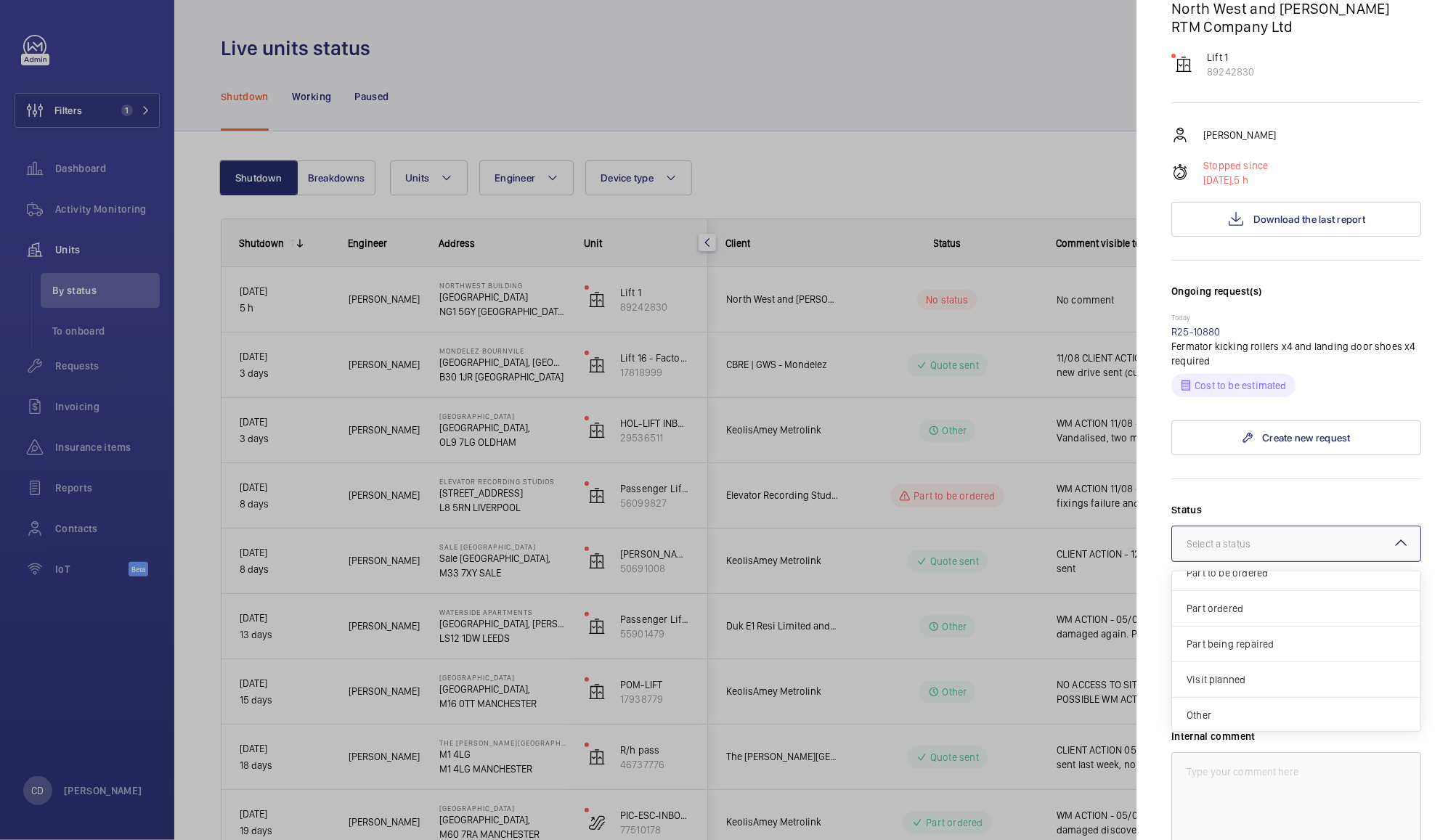
scroll to position [180, 0]
click at [1210, 706] on span "Other" at bounding box center [1296, 714] width 219 height 15
click at [1260, 627] on textarea at bounding box center [1296, 656] width 250 height 97
type textarea "1"
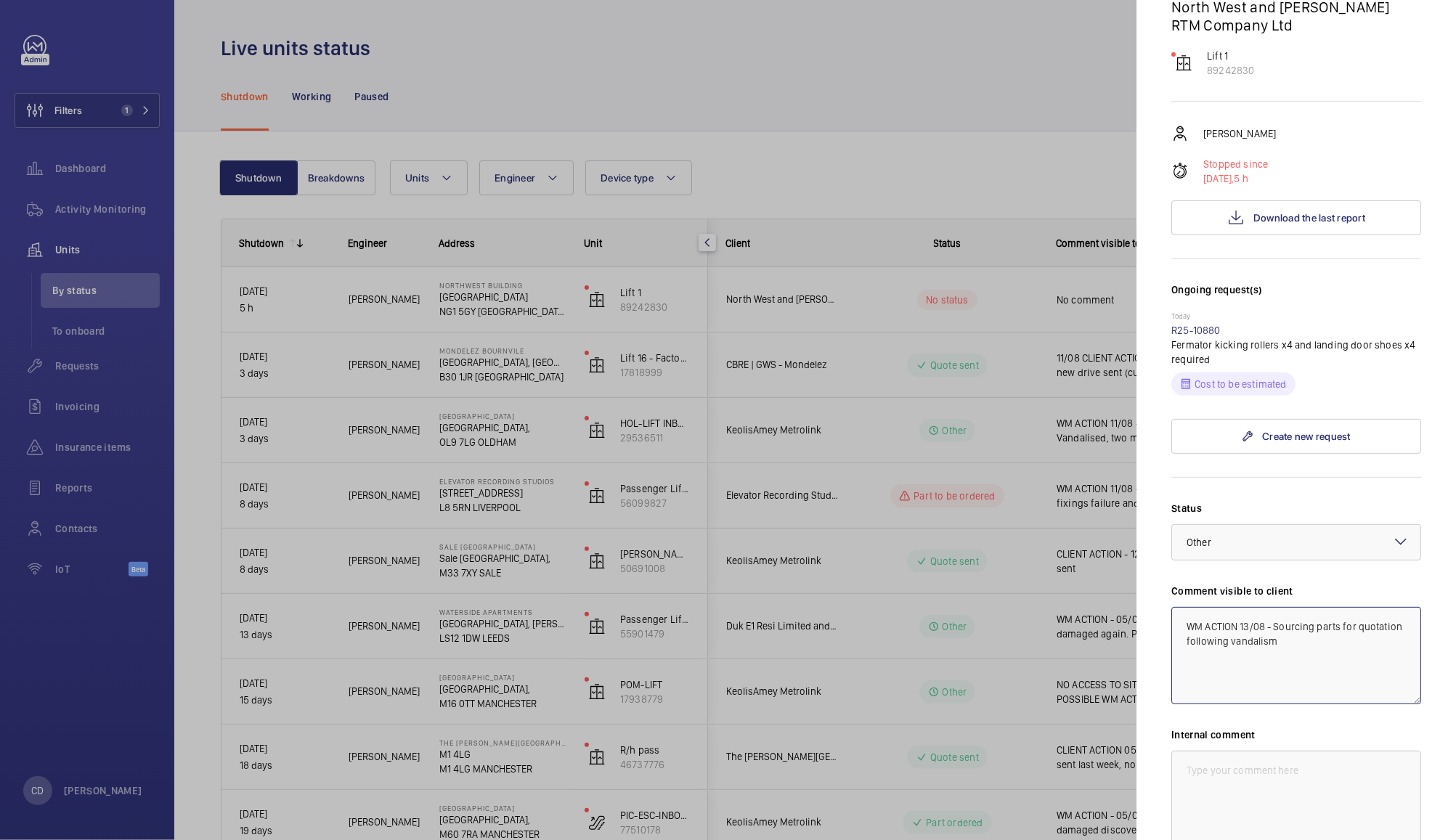
type textarea "WM ACTION 13/08 - Sourcing parts for quotation following vandalism"
paste textarea "WM ACTION 13/08 - Sourcing parts for quotation following vandalism"
type textarea "WM ACTION 13/08 - Sourcing parts for quotation following vandalism"
click at [1260, 525] on div at bounding box center [1296, 542] width 248 height 35
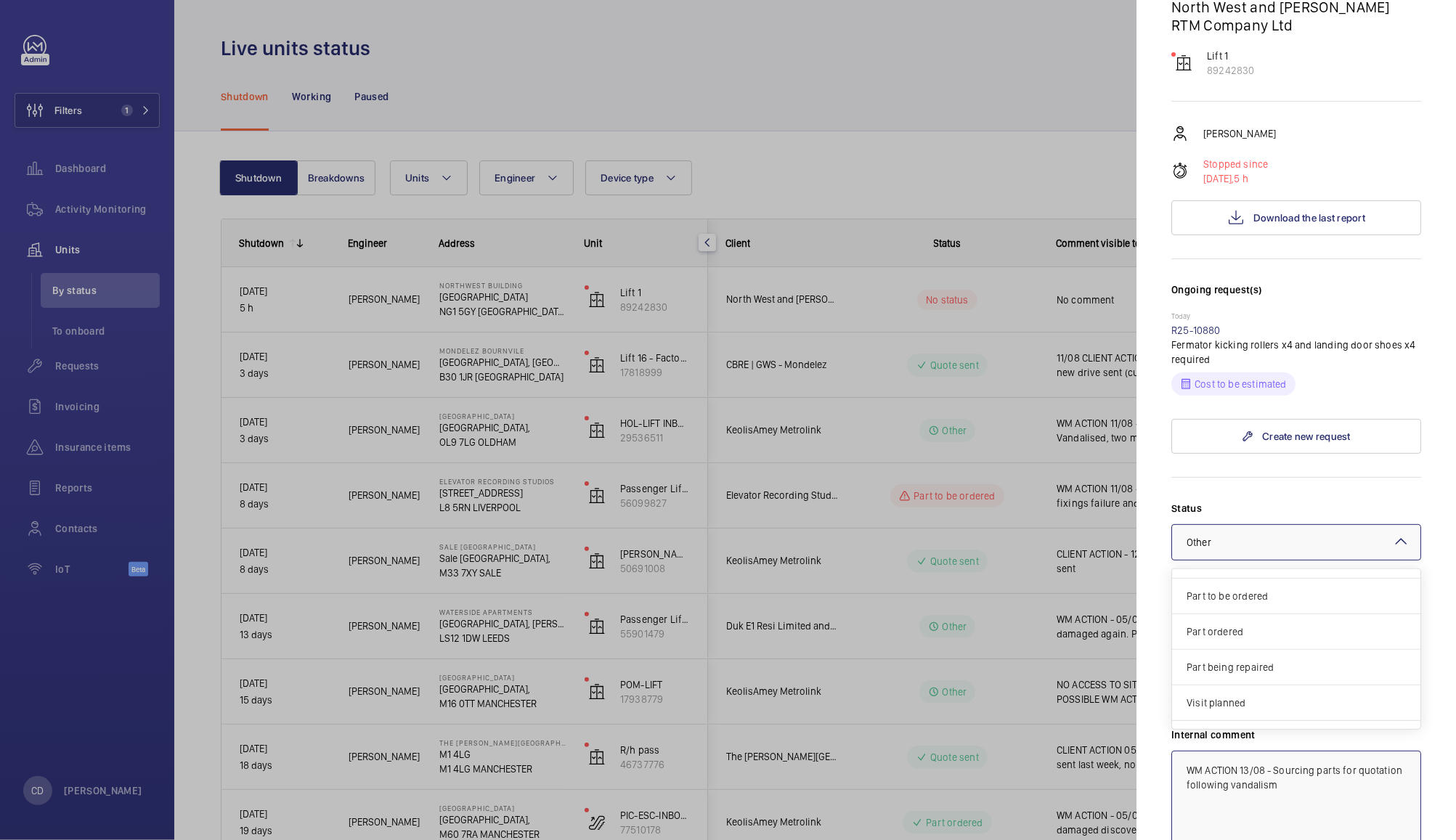
scroll to position [93, 0]
click at [1240, 594] on span "Part to be ordered" at bounding box center [1296, 601] width 219 height 15
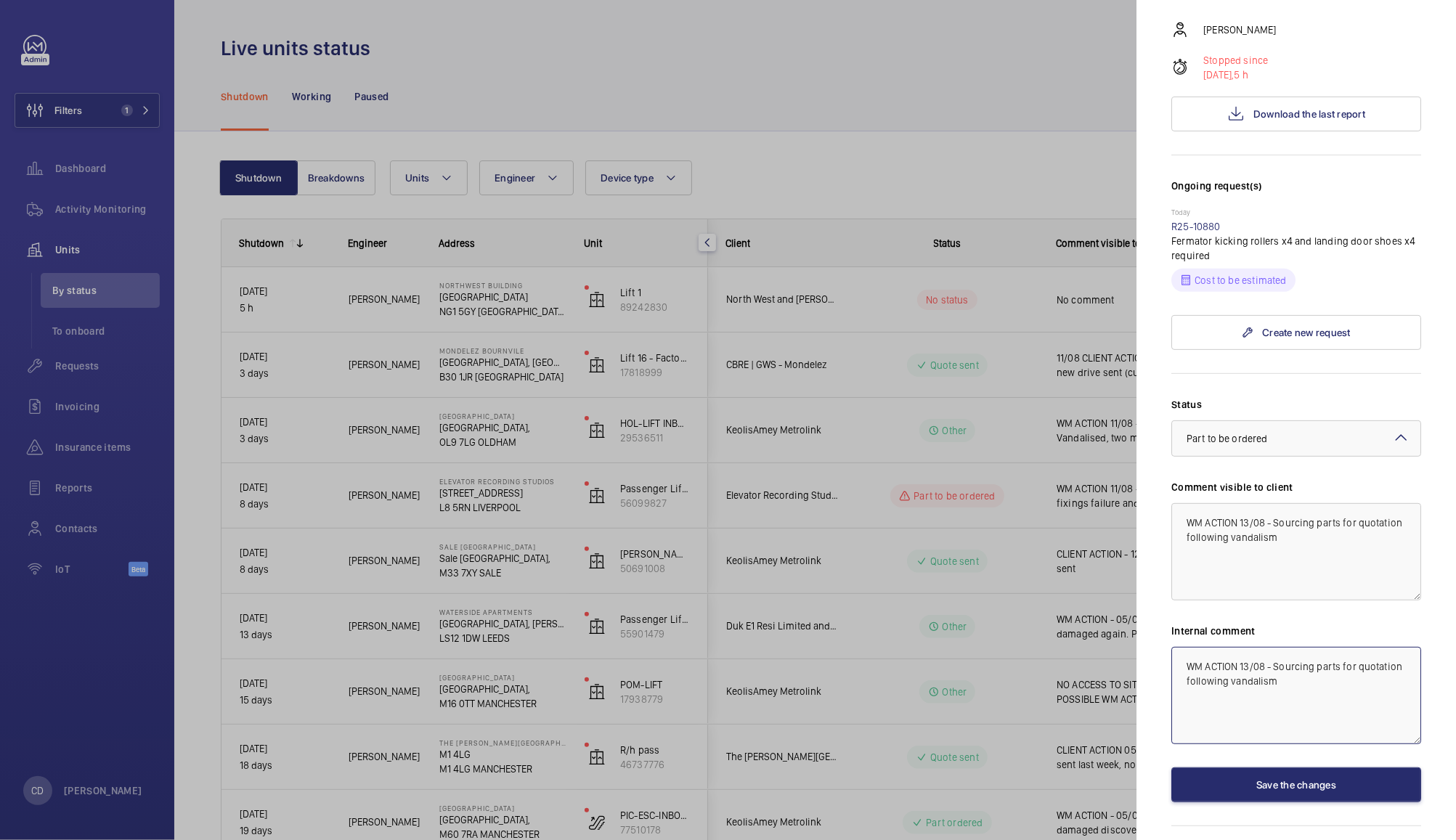
scroll to position [301, 0]
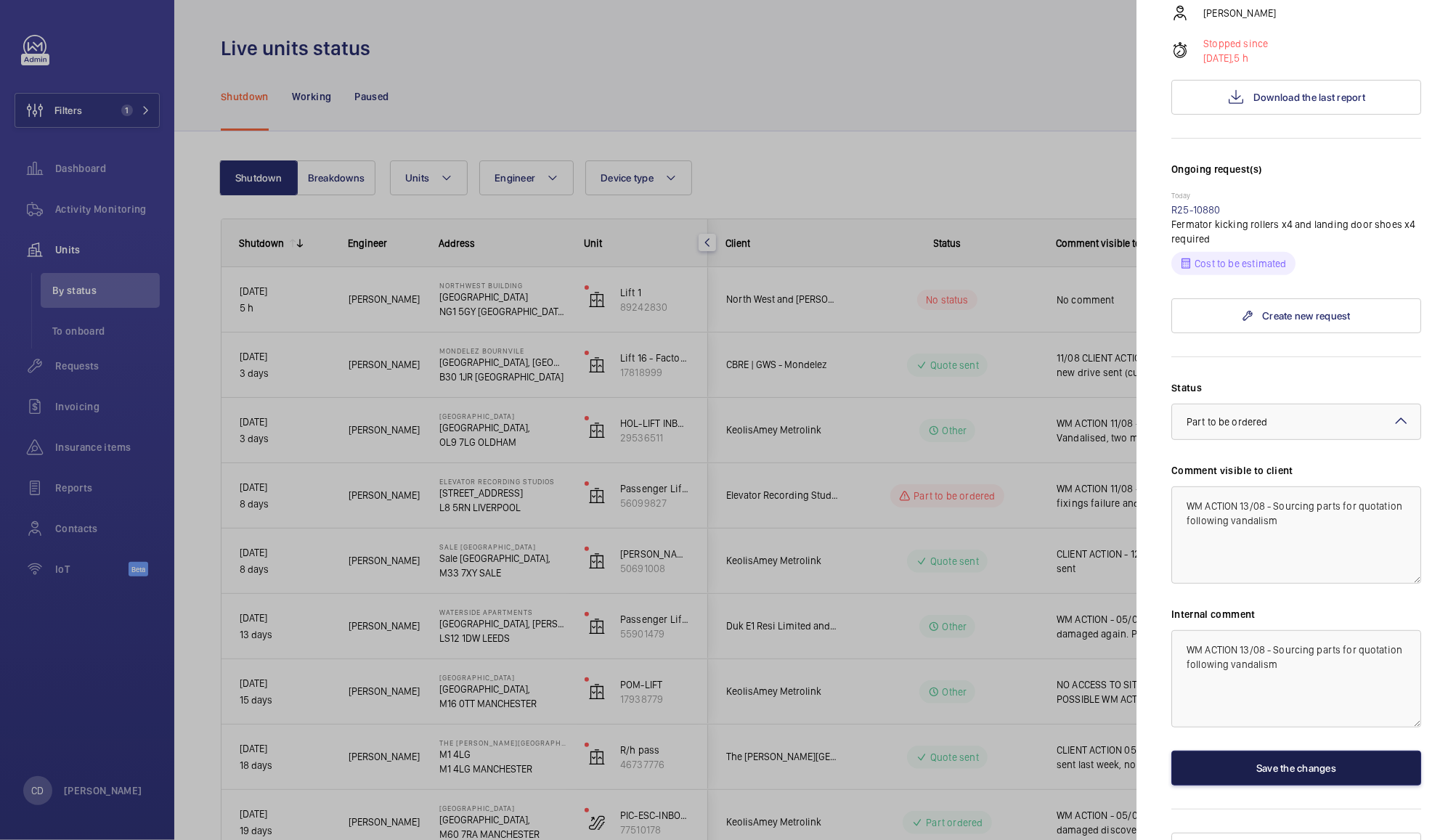
click at [1309, 750] on button "Save the changes" at bounding box center [1296, 768] width 250 height 35
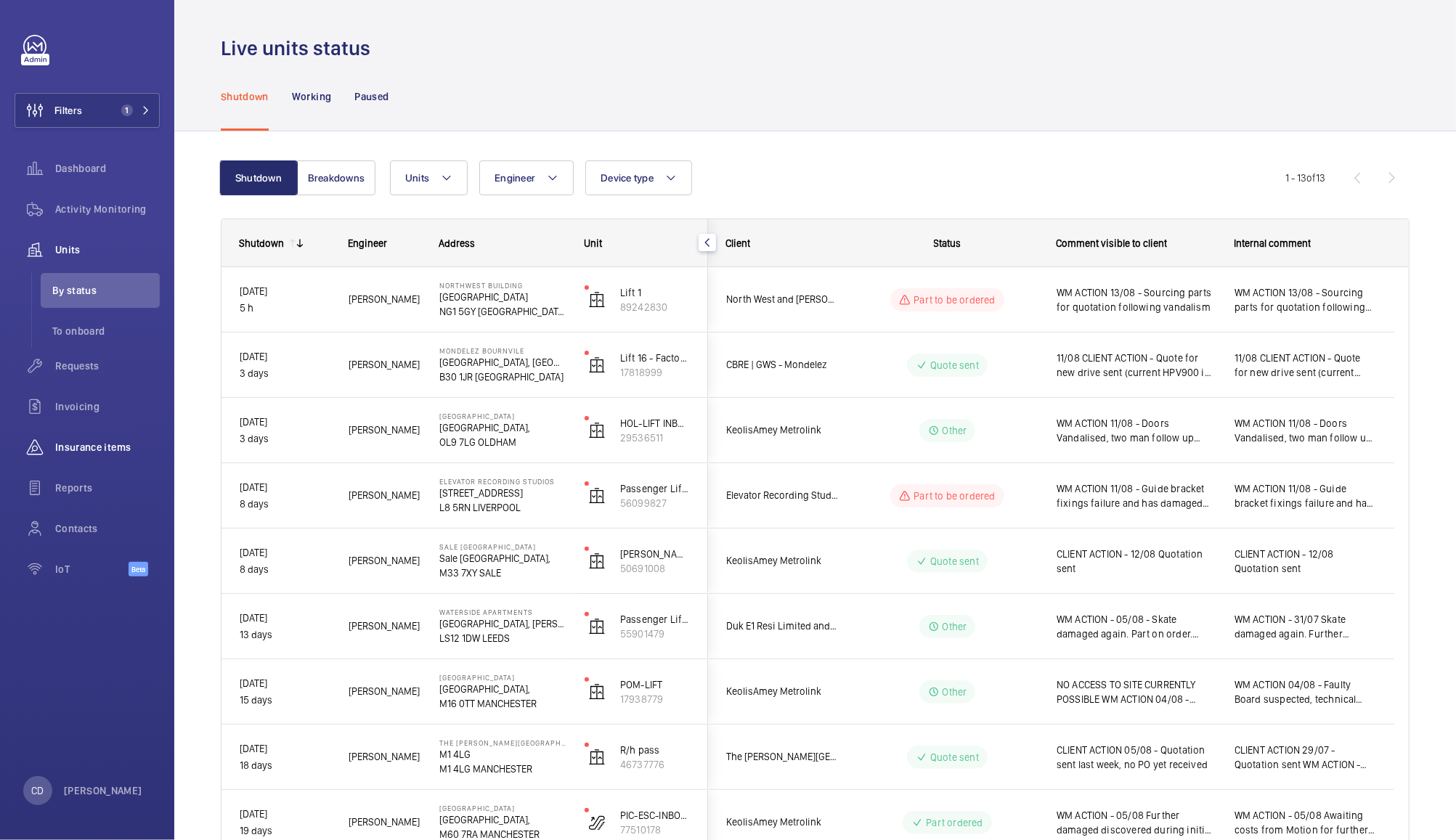
click at [89, 450] on span "Insurance items" at bounding box center [107, 447] width 104 height 15
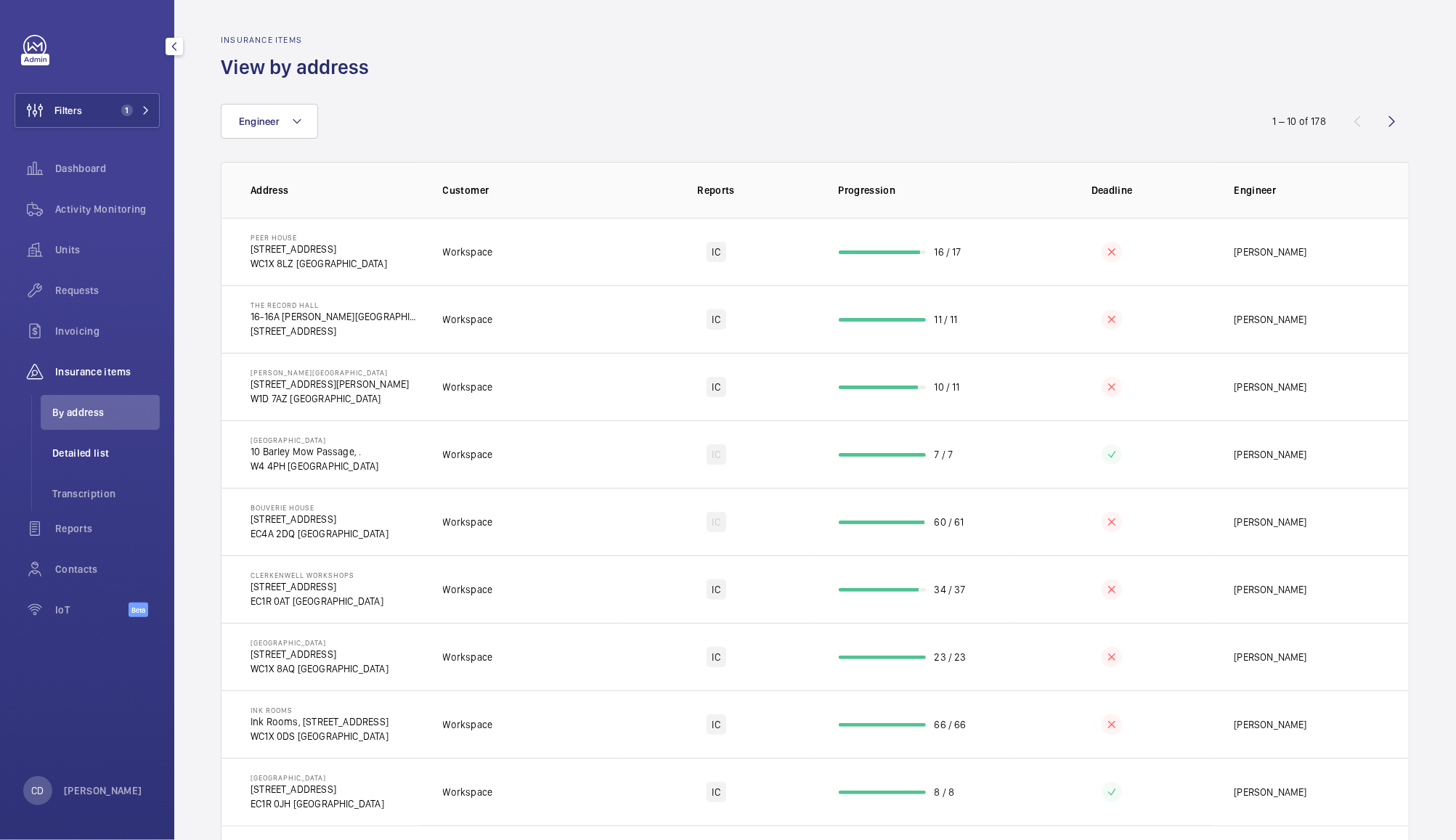
click at [104, 447] on span "Detailed list" at bounding box center [105, 453] width 107 height 15
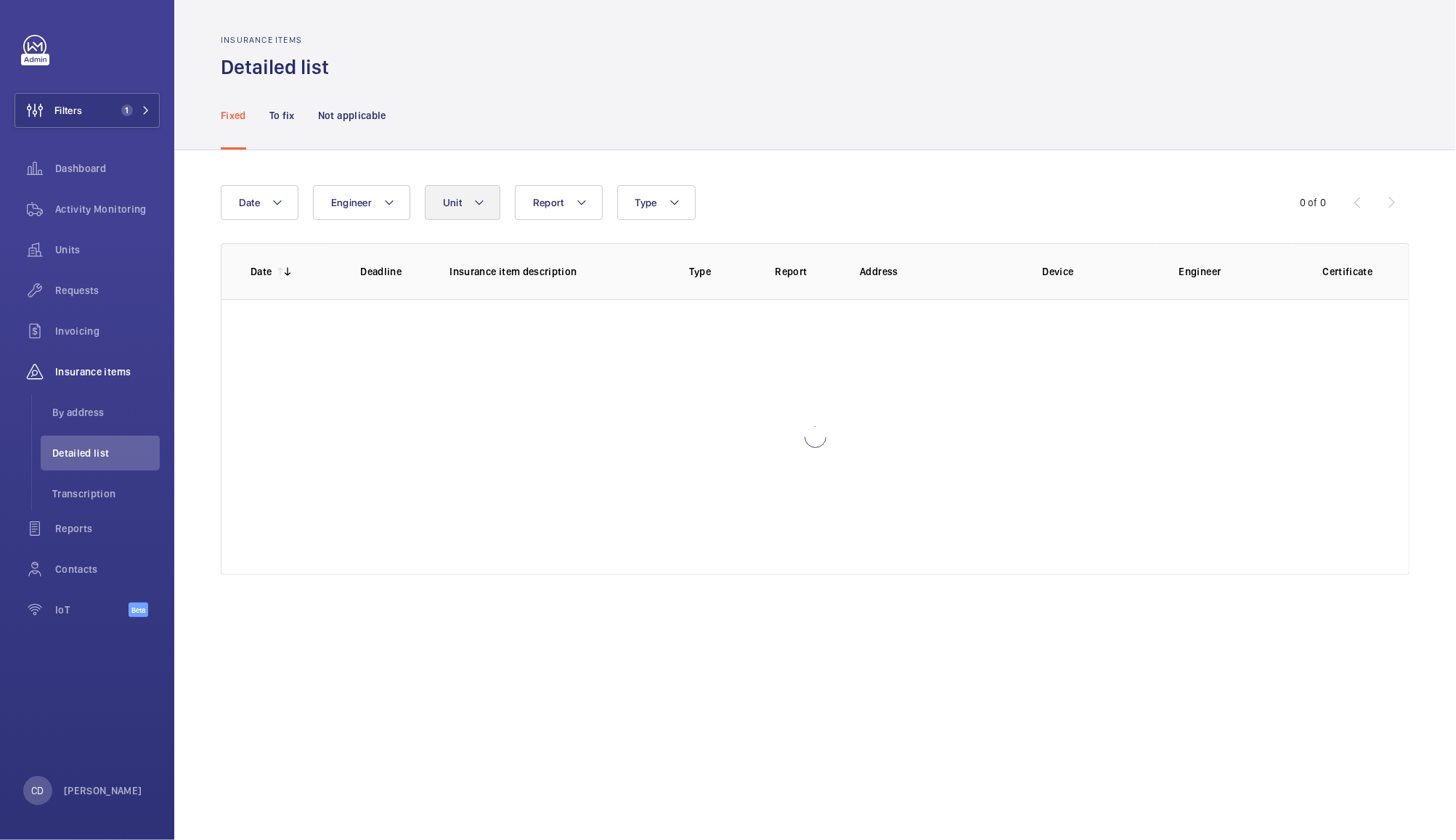
click at [466, 207] on button "Unit" at bounding box center [463, 202] width 75 height 35
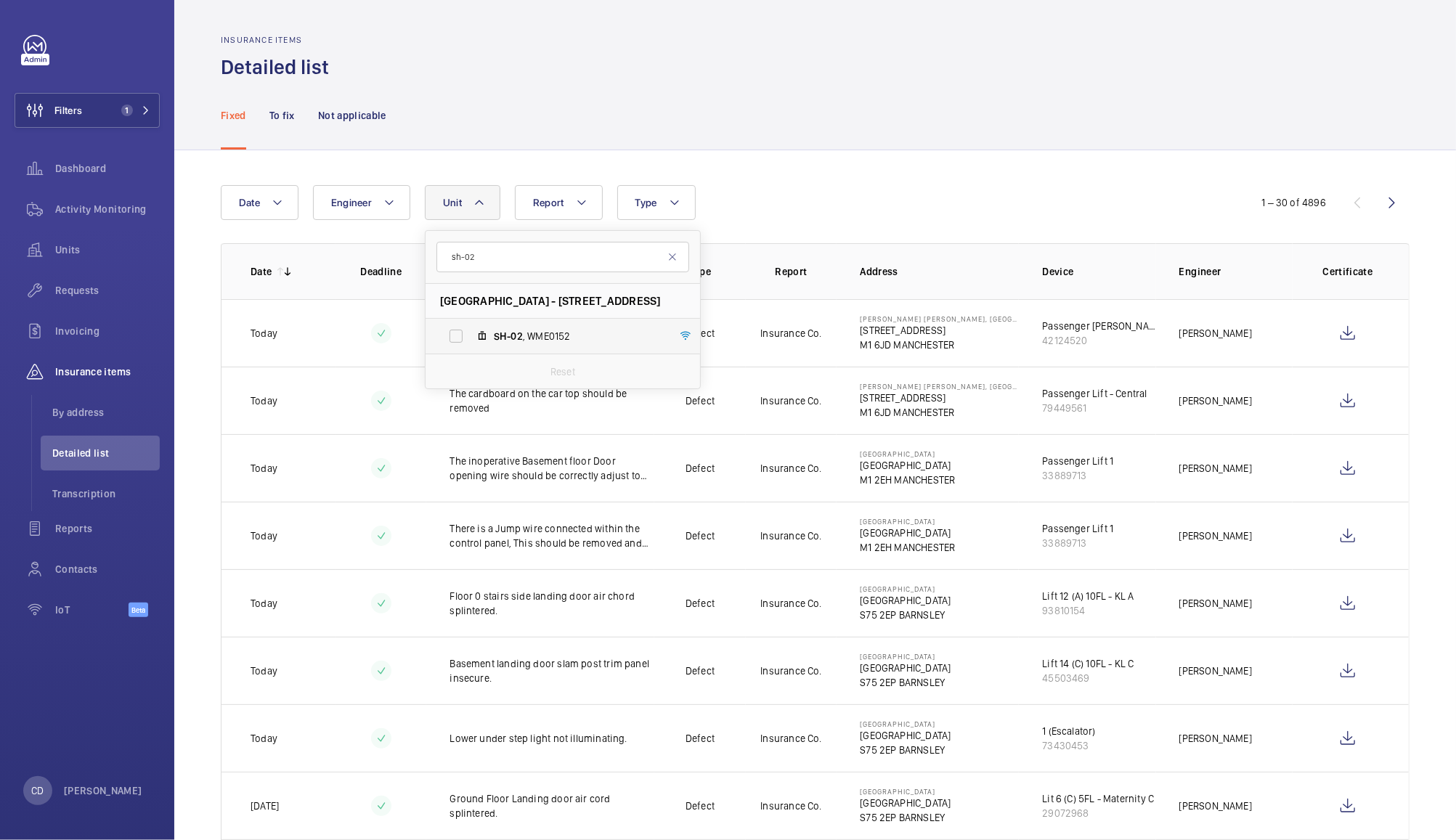
type input "sh-02"
click at [570, 335] on span "SH-02 , WME0152" at bounding box center [578, 336] width 169 height 15
click at [471, 335] on input "SH-02 , WME0152" at bounding box center [456, 336] width 29 height 29
checkbox input "true"
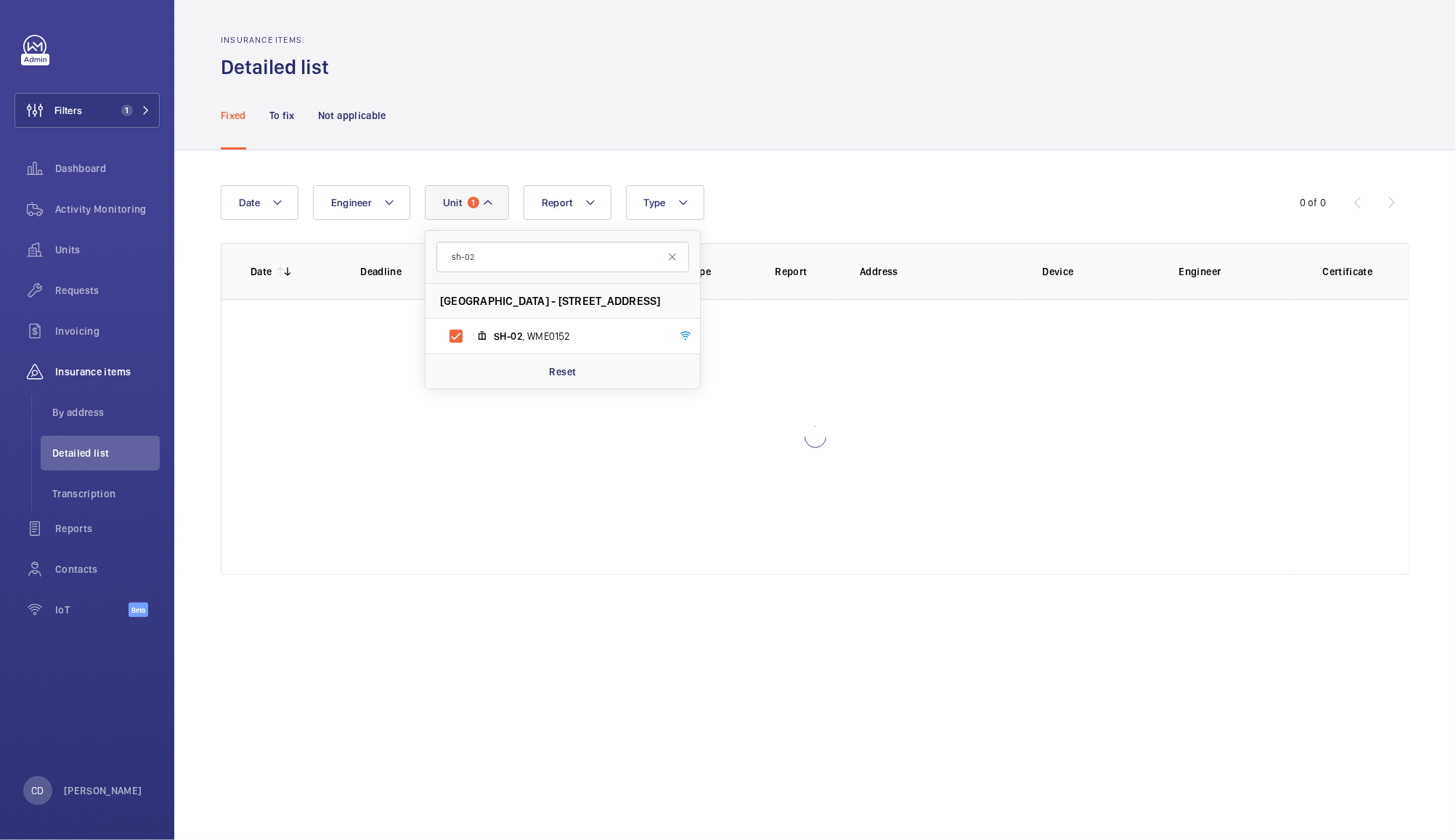
click at [834, 185] on div "Date Engineer Unit 1 sh-02 Shepherds Building - Charecroft Way, W14 0EE LONDON …" at bounding box center [728, 202] width 1014 height 35
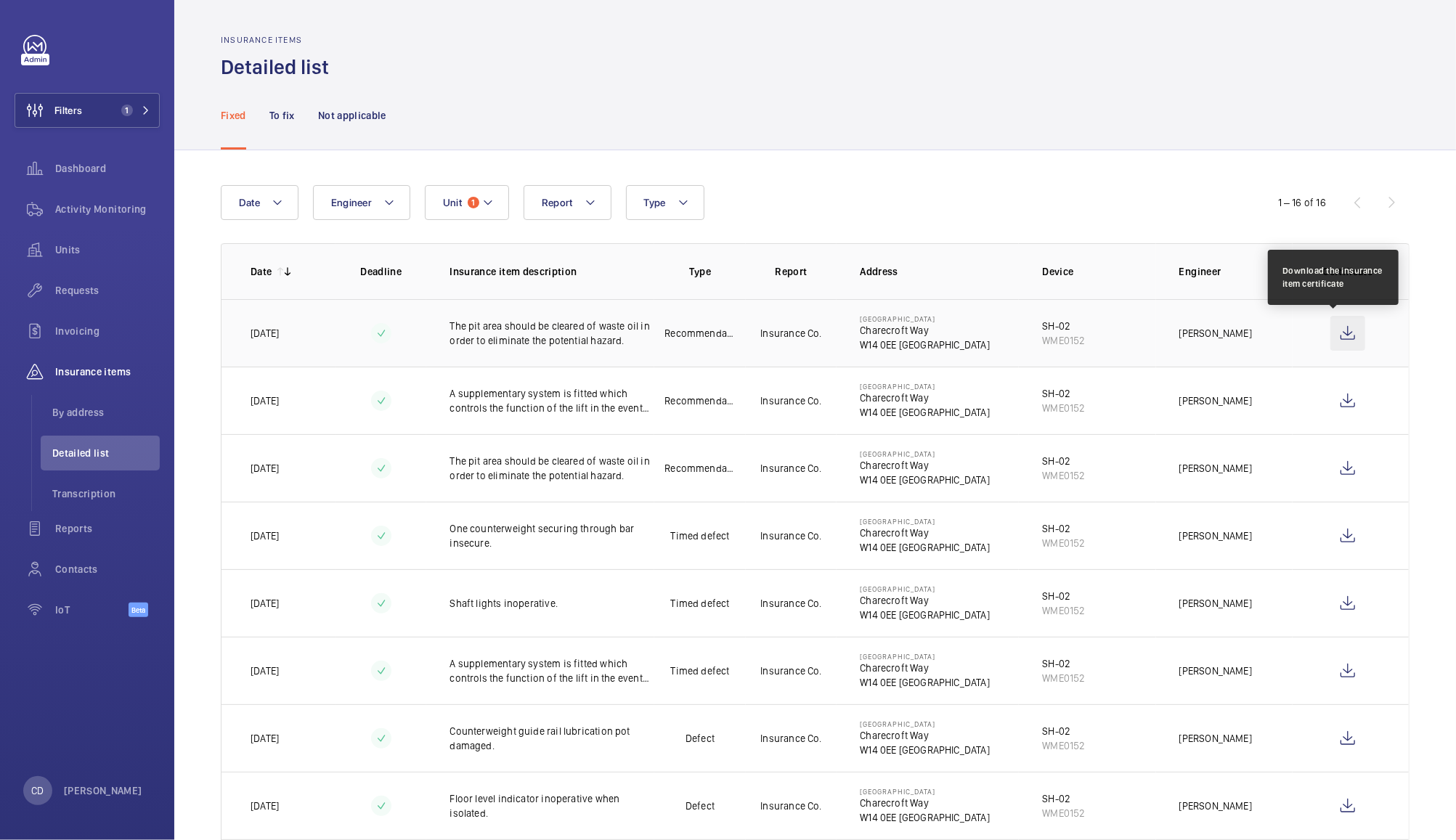
click at [1336, 334] on wm-front-icon-button at bounding box center [1348, 333] width 35 height 35
click at [482, 209] on mat-icon at bounding box center [487, 202] width 12 height 17
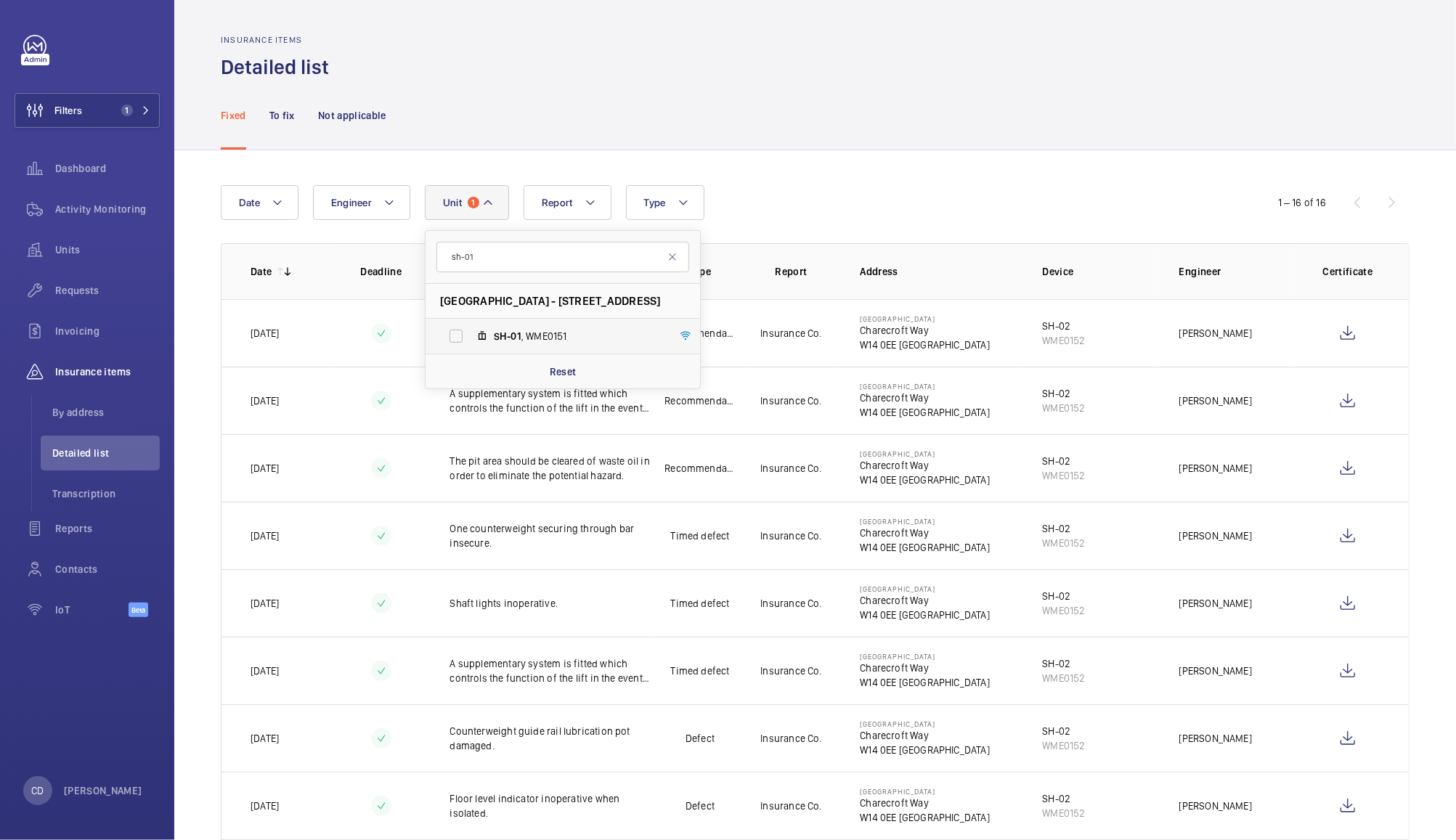
type input "sh-01"
click at [531, 336] on span "SH-01 , WME0151" at bounding box center [578, 336] width 169 height 15
click at [471, 336] on input "SH-01 , WME0151" at bounding box center [456, 336] width 29 height 29
checkbox input "true"
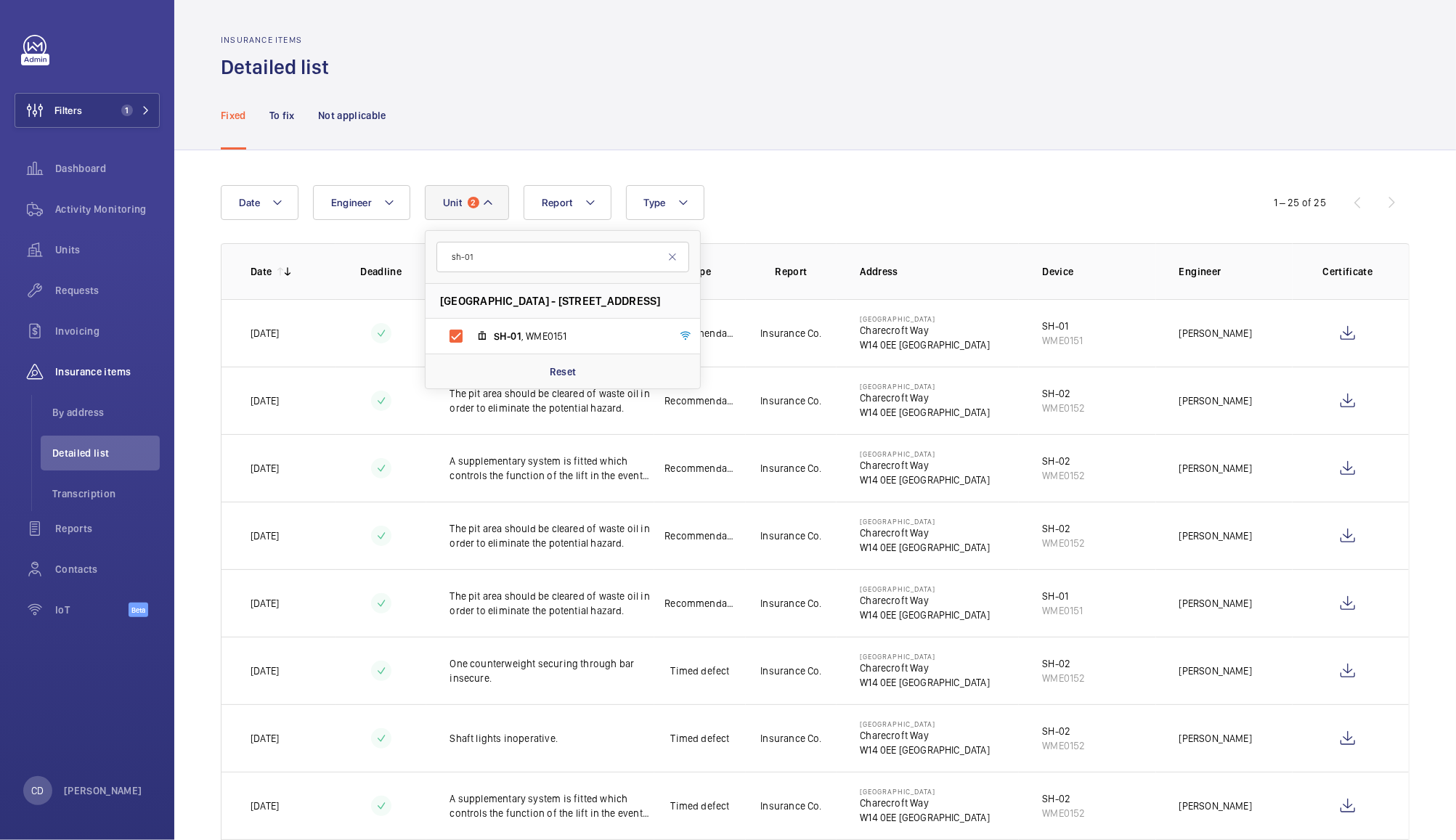
click at [882, 204] on div "Date Engineer Unit 2 sh-01 Shepherds Building - Charecroft Way, W14 0EE LONDON …" at bounding box center [728, 202] width 1014 height 35
click at [1332, 333] on wm-front-icon-button at bounding box center [1348, 333] width 35 height 35
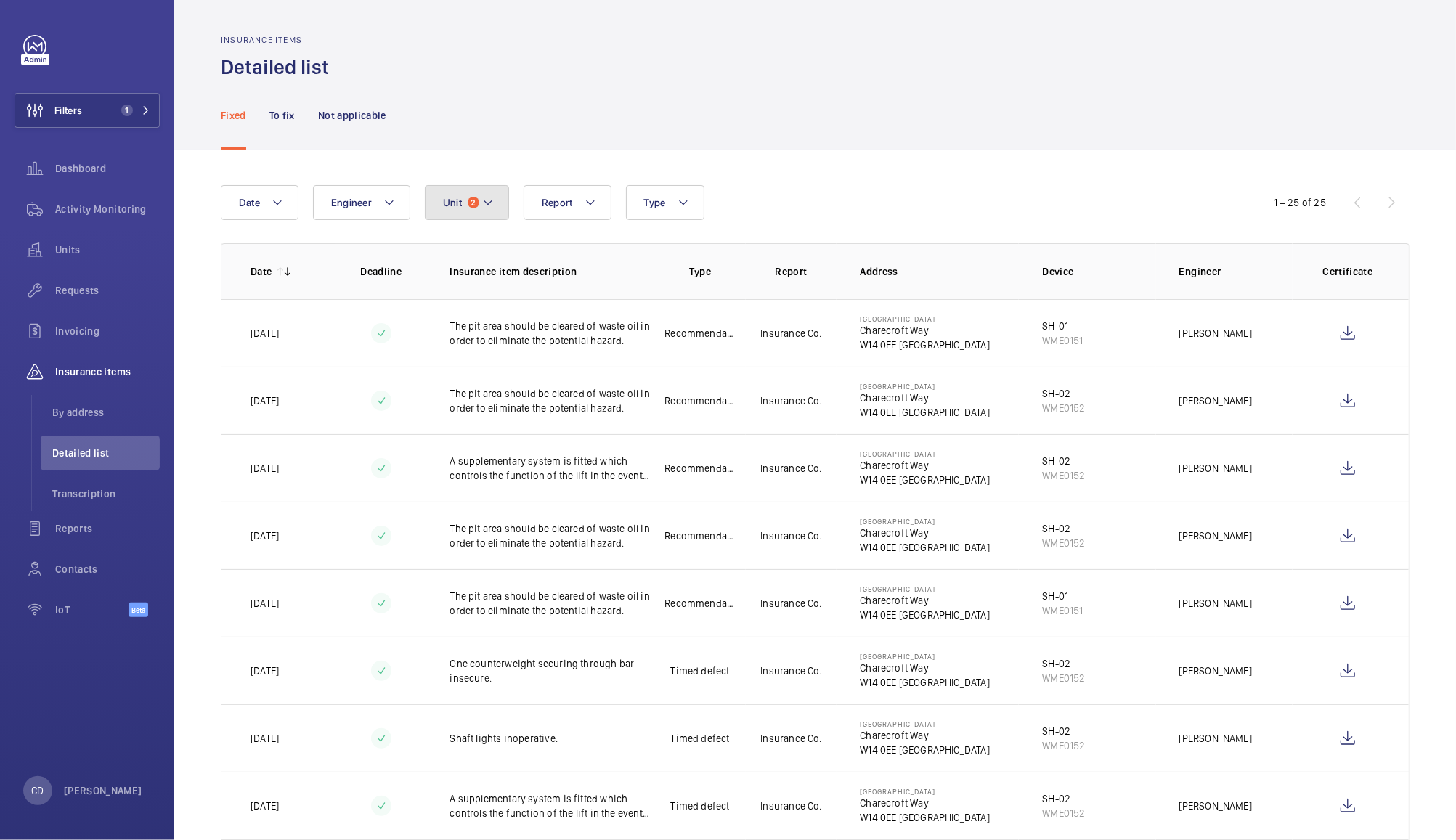
click at [461, 204] on button "Unit 2" at bounding box center [467, 202] width 84 height 35
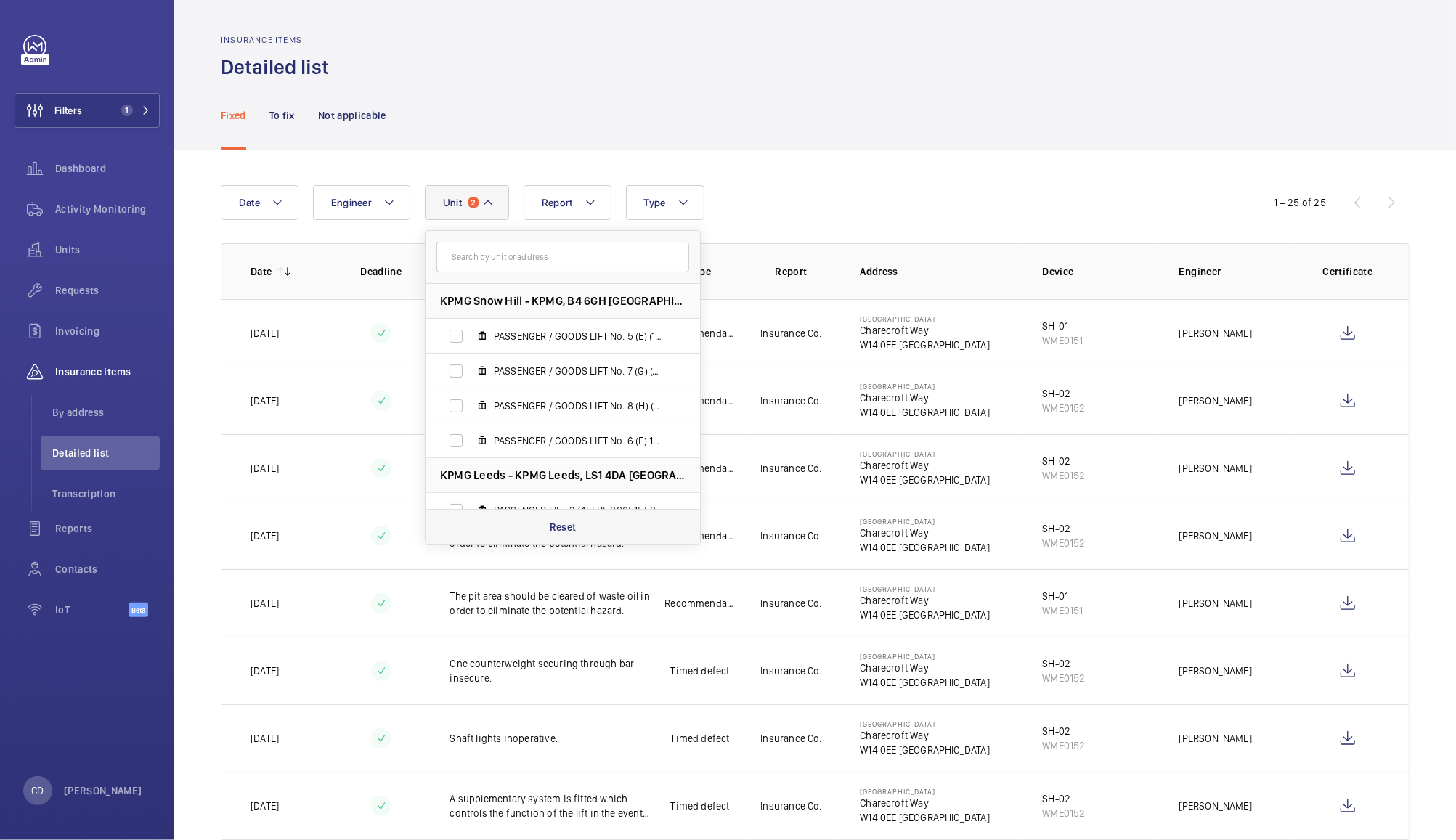
click at [569, 536] on div "Reset" at bounding box center [563, 527] width 275 height 35
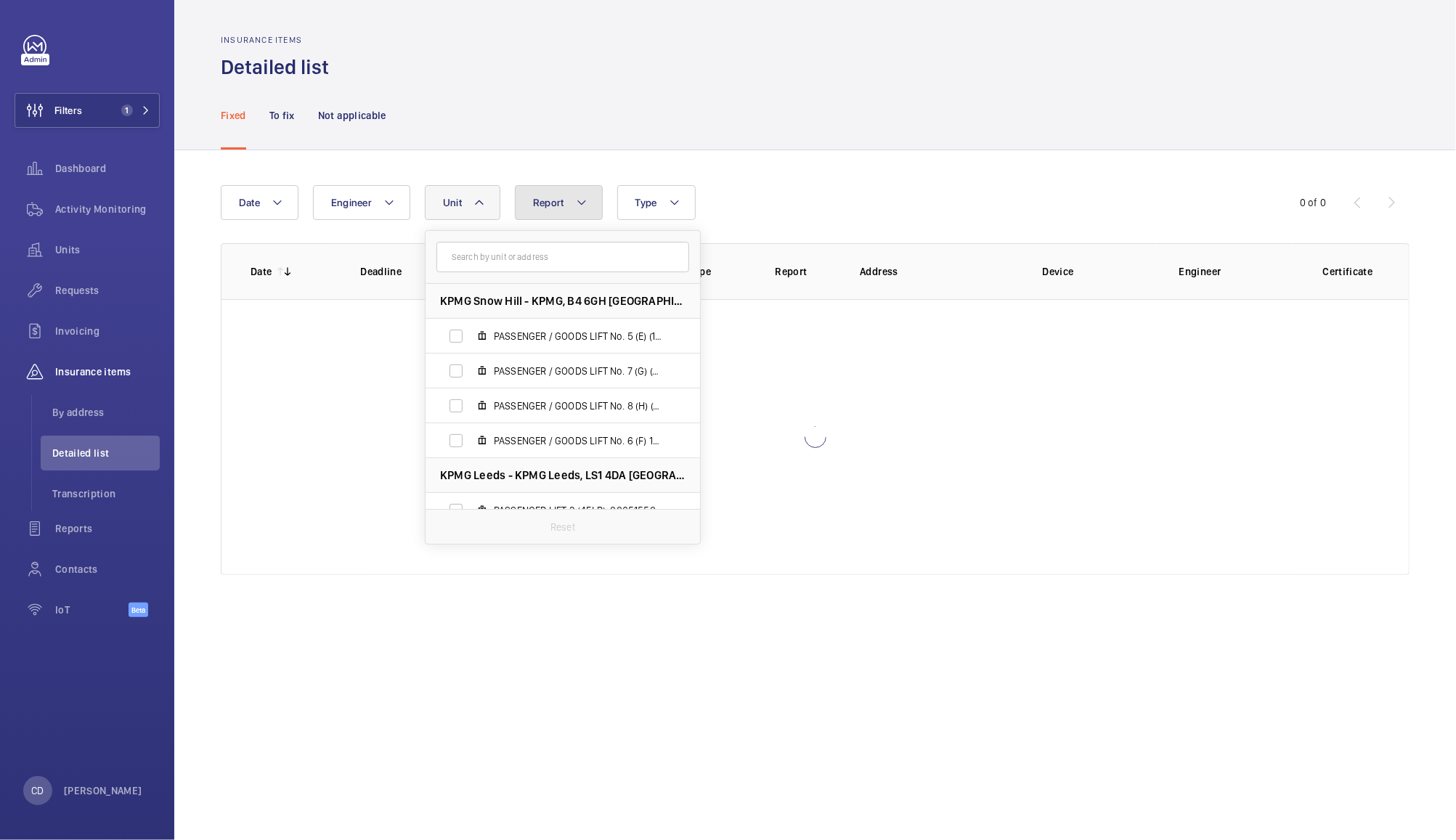
click at [552, 215] on button "Report" at bounding box center [559, 202] width 88 height 35
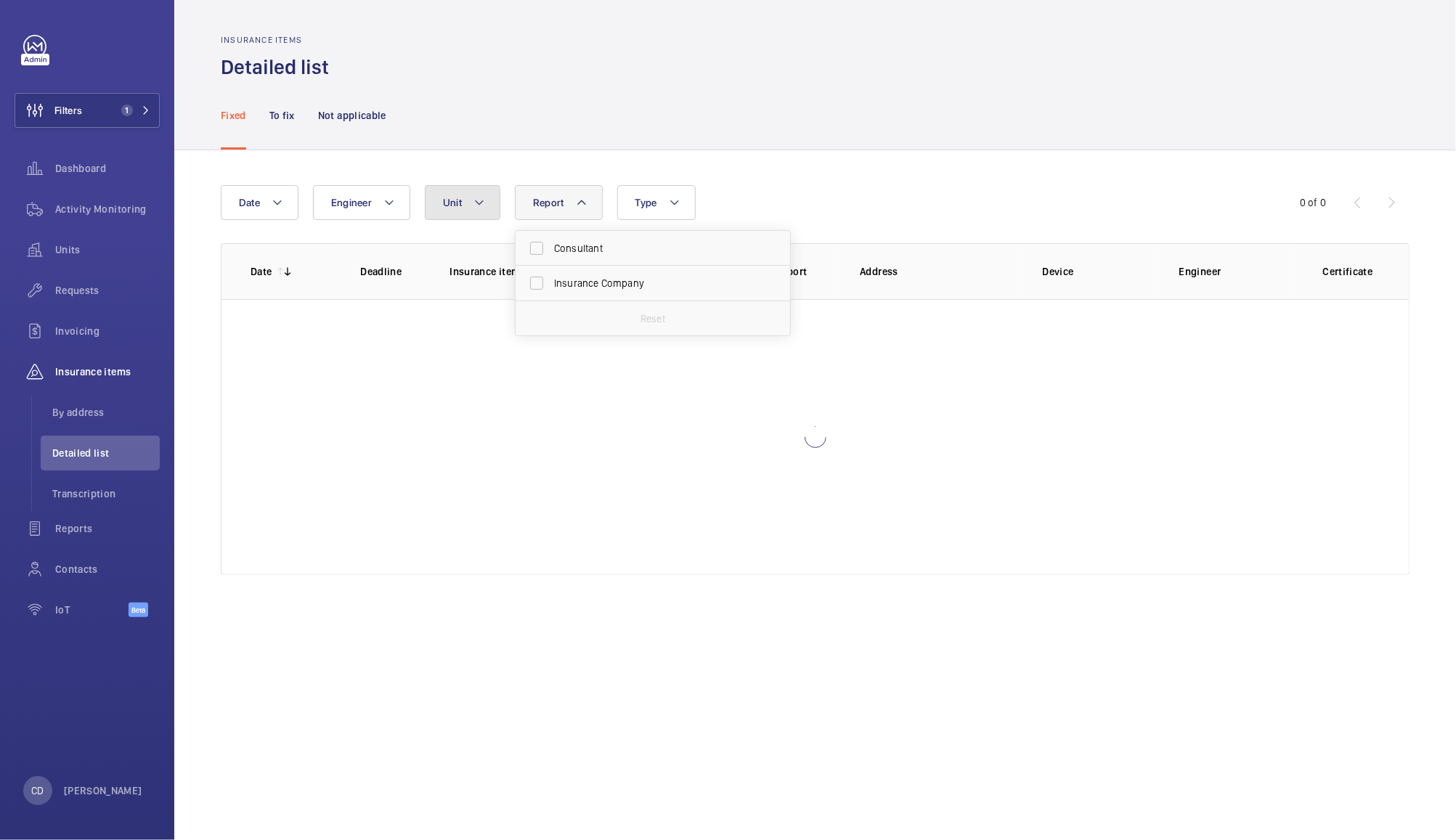
click at [478, 202] on mat-icon at bounding box center [479, 202] width 12 height 17
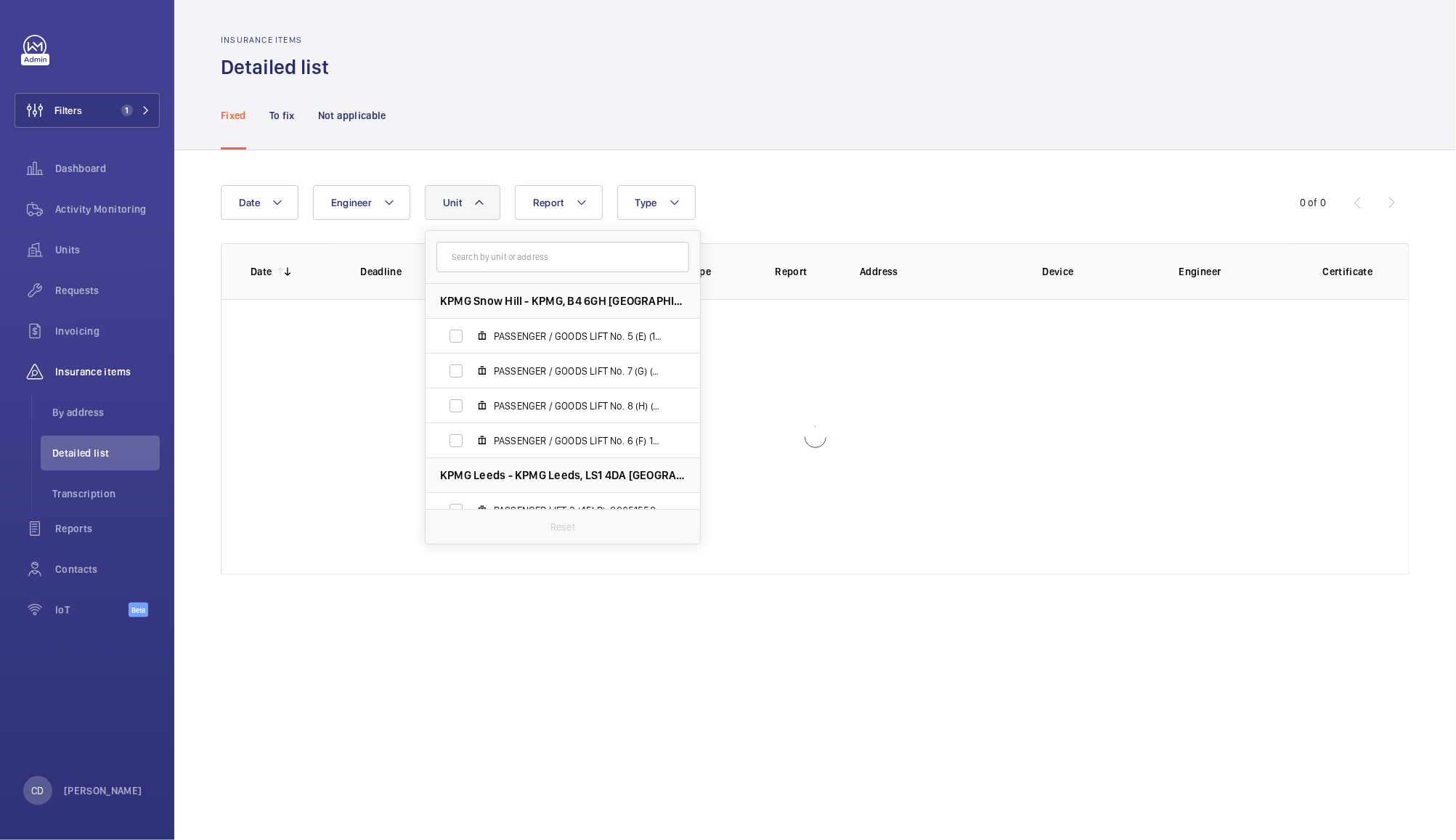
click at [544, 256] on input "text" at bounding box center [563, 256] width 253 height 30
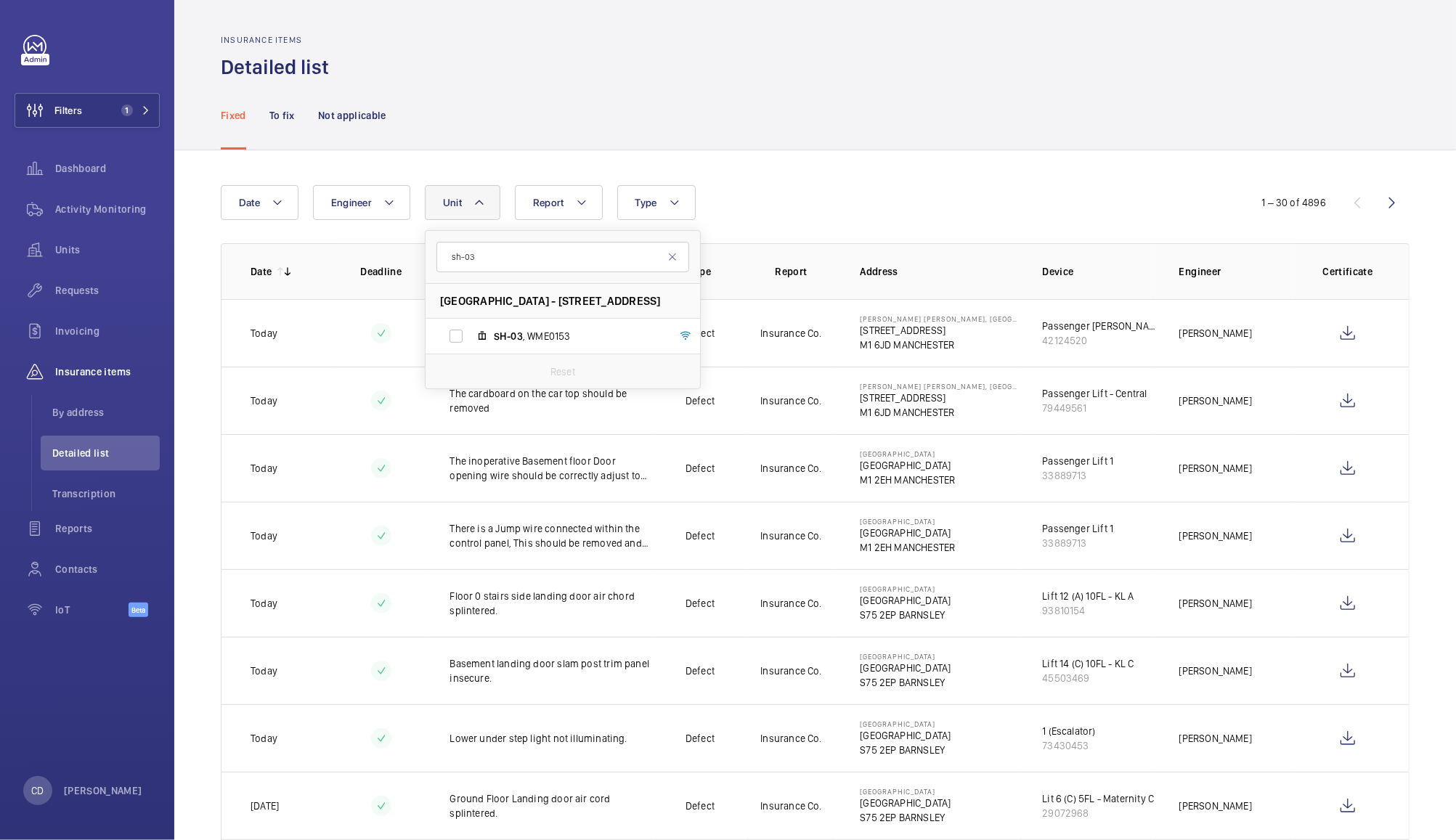
type input "sh-03"
click at [552, 331] on span "SH-03 , WME0153" at bounding box center [578, 336] width 169 height 15
click at [471, 331] on input "SH-03 , WME0153" at bounding box center [456, 336] width 29 height 29
checkbox input "true"
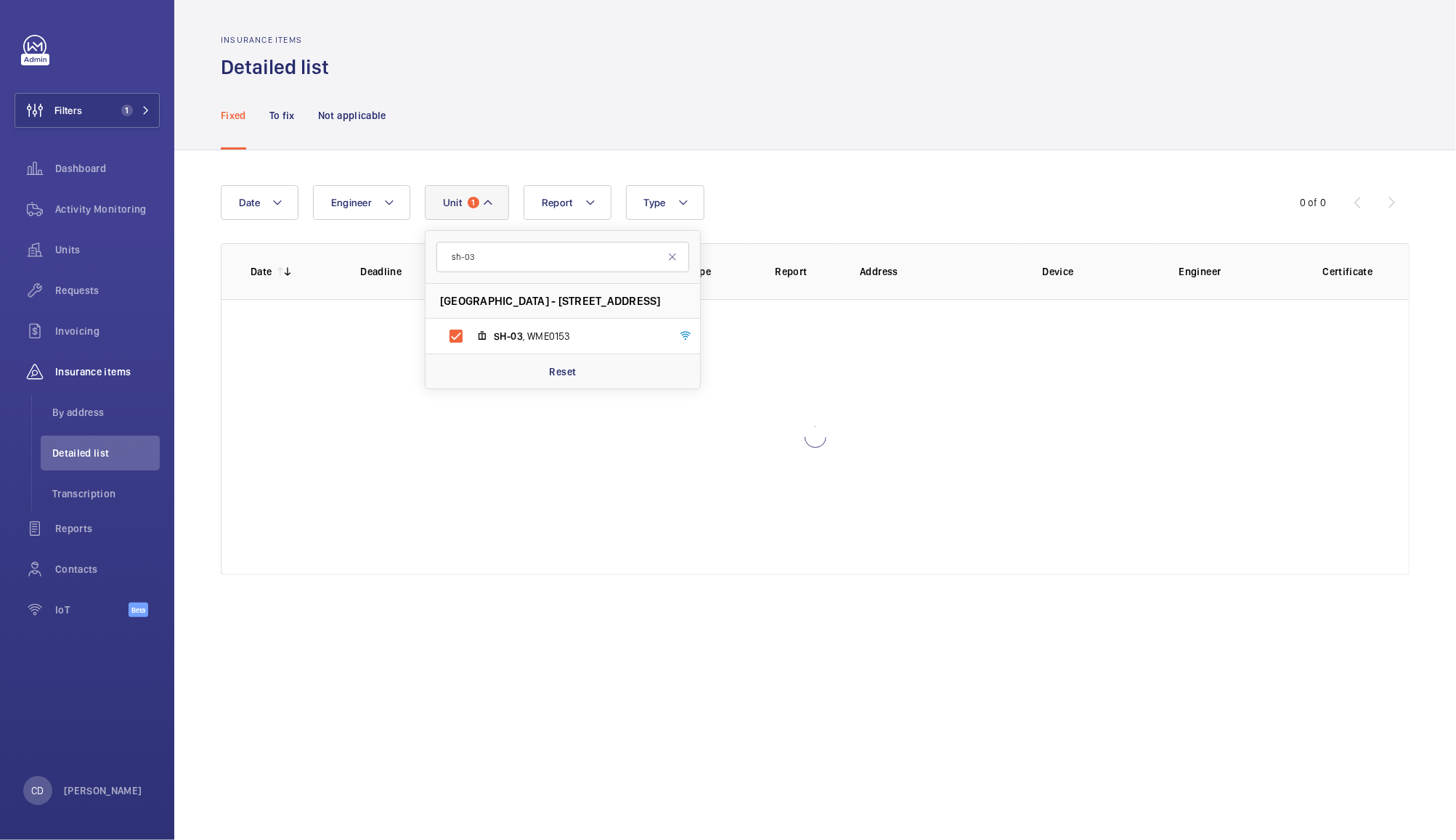
click at [908, 191] on div "Date Engineer Unit 1 sh-03 Shepherds Building - Charecroft Way, W14 0EE LONDON …" at bounding box center [728, 202] width 1014 height 35
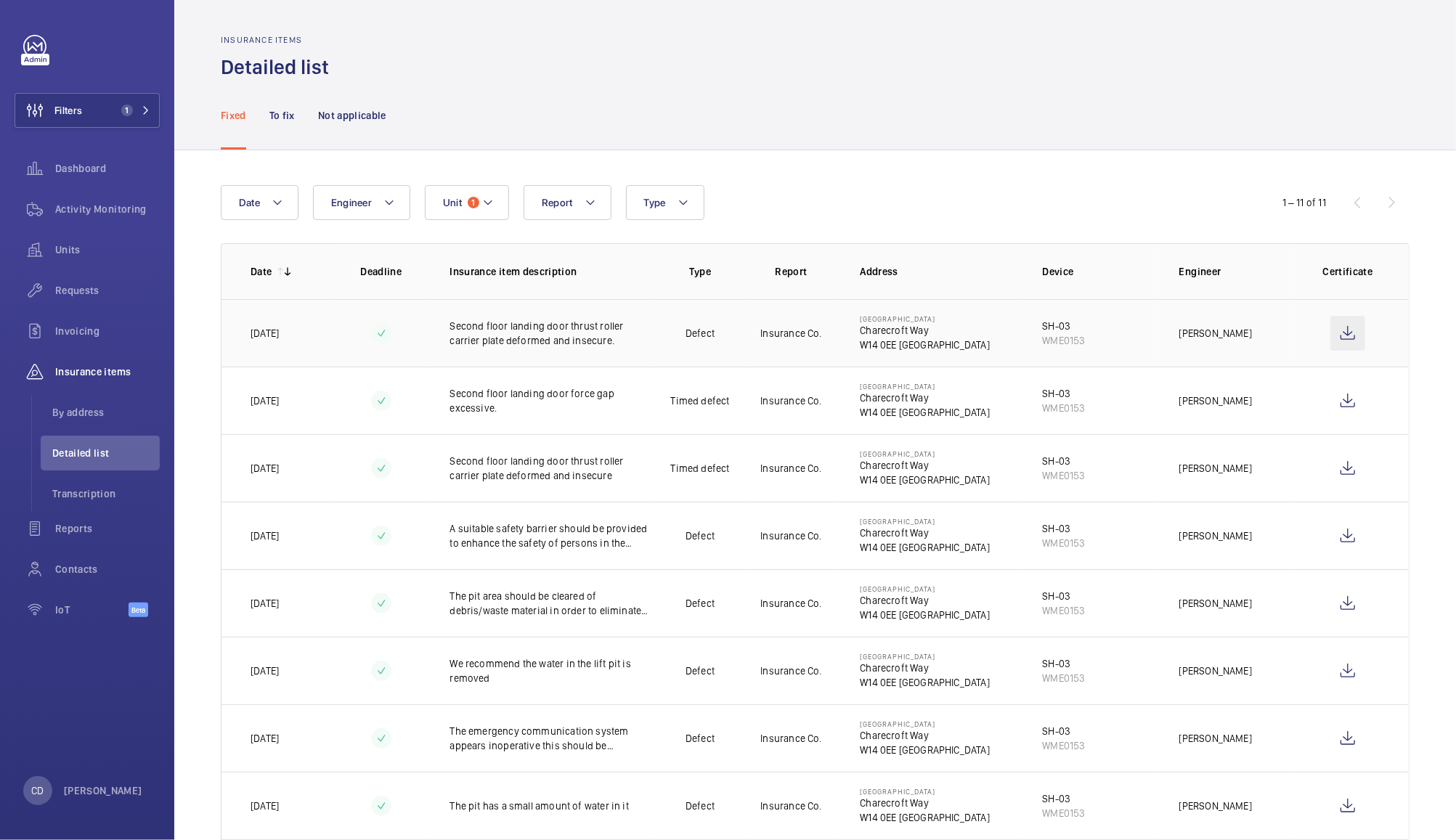
click at [1330, 331] on wm-front-icon-button at bounding box center [1348, 333] width 35 height 35
click at [1336, 404] on wm-front-icon-button at bounding box center [1348, 400] width 35 height 35
click at [482, 206] on mat-icon at bounding box center [487, 202] width 12 height 17
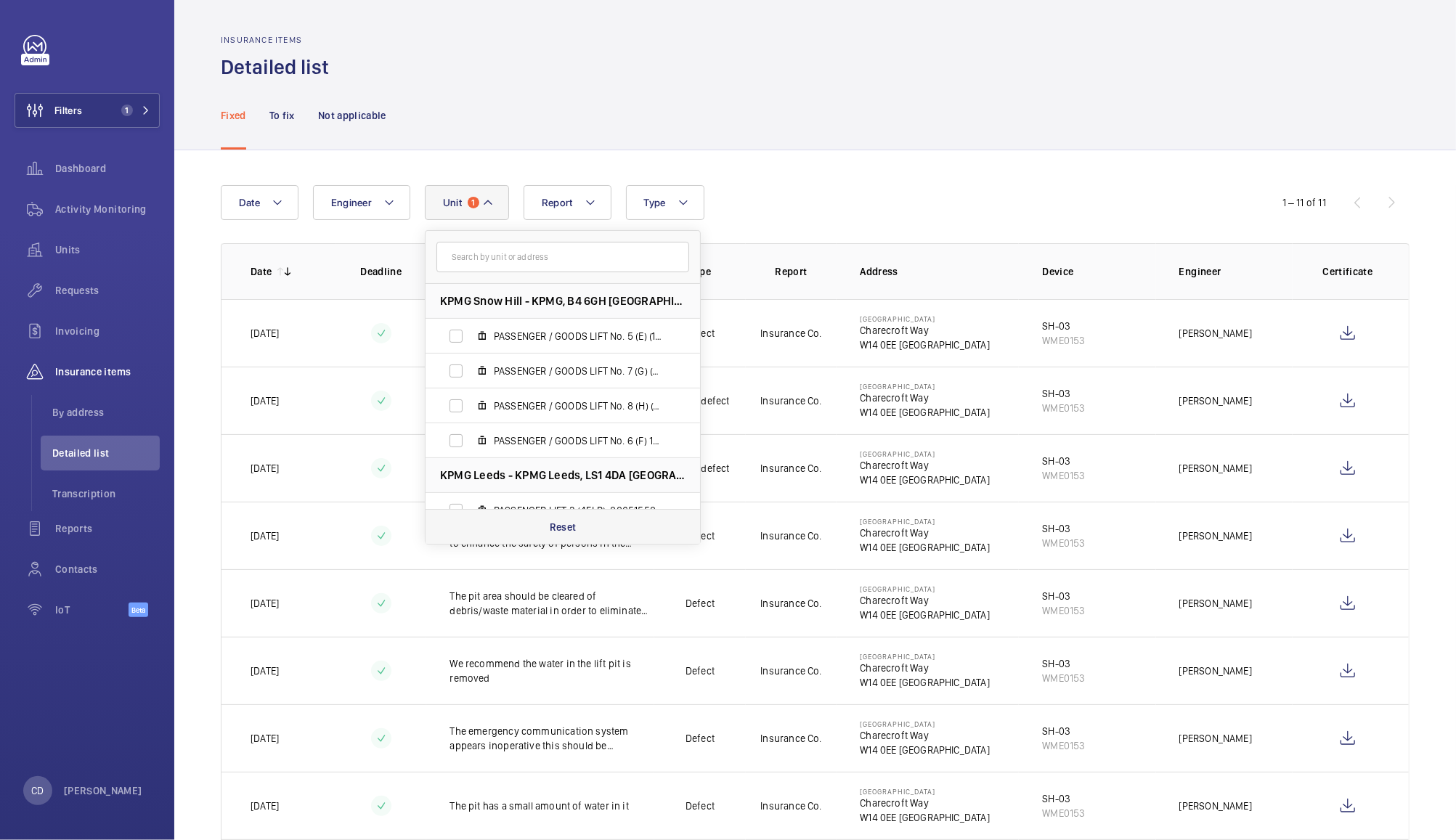
click at [569, 531] on p "Reset" at bounding box center [563, 527] width 27 height 15
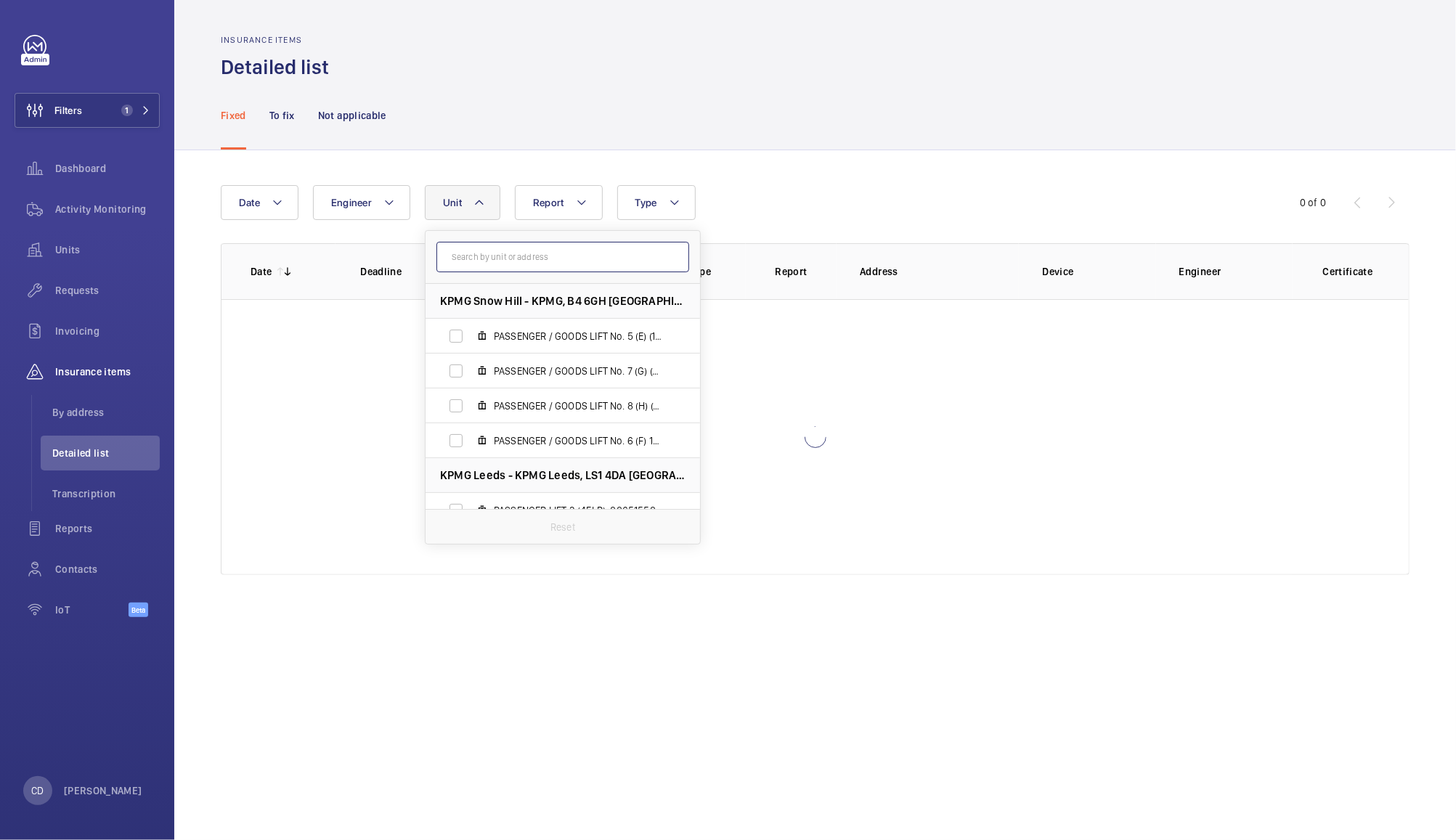
click at [498, 261] on input "text" at bounding box center [563, 256] width 253 height 30
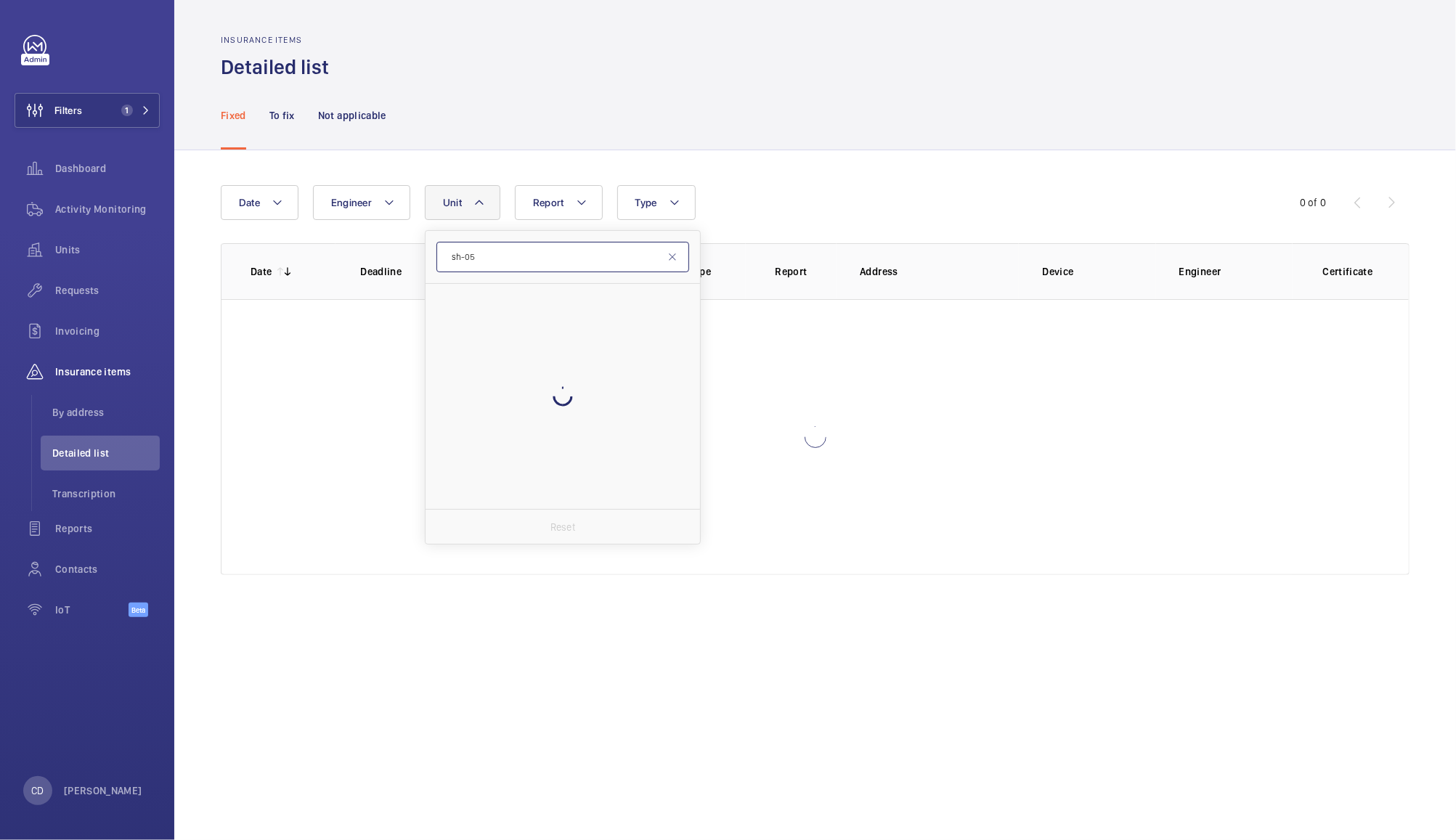
type input "sh-05"
